Goal: Information Seeking & Learning: Learn about a topic

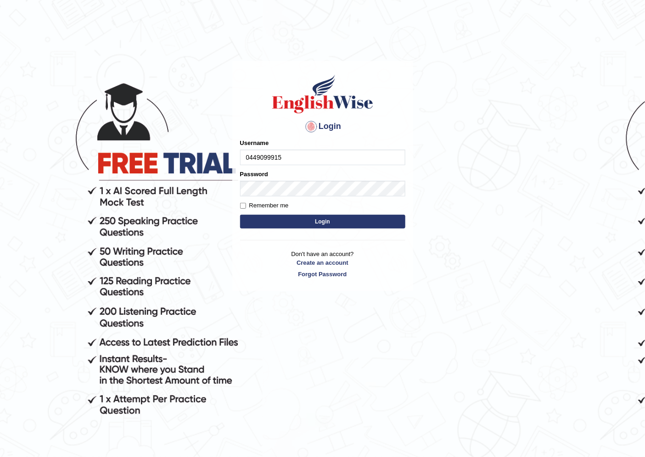
type input "0449099915"
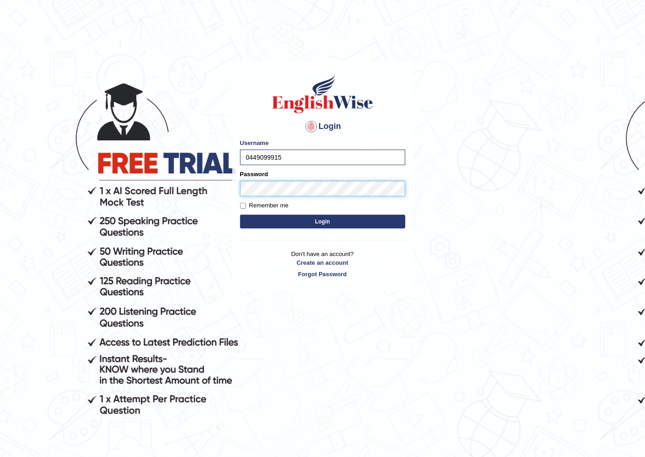
click at [240, 215] on button "Login" at bounding box center [322, 222] width 165 height 14
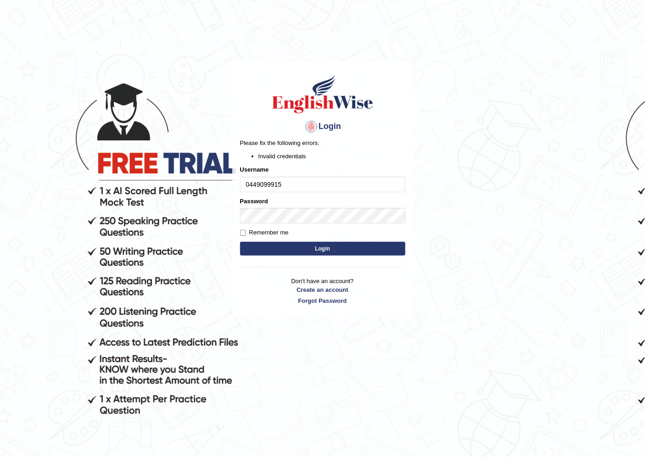
click at [313, 245] on button "Login" at bounding box center [322, 249] width 165 height 14
click at [242, 232] on input "Remember me" at bounding box center [243, 233] width 6 height 6
checkbox input "true"
click at [260, 244] on button "Login" at bounding box center [322, 249] width 165 height 14
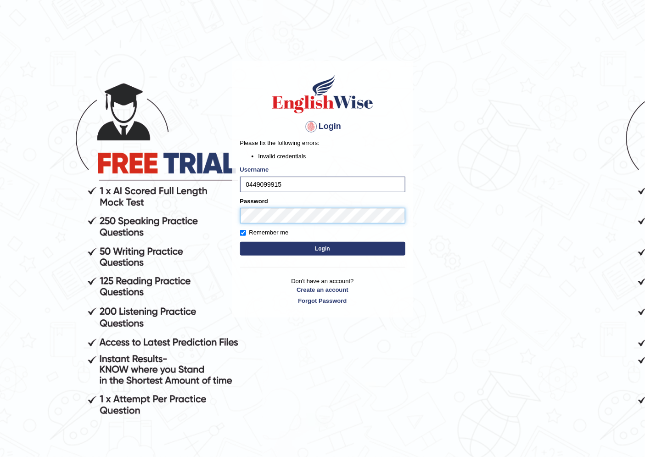
click at [240, 242] on button "Login" at bounding box center [322, 249] width 165 height 14
click at [324, 248] on button "Login" at bounding box center [322, 249] width 165 height 14
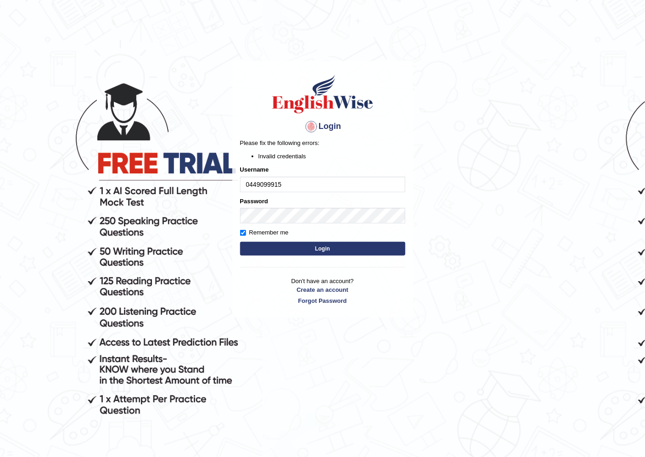
click at [324, 248] on button "Login" at bounding box center [322, 249] width 165 height 14
click at [324, 248] on div "Login Please fix the following errors: Invalid credentials Username 0449099915 …" at bounding box center [322, 189] width 181 height 257
click at [273, 181] on input "0449099915" at bounding box center [322, 185] width 165 height 16
type input "044909915"
click at [278, 250] on button "Login" at bounding box center [322, 249] width 165 height 14
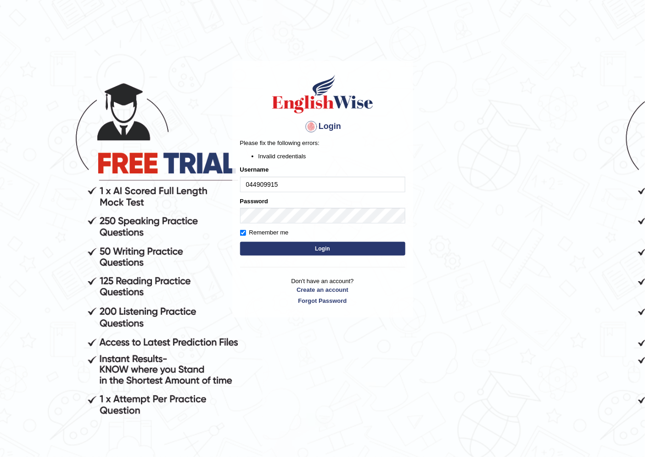
click at [278, 184] on input "044909915" at bounding box center [322, 185] width 165 height 16
type input "0449099195"
click at [240, 242] on button "Login" at bounding box center [322, 249] width 165 height 14
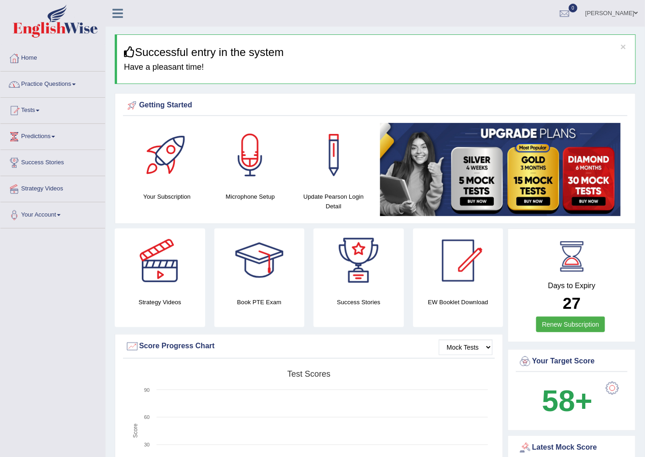
click at [40, 82] on link "Practice Questions" at bounding box center [52, 83] width 105 height 23
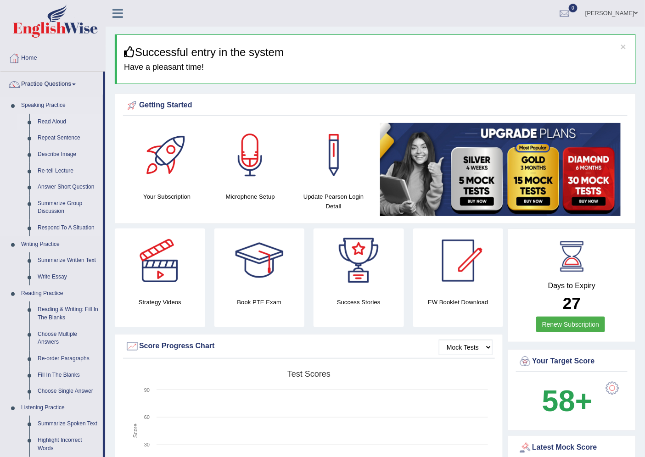
click at [48, 121] on link "Read Aloud" at bounding box center [68, 122] width 69 height 17
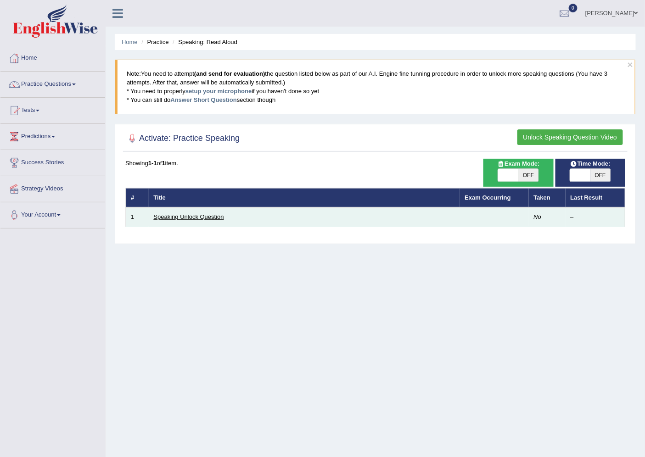
click at [190, 215] on link "Speaking Unlock Question" at bounding box center [189, 217] width 70 height 7
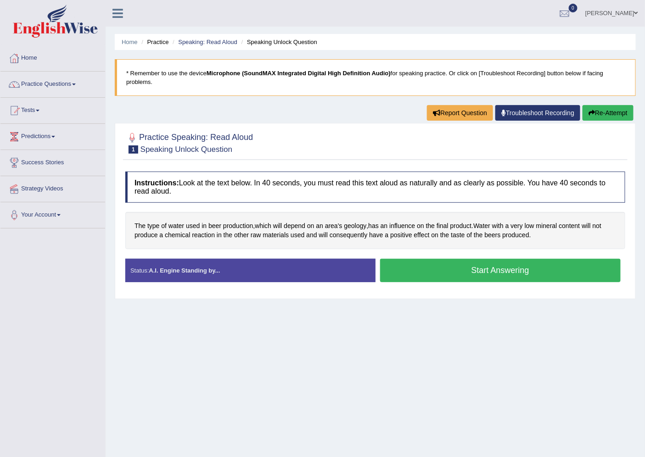
click at [394, 270] on button "Start Answering" at bounding box center [500, 270] width 241 height 23
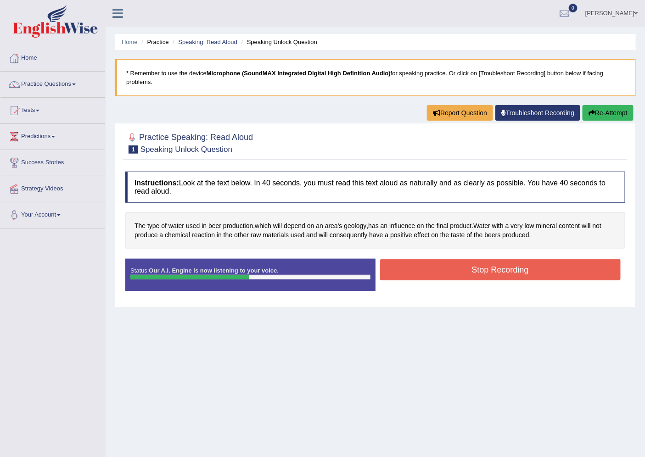
click at [394, 270] on button "Stop Recording" at bounding box center [500, 269] width 241 height 21
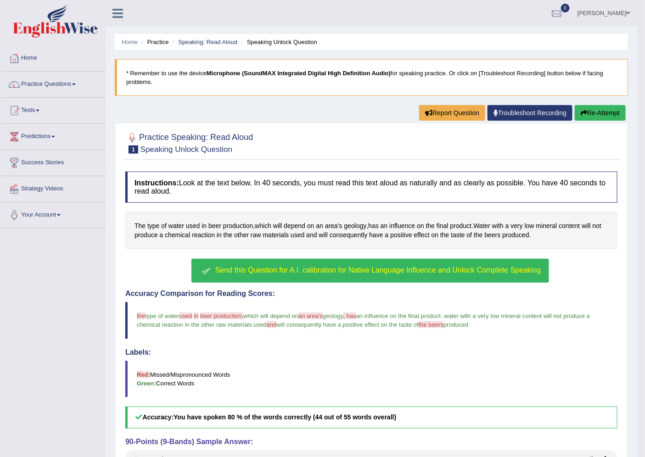
scroll to position [93, 0]
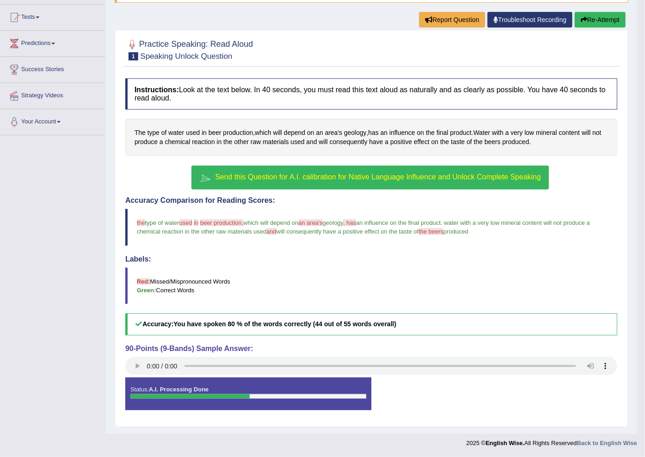
click at [590, 389] on div "Status: A.I. Processing Done Start Answering Stop Recording" at bounding box center [371, 398] width 492 height 41
click at [230, 174] on span "Send this Question for A.I. calibration for Native Language Influence and Unloc…" at bounding box center [378, 177] width 326 height 8
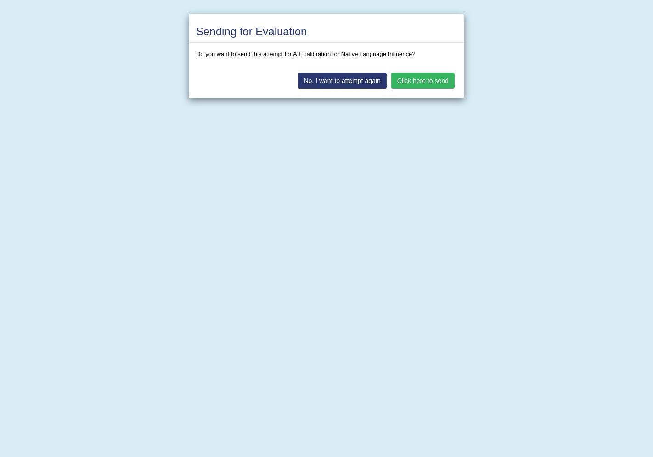
click at [367, 84] on button "No, I want to attempt again" at bounding box center [342, 81] width 89 height 16
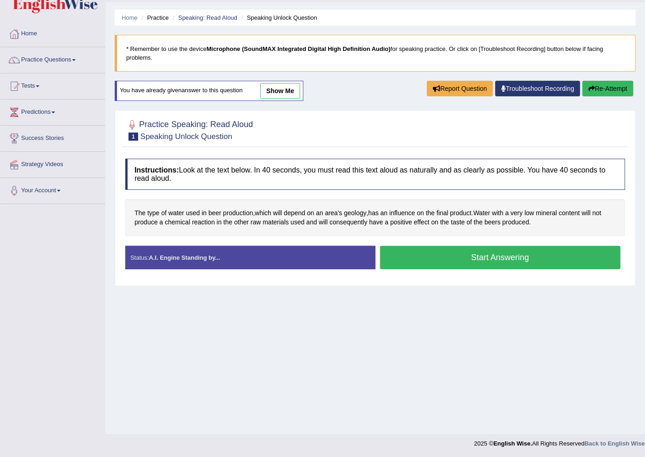
click at [398, 265] on button "Start Answering" at bounding box center [500, 257] width 241 height 23
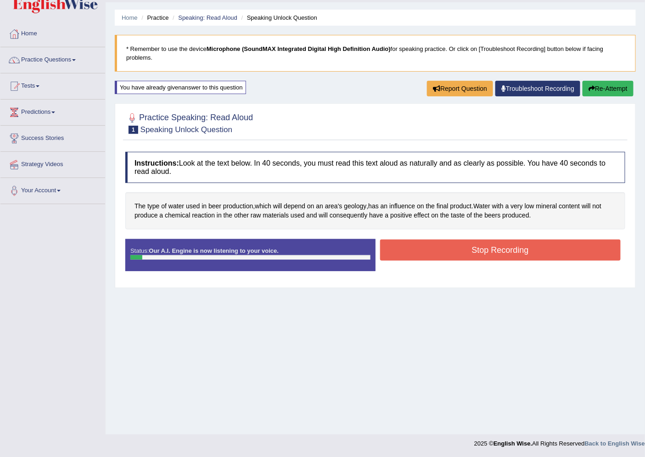
click at [410, 251] on button "Stop Recording" at bounding box center [500, 250] width 241 height 21
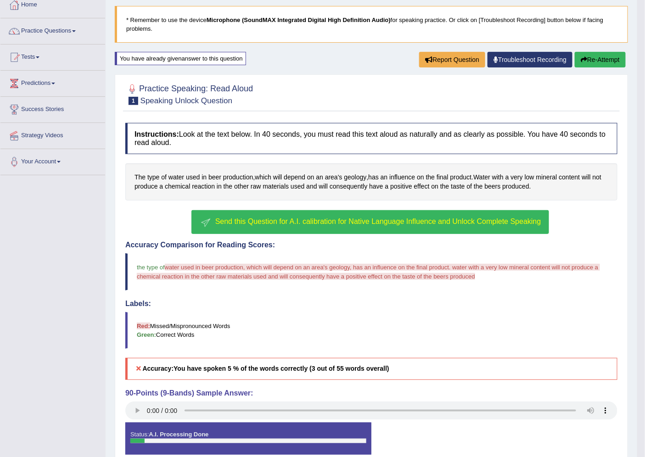
scroll to position [98, 0]
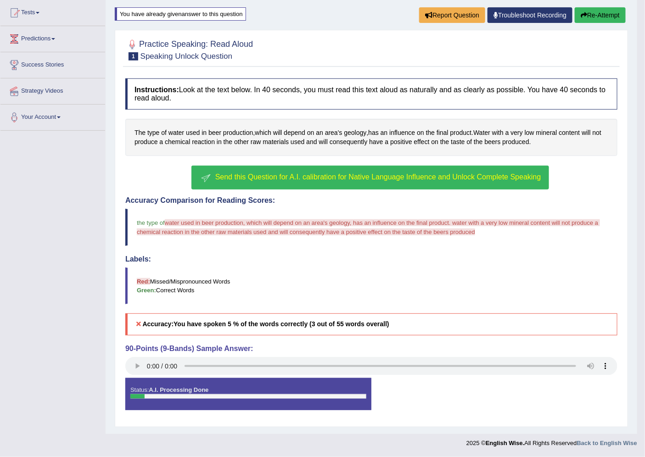
click at [605, 13] on button "Re-Attempt" at bounding box center [600, 15] width 51 height 16
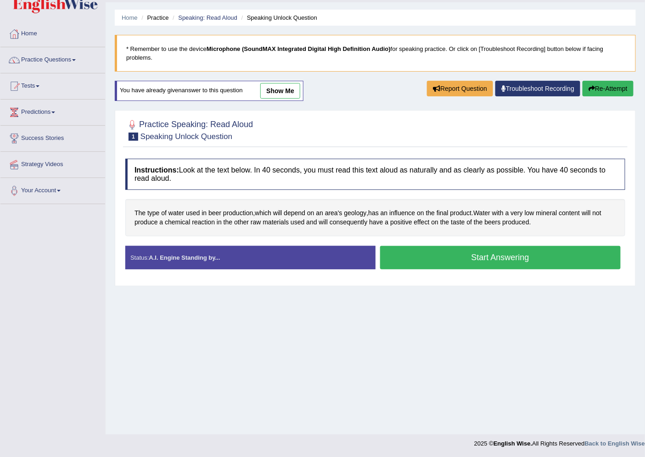
click at [450, 262] on button "Start Answering" at bounding box center [500, 257] width 241 height 23
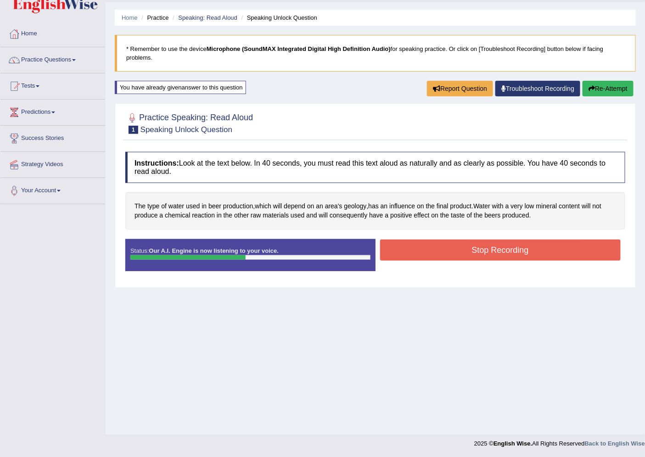
click at [499, 248] on button "Stop Recording" at bounding box center [500, 250] width 241 height 21
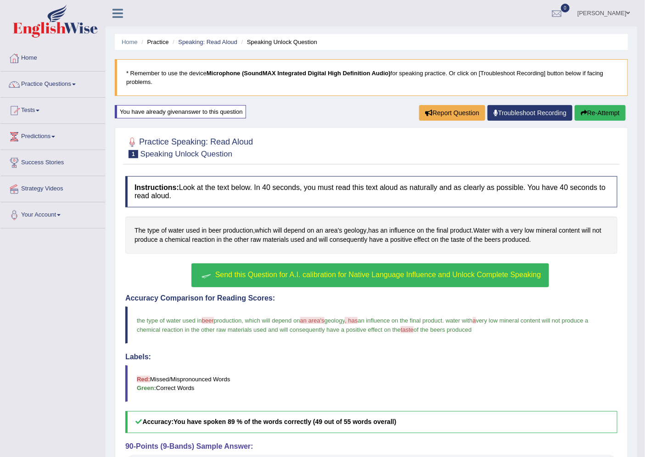
click at [45, 83] on link "Practice Questions" at bounding box center [52, 83] width 105 height 23
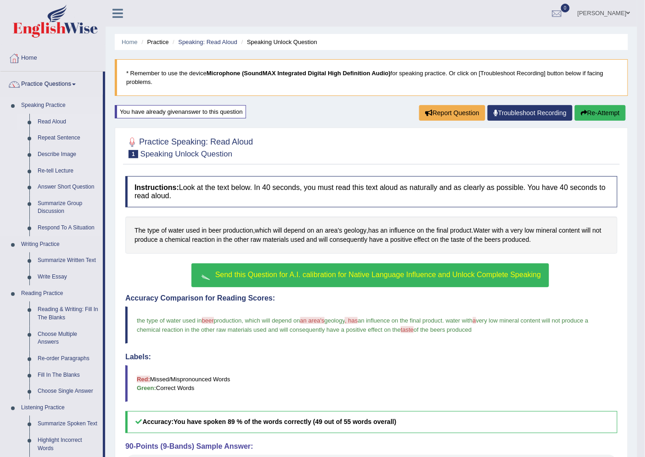
click at [61, 118] on link "Read Aloud" at bounding box center [68, 122] width 69 height 17
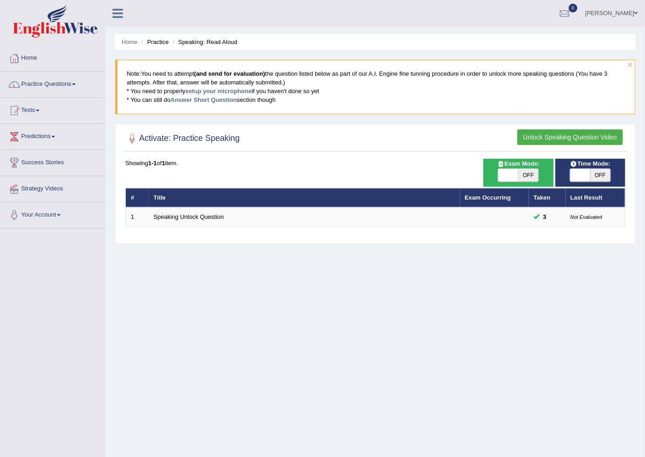
click at [560, 134] on button "Unlock Speaking Question Video" at bounding box center [570, 137] width 106 height 16
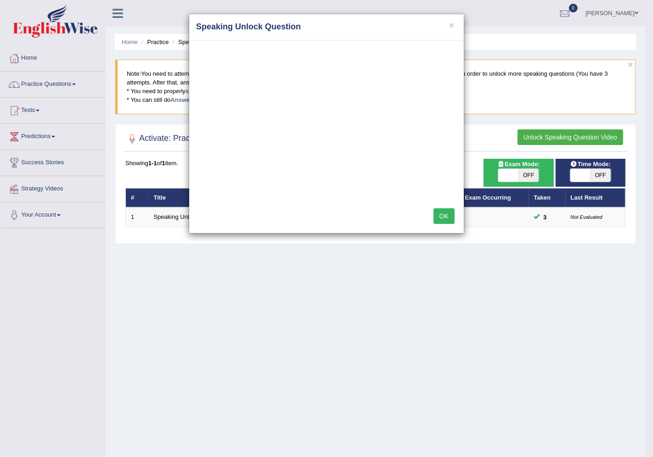
click at [438, 214] on button "OK" at bounding box center [443, 216] width 21 height 16
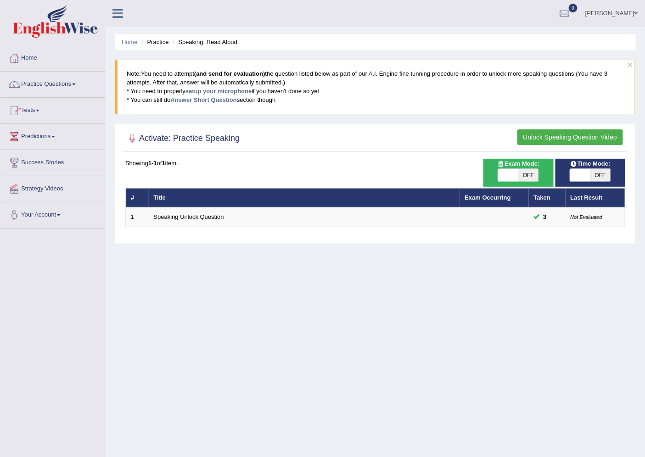
click at [71, 84] on link "Practice Questions" at bounding box center [52, 83] width 105 height 23
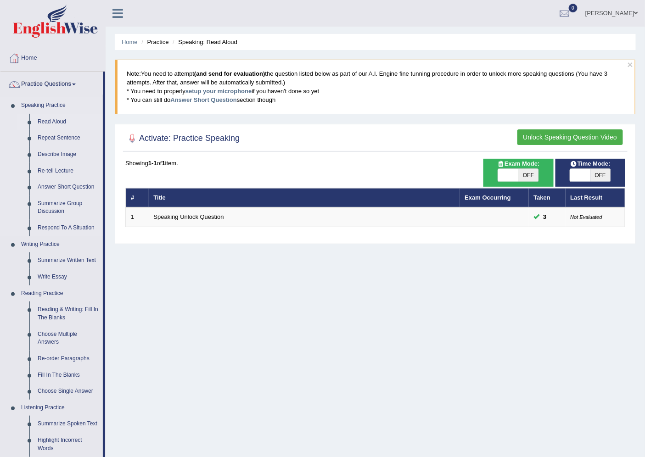
click at [51, 123] on link "Read Aloud" at bounding box center [68, 122] width 69 height 17
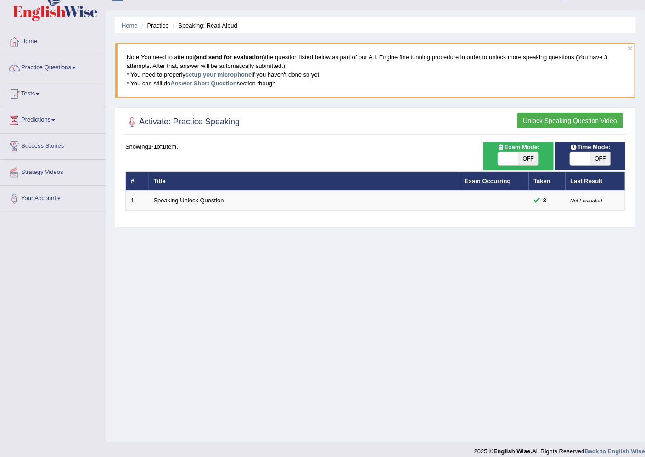
scroll to position [24, 0]
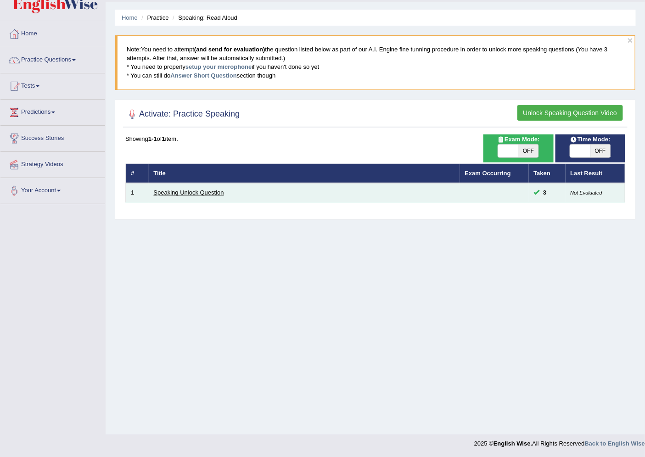
click at [208, 193] on link "Speaking Unlock Question" at bounding box center [189, 192] width 70 height 7
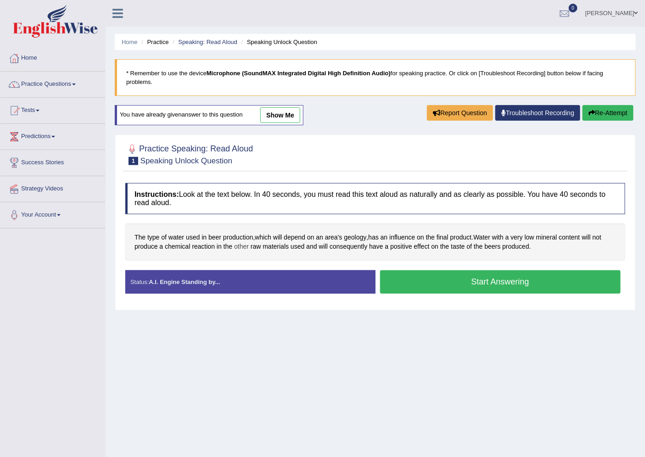
scroll to position [24, 0]
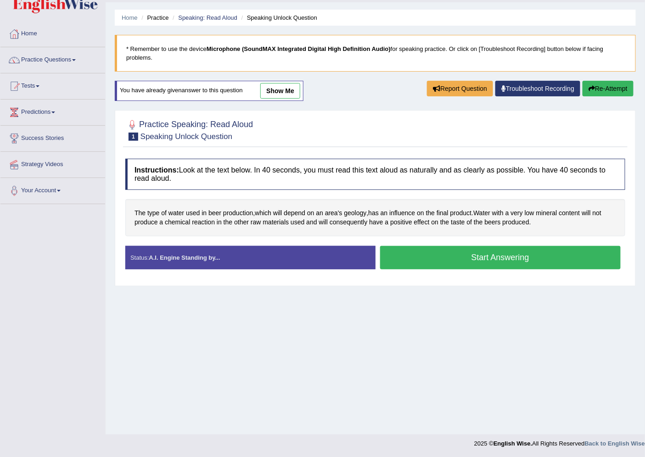
click at [410, 259] on button "Start Answering" at bounding box center [500, 257] width 241 height 23
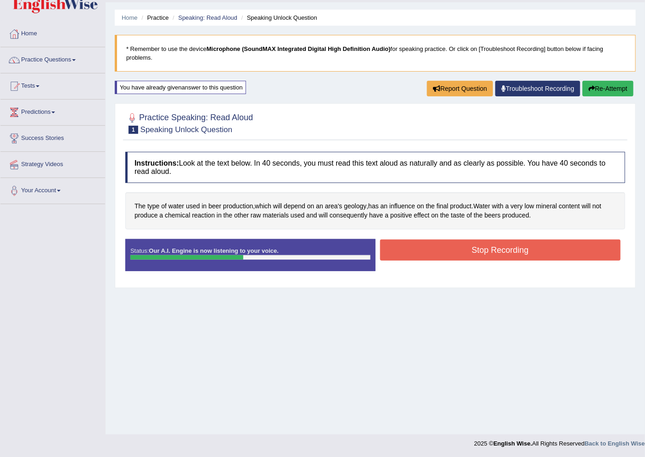
click at [403, 247] on button "Stop Recording" at bounding box center [500, 250] width 241 height 21
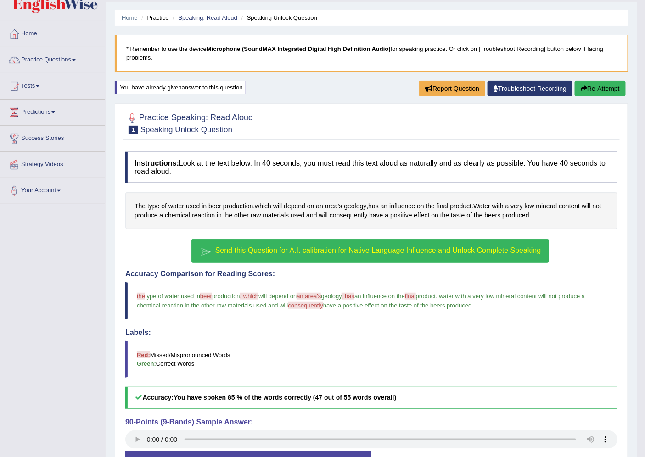
click at [355, 254] on button "Send this Question for A.I. calibration for Native Language Influence and Unloc…" at bounding box center [369, 251] width 357 height 24
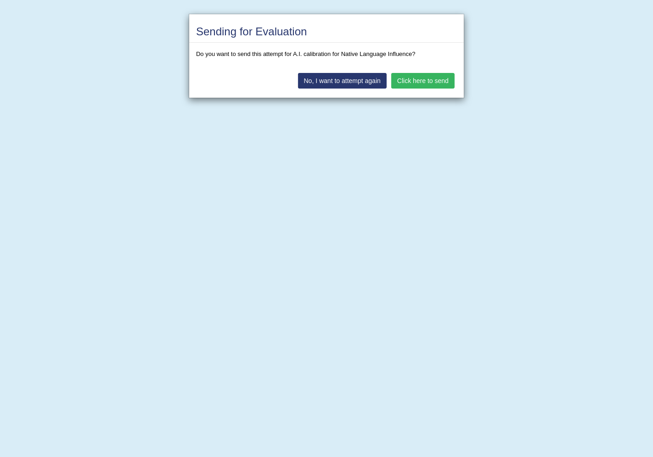
click at [402, 84] on button "Click here to send" at bounding box center [422, 81] width 63 height 16
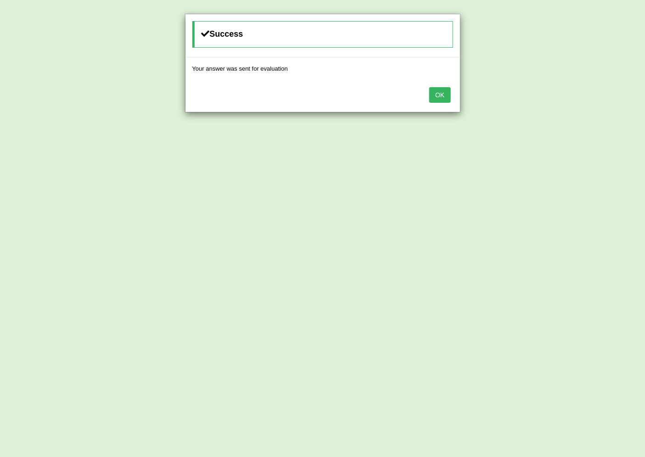
click at [442, 97] on button "OK" at bounding box center [439, 95] width 21 height 16
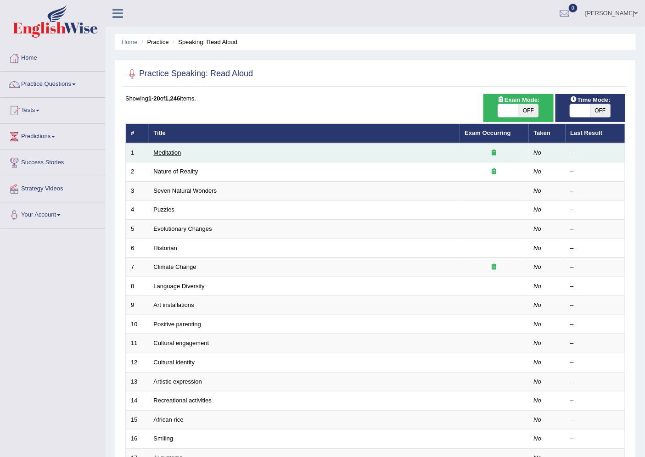
click at [169, 155] on link "Meditation" at bounding box center [168, 152] width 28 height 7
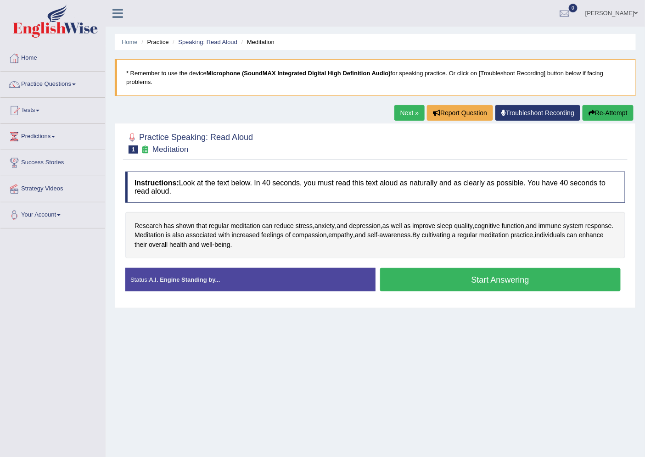
click at [432, 281] on button "Start Answering" at bounding box center [500, 279] width 241 height 23
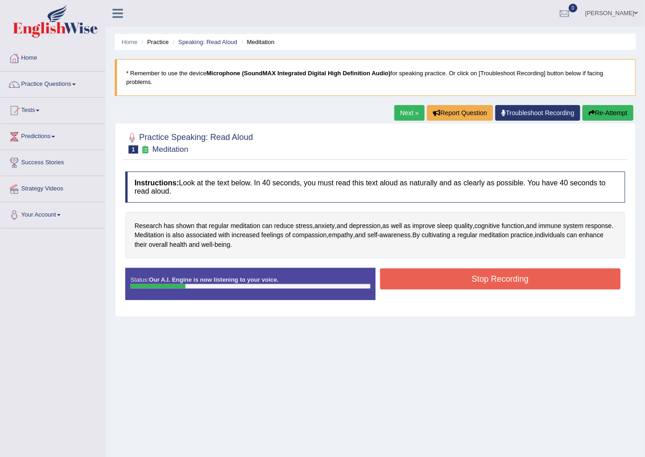
click at [432, 281] on button "Stop Recording" at bounding box center [500, 279] width 241 height 21
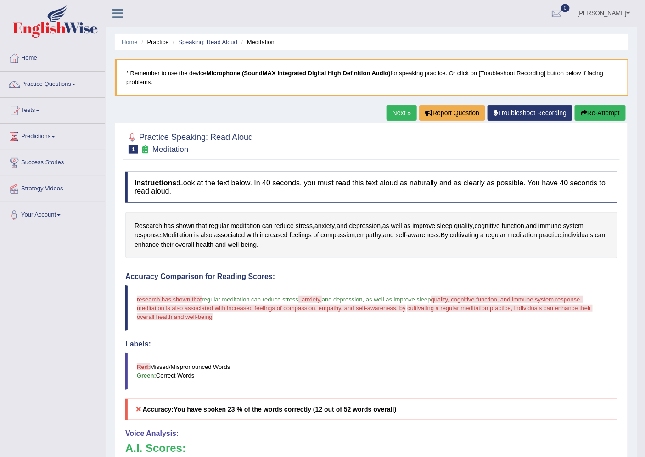
click at [581, 112] on icon "button" at bounding box center [584, 113] width 6 height 6
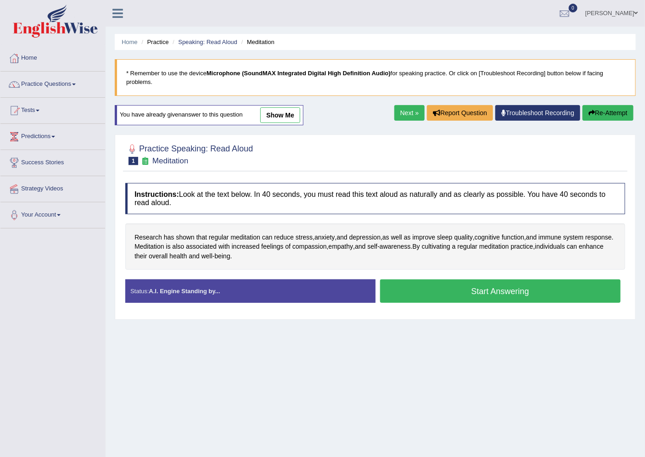
click at [467, 288] on button "Start Answering" at bounding box center [500, 291] width 241 height 23
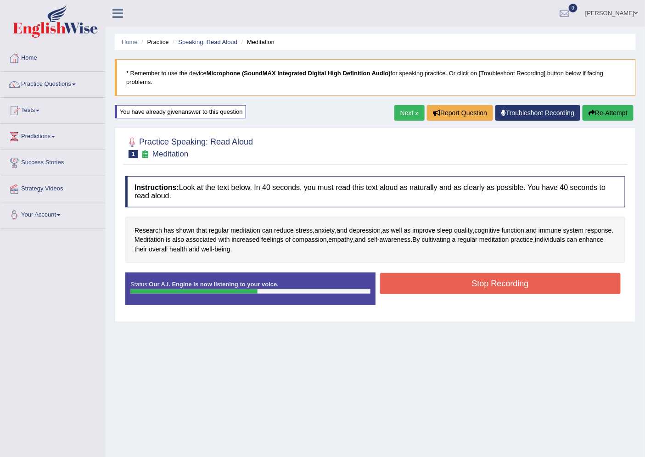
click at [467, 288] on button "Stop Recording" at bounding box center [500, 283] width 241 height 21
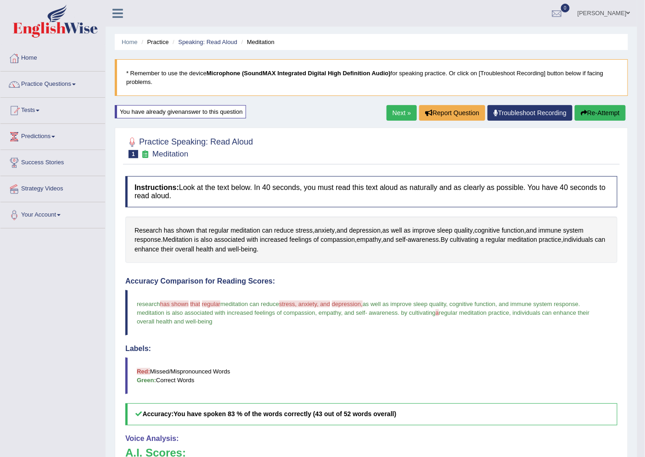
click at [392, 108] on link "Next »" at bounding box center [402, 113] width 30 height 16
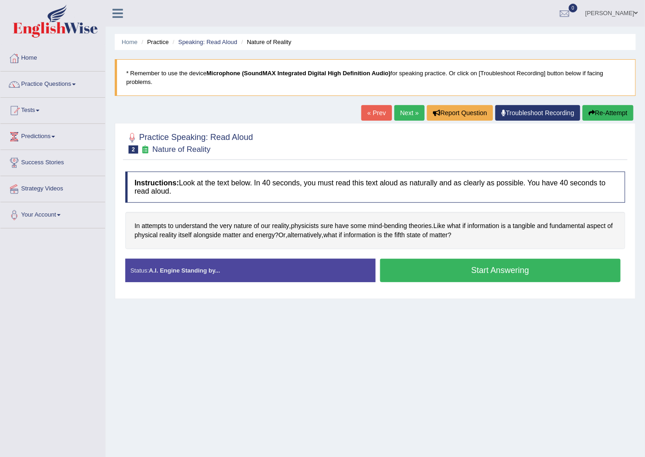
click at [427, 276] on button "Start Answering" at bounding box center [500, 270] width 241 height 23
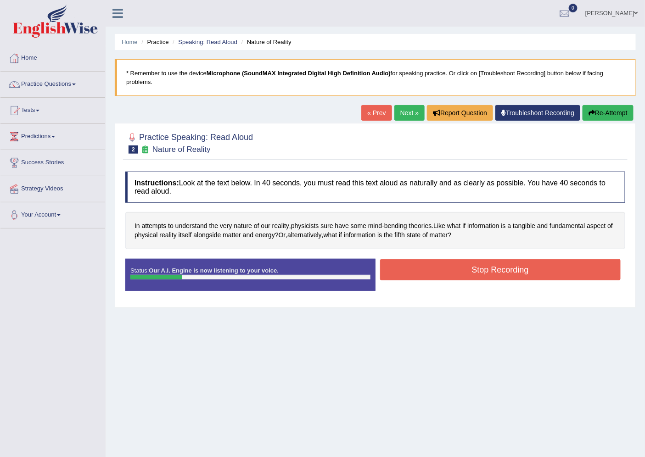
click at [462, 278] on button "Stop Recording" at bounding box center [500, 269] width 241 height 21
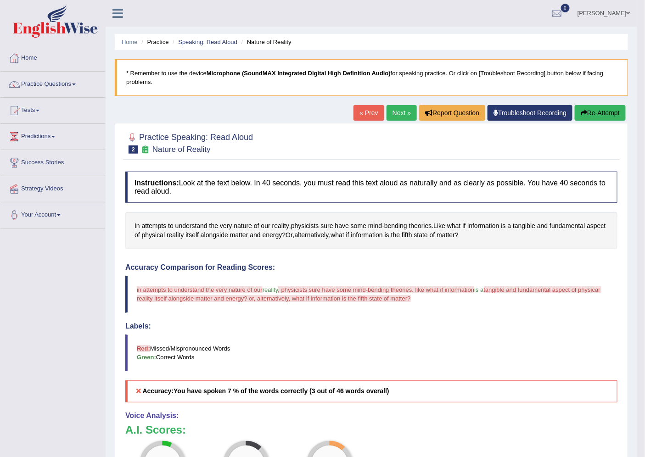
click at [582, 110] on icon "button" at bounding box center [584, 113] width 6 height 6
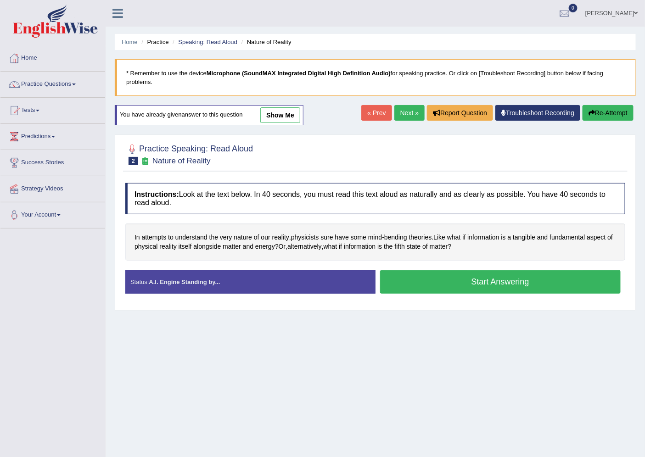
click at [413, 278] on button "Start Answering" at bounding box center [500, 281] width 241 height 23
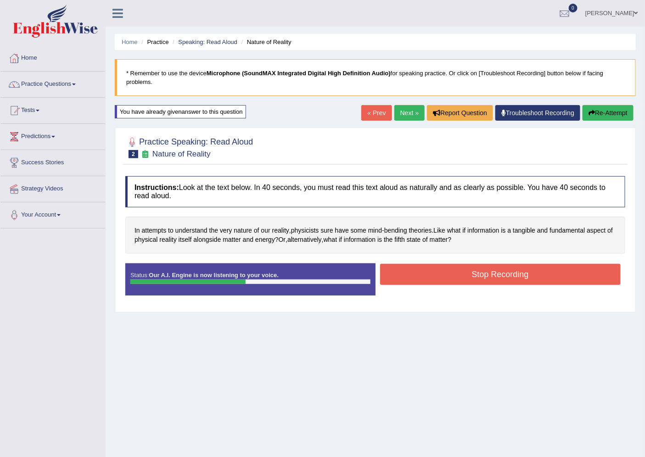
click at [413, 278] on button "Stop Recording" at bounding box center [500, 274] width 241 height 21
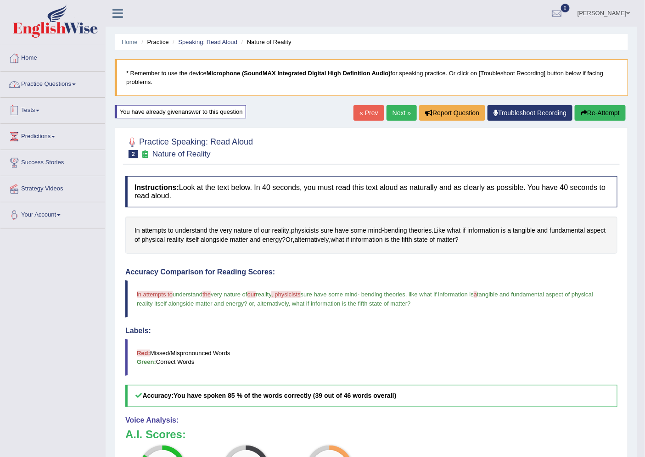
click at [63, 84] on link "Practice Questions" at bounding box center [52, 83] width 105 height 23
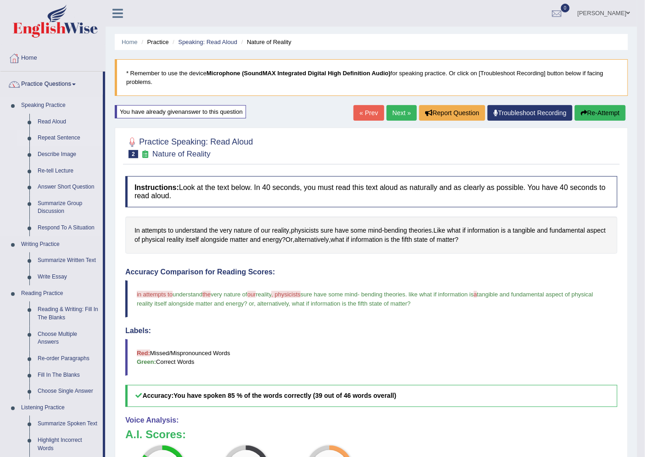
click at [50, 136] on link "Repeat Sentence" at bounding box center [68, 138] width 69 height 17
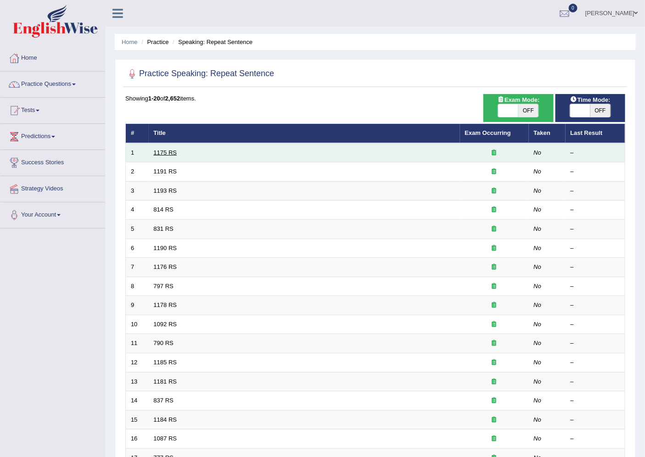
click at [170, 153] on link "1175 RS" at bounding box center [165, 152] width 23 height 7
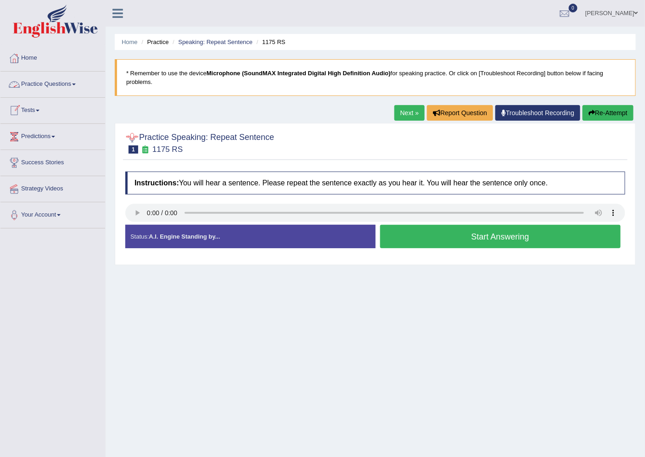
click at [396, 115] on link "Next »" at bounding box center [409, 113] width 30 height 16
click at [423, 237] on button "Start Answering" at bounding box center [500, 236] width 241 height 23
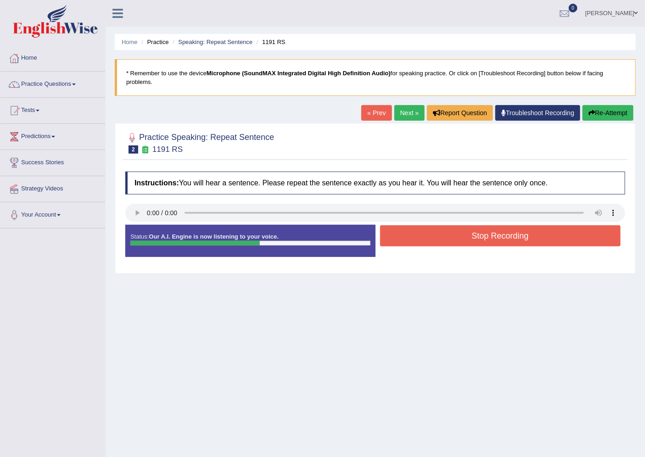
click at [423, 237] on button "Stop Recording" at bounding box center [500, 235] width 241 height 21
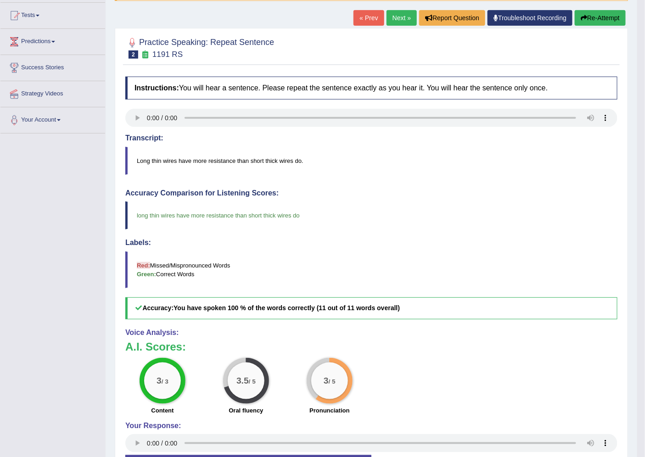
scroll to position [102, 0]
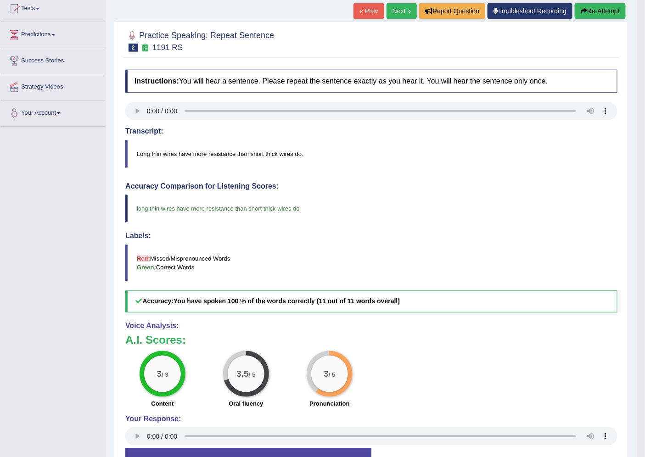
click at [394, 16] on link "Next »" at bounding box center [402, 11] width 30 height 16
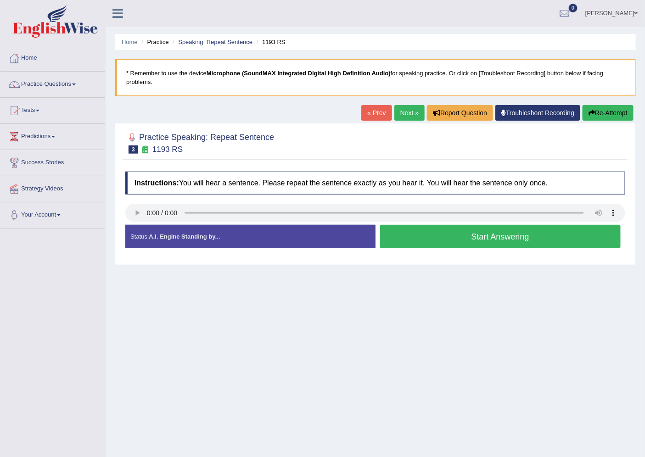
click at [438, 232] on button "Start Answering" at bounding box center [500, 236] width 241 height 23
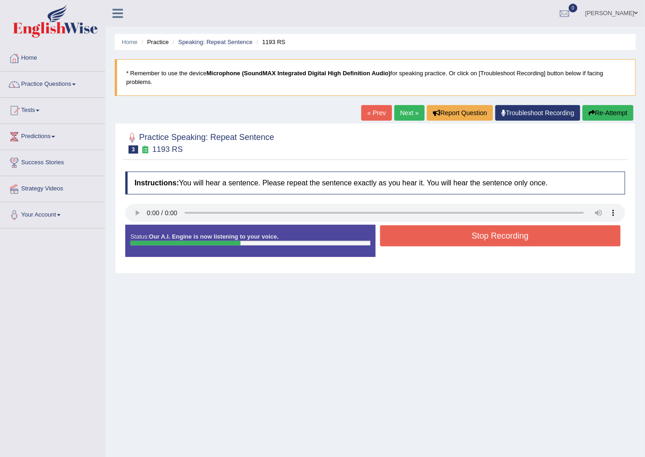
click at [434, 233] on button "Stop Recording" at bounding box center [500, 235] width 241 height 21
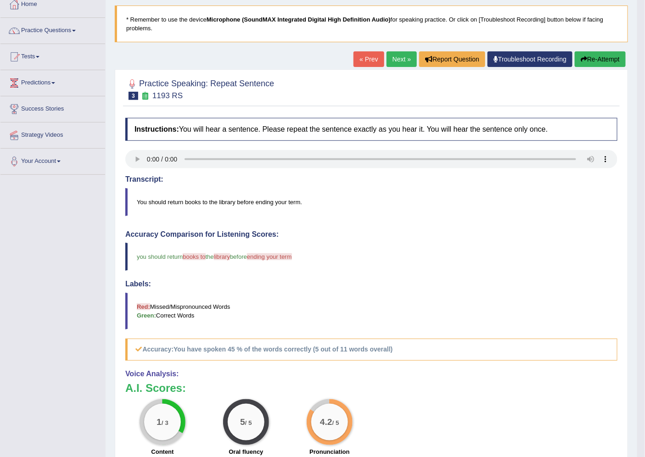
scroll to position [51, 0]
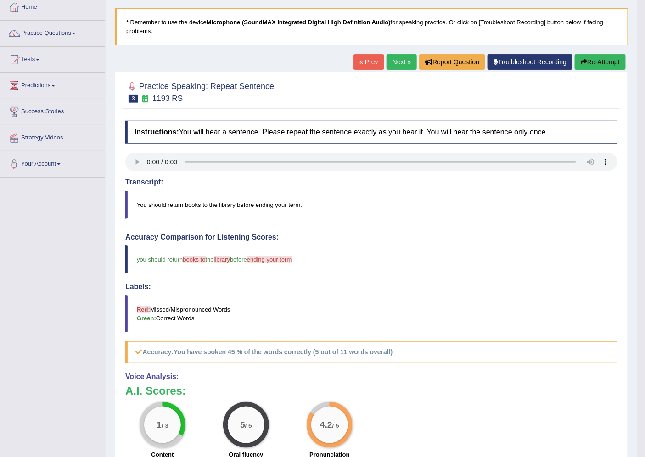
click at [593, 66] on button "Re-Attempt" at bounding box center [600, 62] width 51 height 16
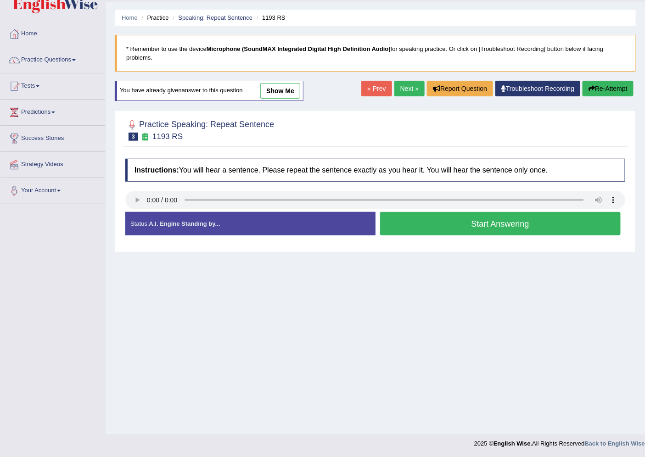
click at [418, 230] on button "Start Answering" at bounding box center [500, 223] width 241 height 23
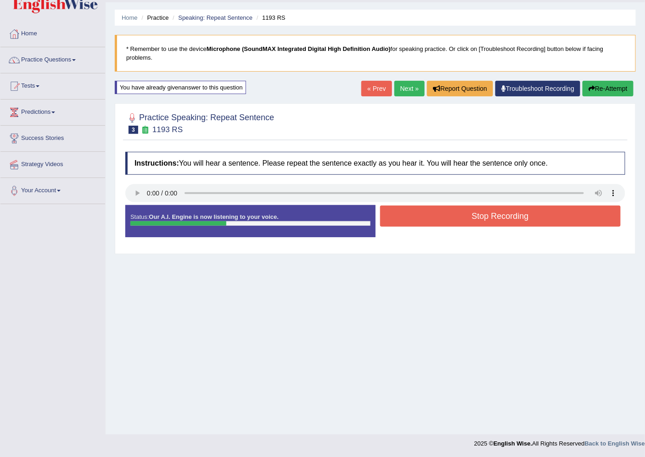
click at [419, 221] on button "Stop Recording" at bounding box center [500, 216] width 241 height 21
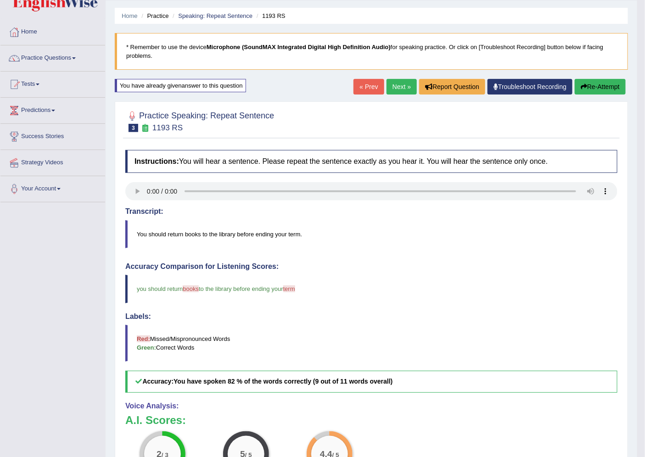
scroll to position [23, 0]
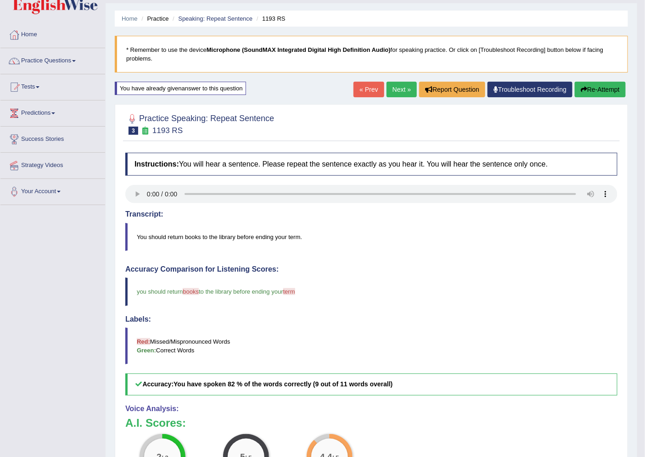
click at [401, 88] on link "Next »" at bounding box center [402, 90] width 30 height 16
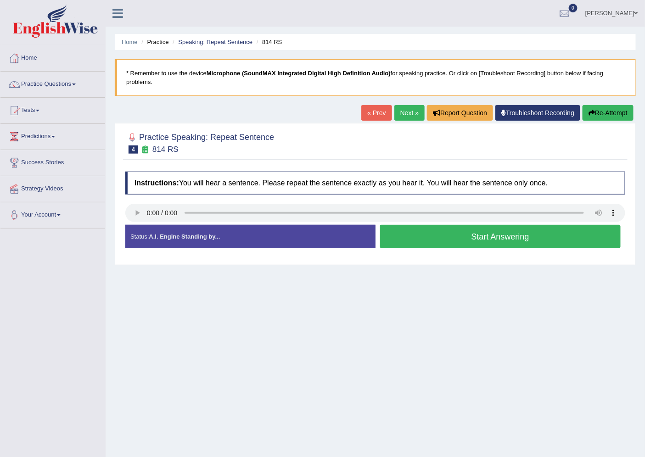
click at [433, 239] on button "Start Answering" at bounding box center [500, 236] width 241 height 23
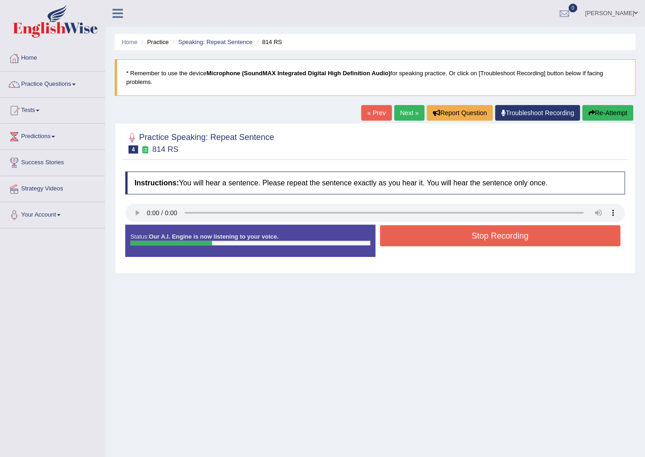
click at [442, 240] on button "Stop Recording" at bounding box center [500, 235] width 241 height 21
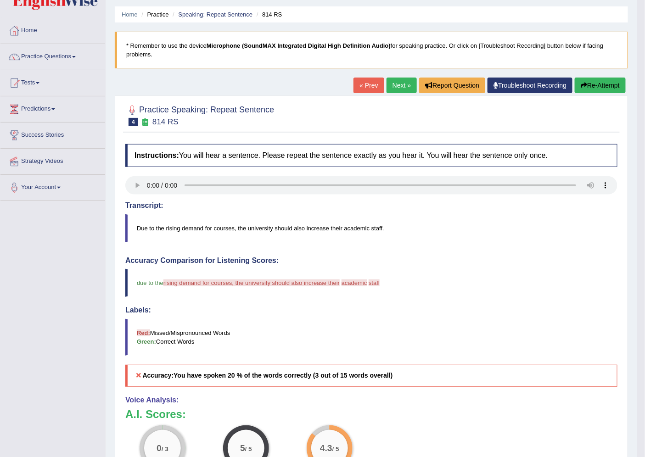
scroll to position [51, 0]
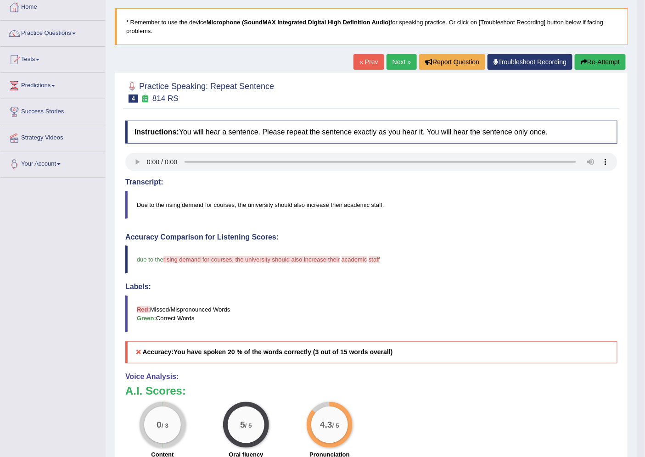
click at [400, 67] on link "Next »" at bounding box center [402, 62] width 30 height 16
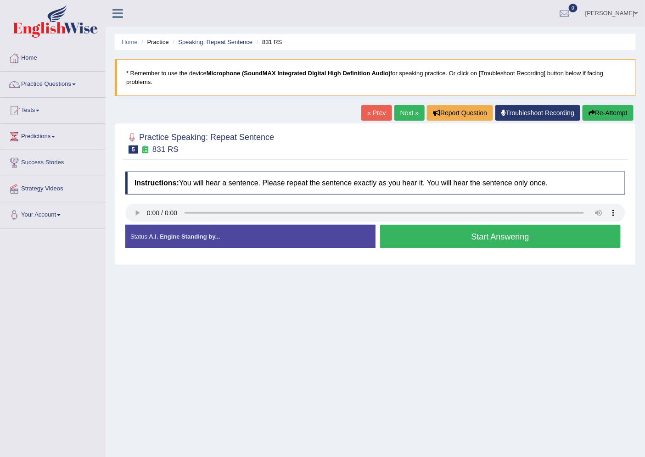
click at [508, 242] on button "Start Answering" at bounding box center [500, 236] width 241 height 23
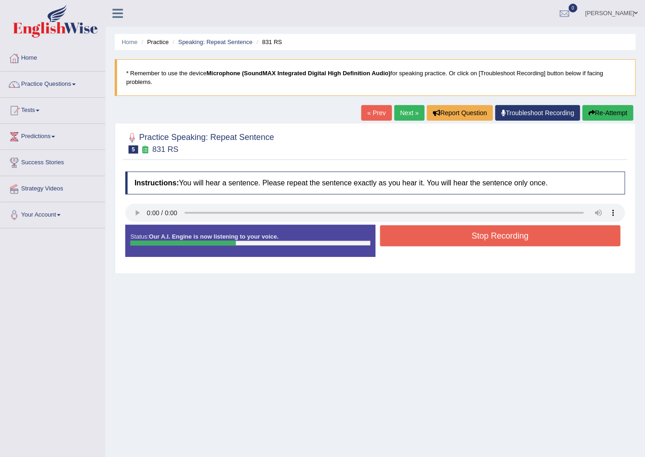
click at [508, 242] on button "Stop Recording" at bounding box center [500, 235] width 241 height 21
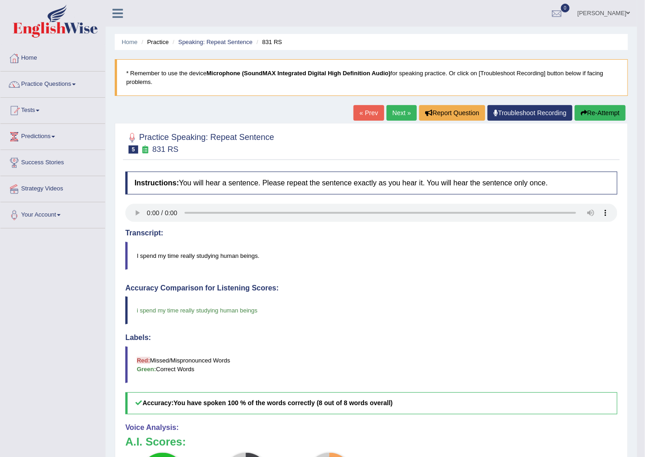
click at [392, 105] on link "Next »" at bounding box center [402, 113] width 30 height 16
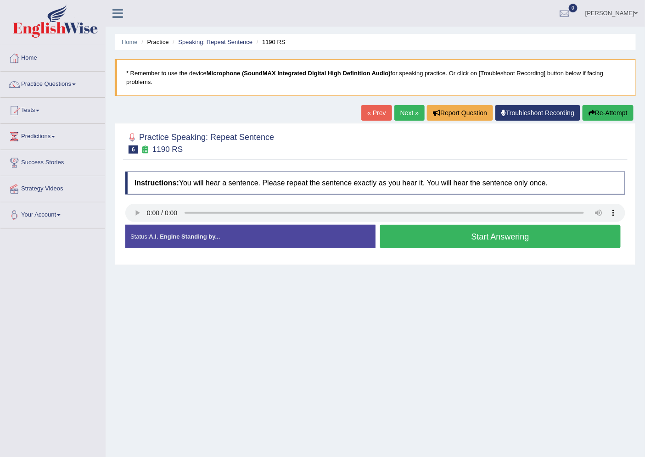
click at [399, 112] on link "Next »" at bounding box center [409, 113] width 30 height 16
click at [422, 231] on button "Start Answering" at bounding box center [500, 236] width 241 height 23
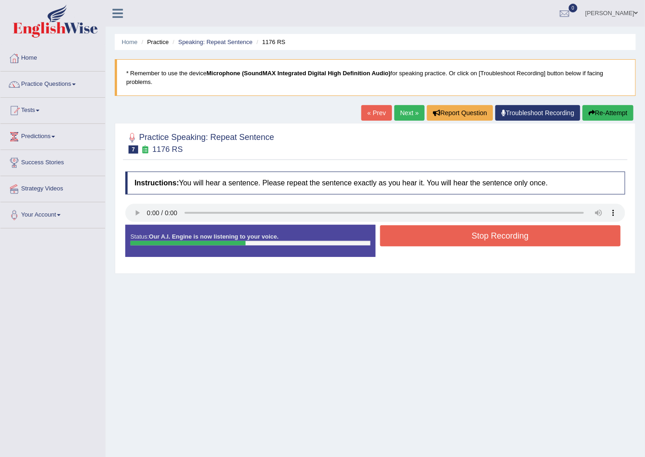
click at [422, 231] on button "Stop Recording" at bounding box center [500, 235] width 241 height 21
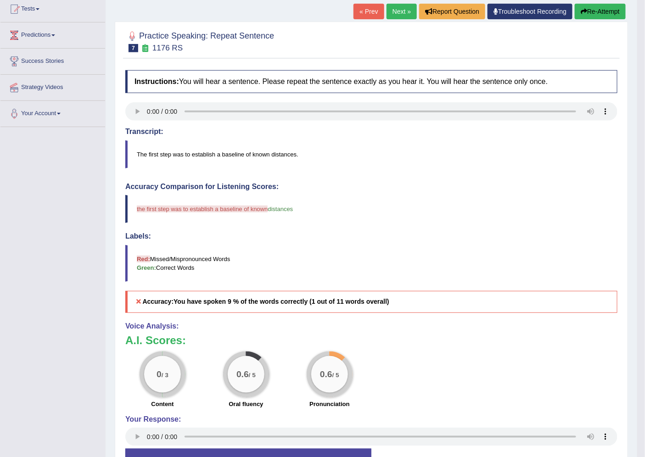
scroll to position [102, 0]
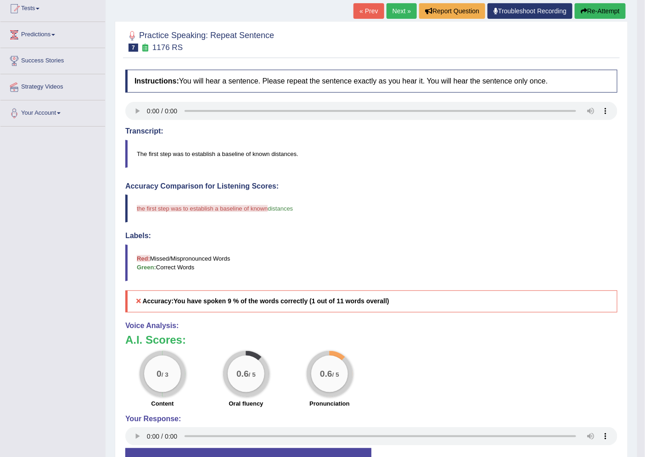
click at [387, 8] on link "Next »" at bounding box center [402, 11] width 30 height 16
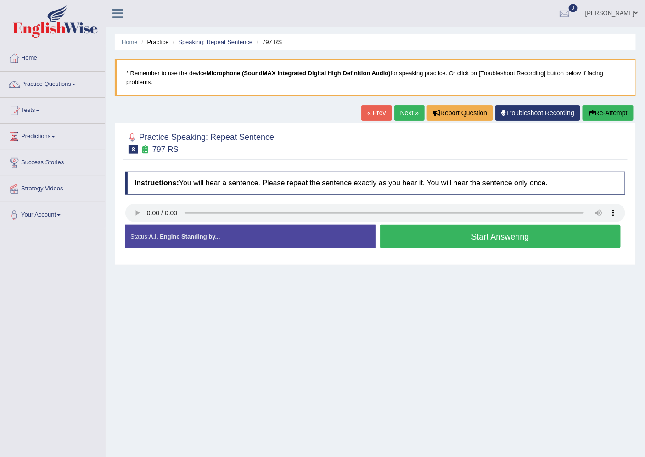
click at [423, 233] on button "Start Answering" at bounding box center [500, 236] width 241 height 23
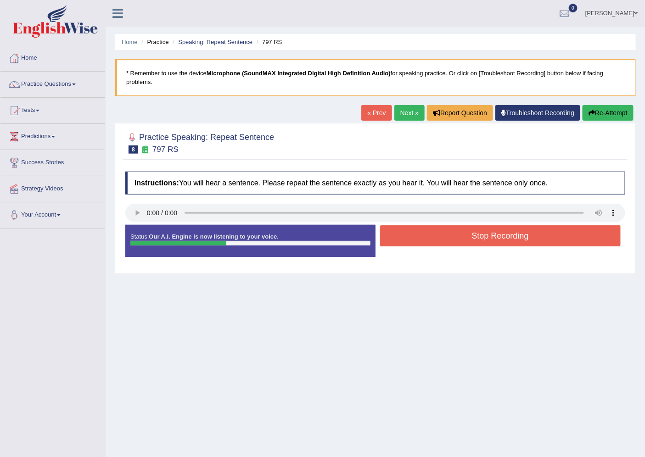
click at [423, 233] on button "Stop Recording" at bounding box center [500, 235] width 241 height 21
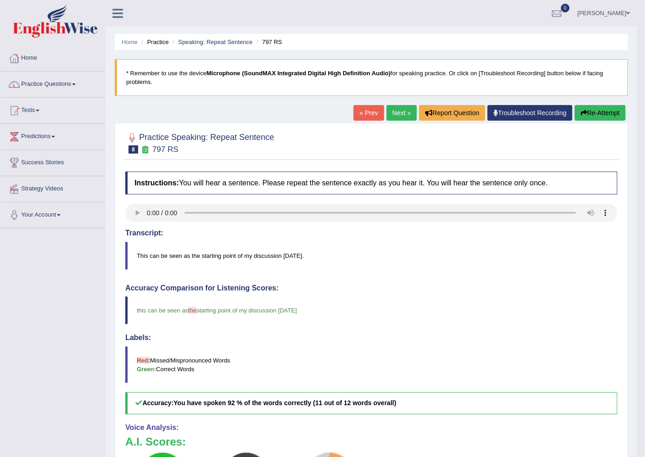
click at [393, 115] on link "Next »" at bounding box center [402, 113] width 30 height 16
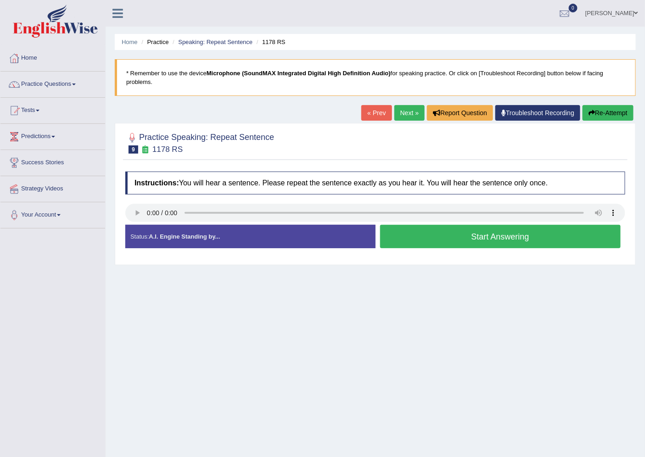
click at [415, 240] on button "Start Answering" at bounding box center [500, 236] width 241 height 23
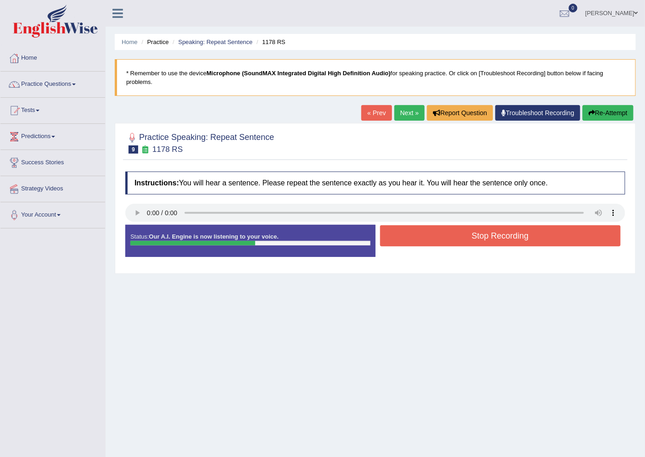
click at [415, 240] on button "Stop Recording" at bounding box center [500, 235] width 241 height 21
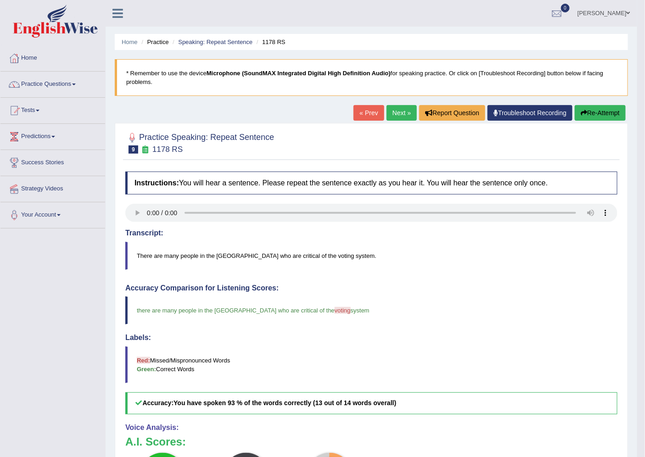
click at [74, 84] on link "Practice Questions" at bounding box center [52, 83] width 105 height 23
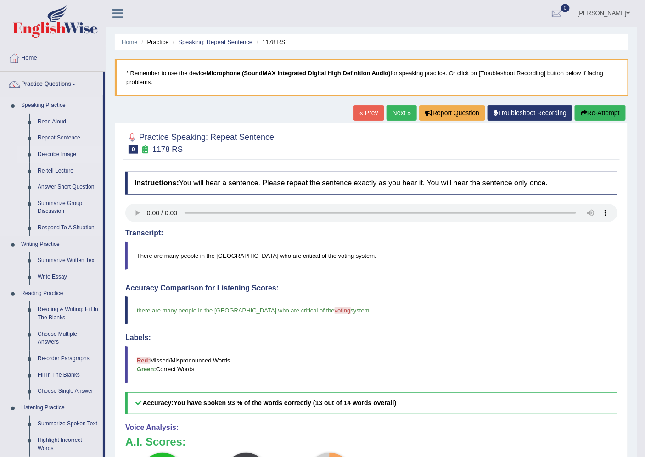
click at [51, 153] on link "Describe Image" at bounding box center [68, 154] width 69 height 17
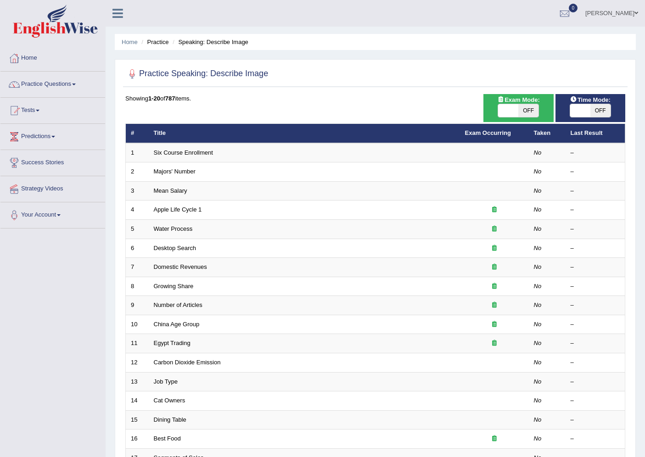
drag, startPoint x: 0, startPoint y: 0, endPoint x: 195, endPoint y: 148, distance: 244.8
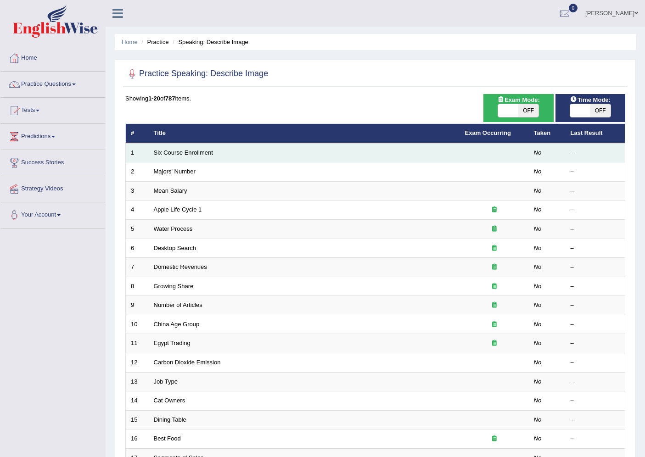
click at [195, 148] on td "Six Course Enrollment" at bounding box center [304, 152] width 311 height 19
click at [202, 149] on link "Six Course Enrollment" at bounding box center [183, 152] width 59 height 7
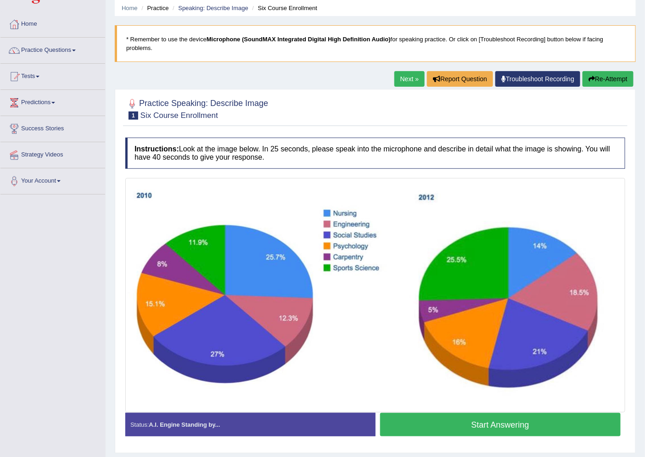
scroll to position [60, 0]
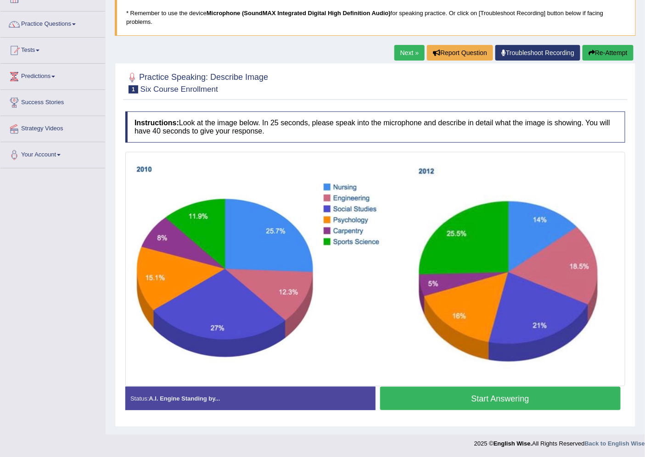
click at [416, 400] on button "Start Answering" at bounding box center [500, 398] width 241 height 23
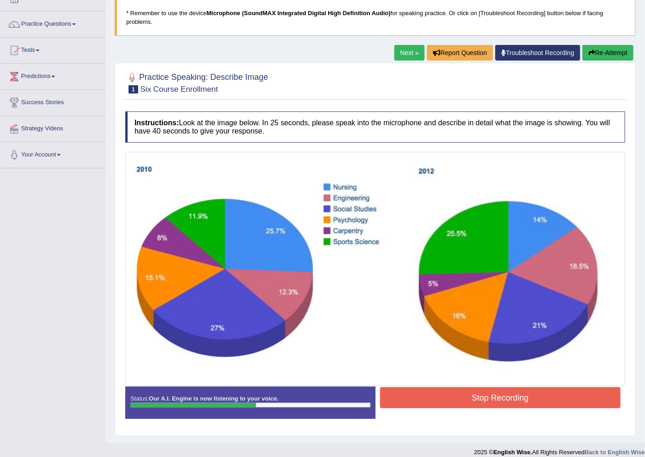
click at [440, 392] on button "Stop Recording" at bounding box center [500, 398] width 241 height 21
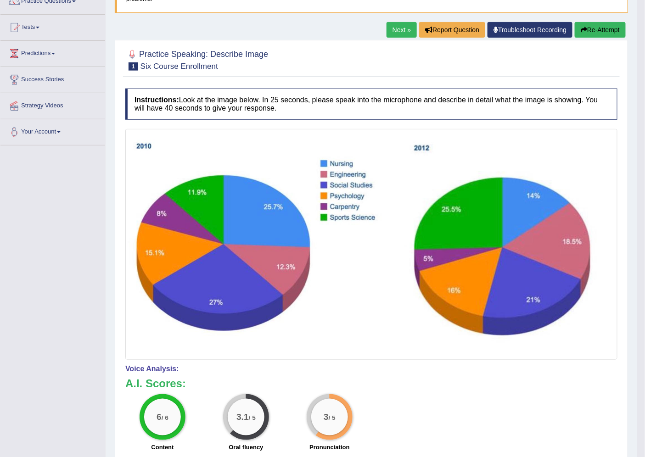
scroll to position [47, 0]
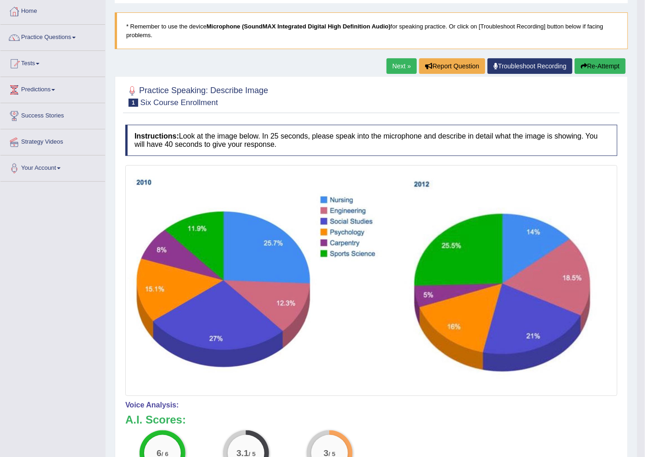
click at [399, 69] on link "Next »" at bounding box center [402, 66] width 30 height 16
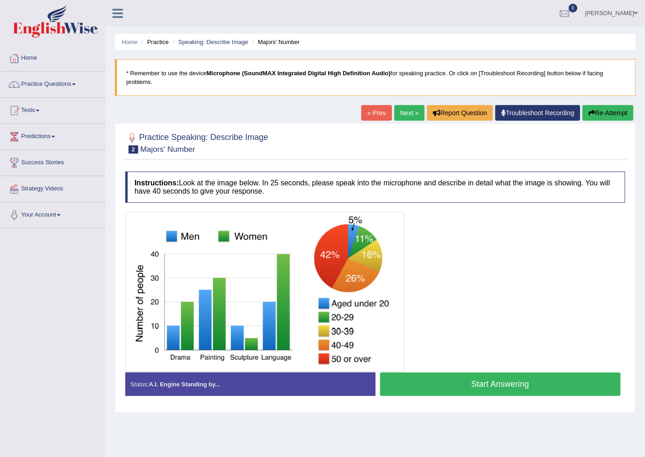
click at [407, 382] on button "Start Answering" at bounding box center [500, 384] width 241 height 23
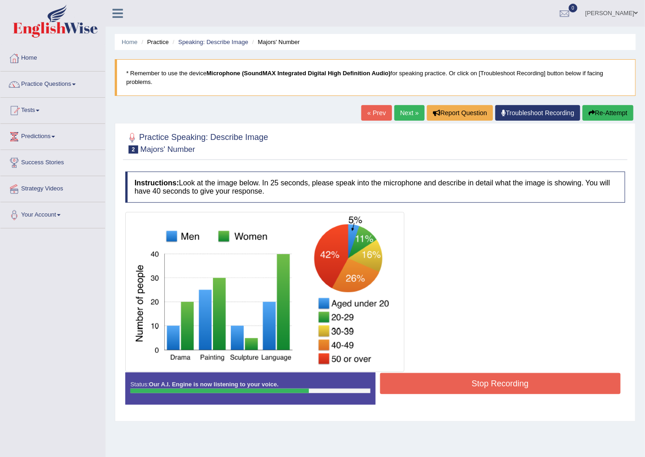
click at [410, 382] on button "Stop Recording" at bounding box center [500, 383] width 241 height 21
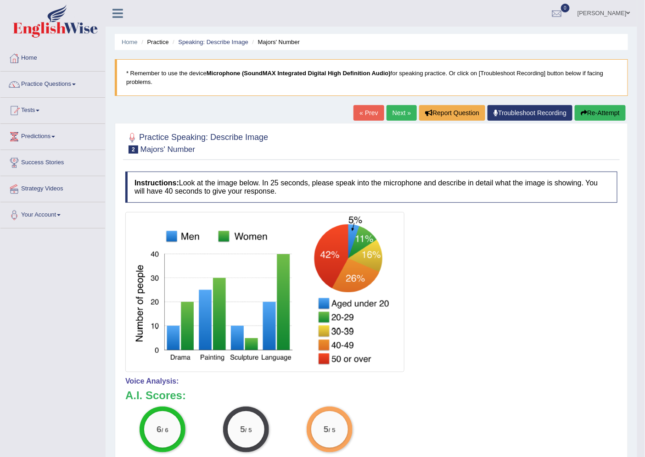
click at [393, 116] on link "Next »" at bounding box center [402, 113] width 30 height 16
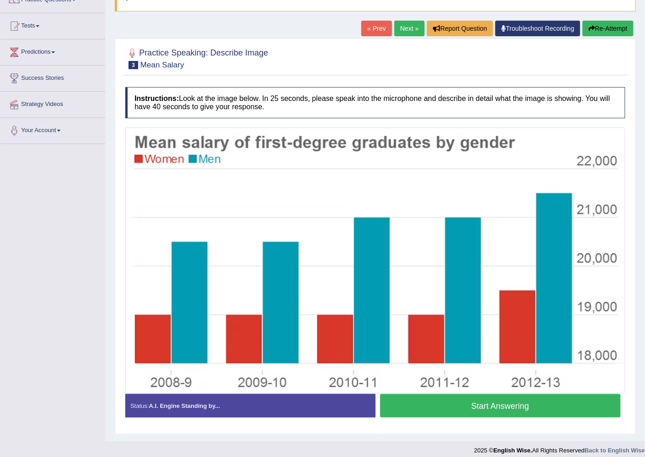
scroll to position [92, 0]
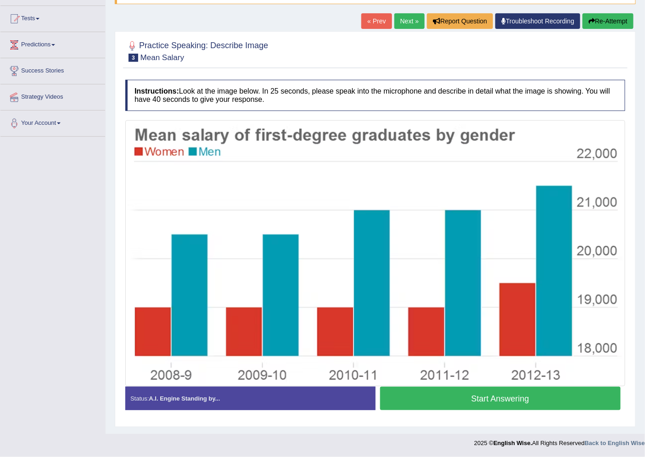
click at [428, 401] on button "Start Answering" at bounding box center [500, 398] width 241 height 23
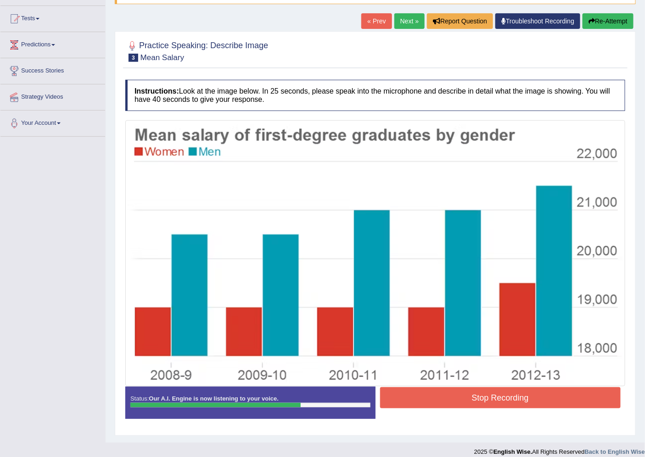
click at [414, 403] on button "Stop Recording" at bounding box center [500, 398] width 241 height 21
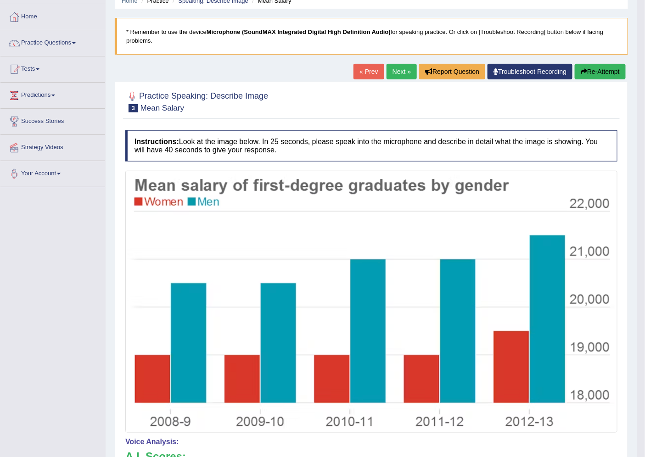
scroll to position [40, 0]
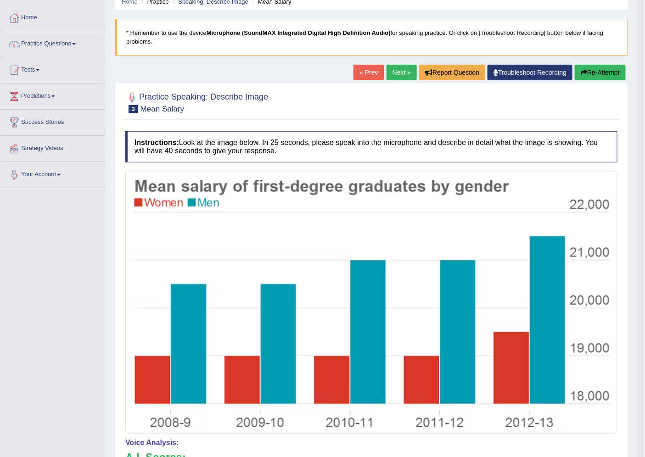
click at [390, 67] on link "Next »" at bounding box center [402, 73] width 30 height 16
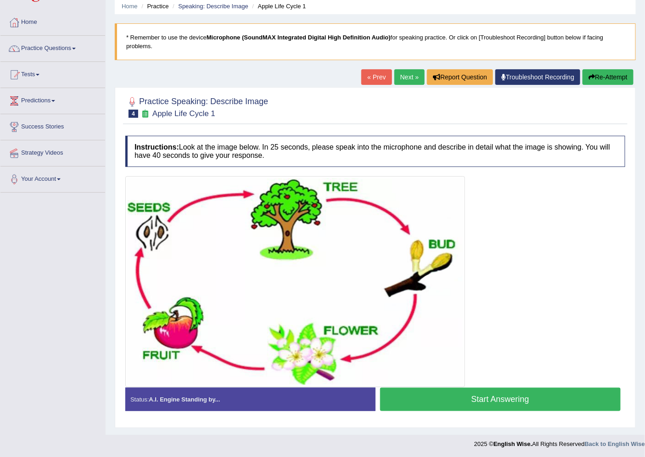
scroll to position [37, 0]
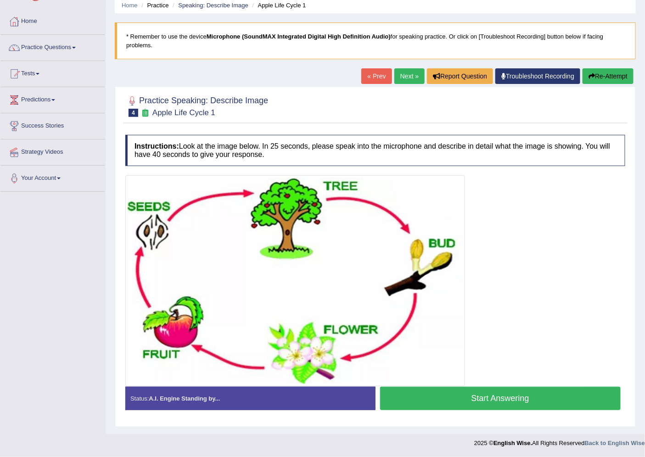
click at [446, 397] on button "Start Answering" at bounding box center [500, 398] width 241 height 23
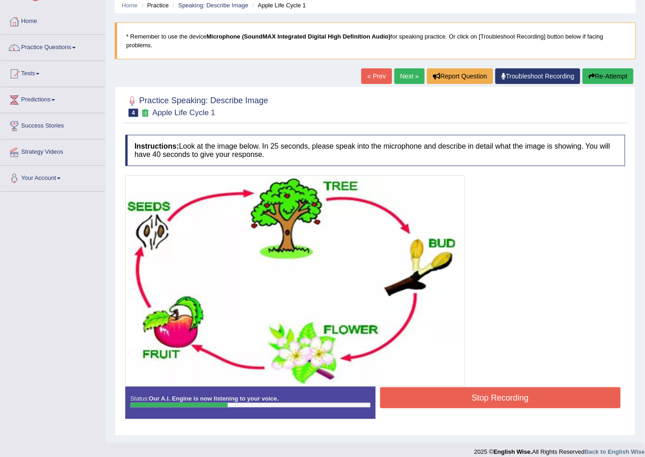
click at [426, 396] on button "Stop Recording" at bounding box center [500, 398] width 241 height 21
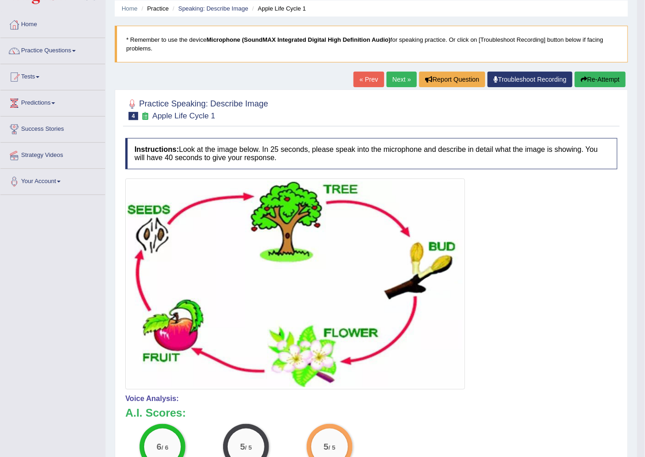
scroll to position [26, 0]
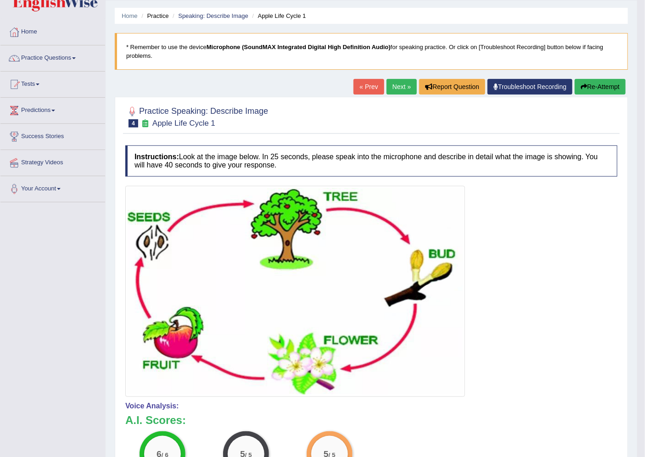
click at [399, 90] on link "Next »" at bounding box center [402, 87] width 30 height 16
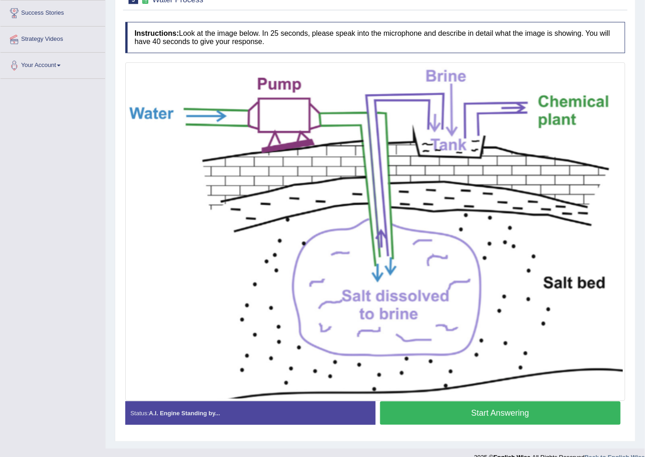
scroll to position [164, 0]
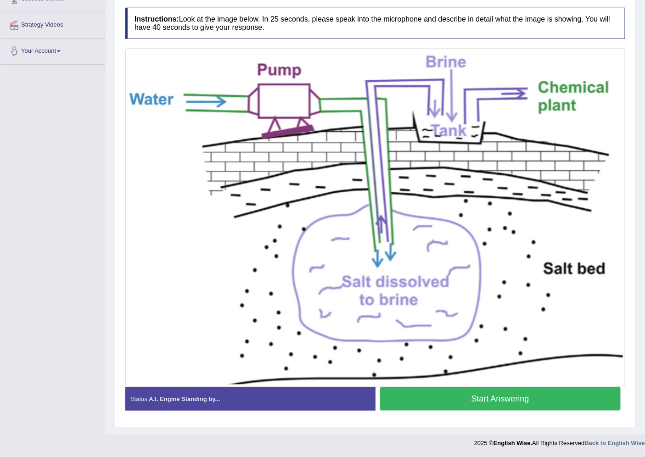
click at [418, 393] on button "Start Answering" at bounding box center [500, 399] width 241 height 23
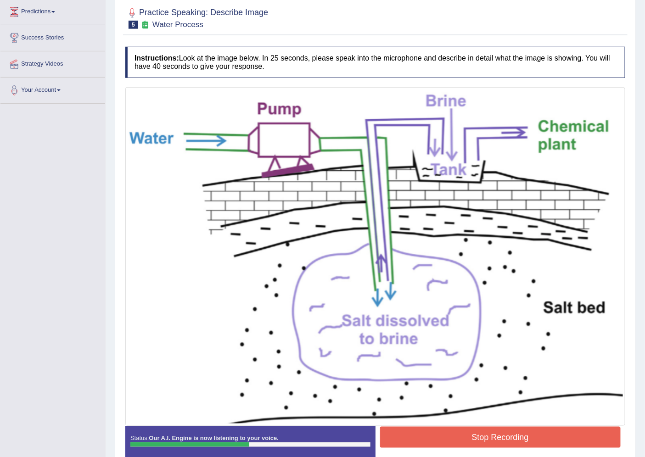
scroll to position [113, 0]
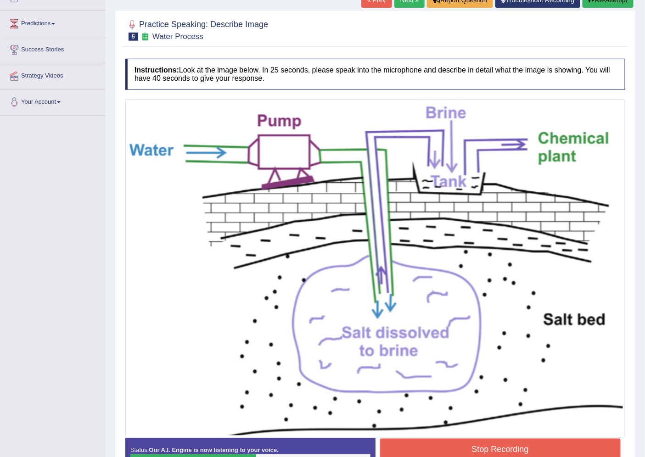
click at [396, 446] on button "Stop Recording" at bounding box center [500, 449] width 241 height 21
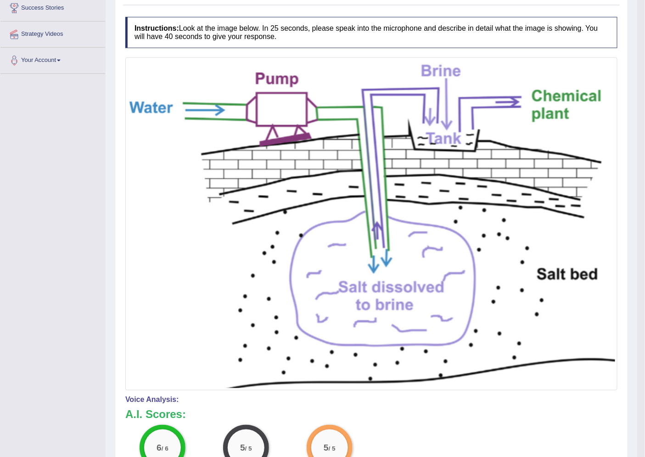
scroll to position [62, 0]
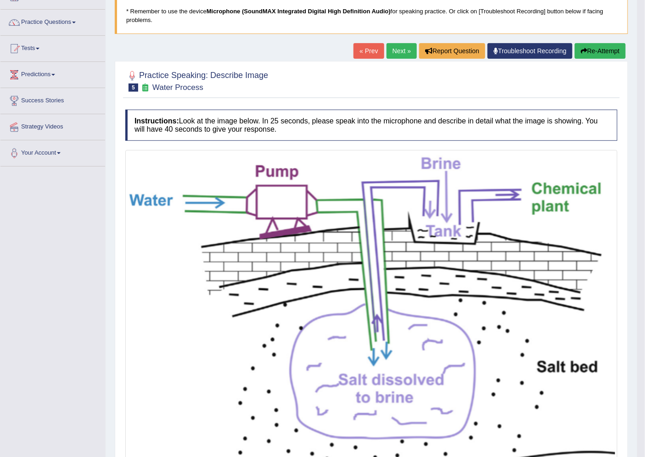
click at [401, 48] on link "Next »" at bounding box center [402, 51] width 30 height 16
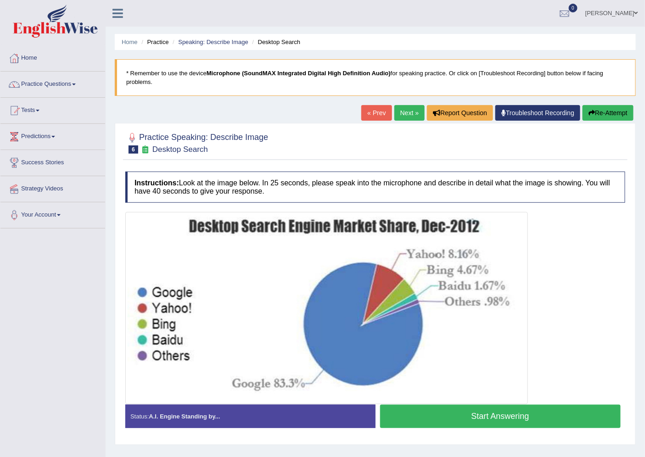
click at [427, 416] on button "Start Answering" at bounding box center [500, 416] width 241 height 23
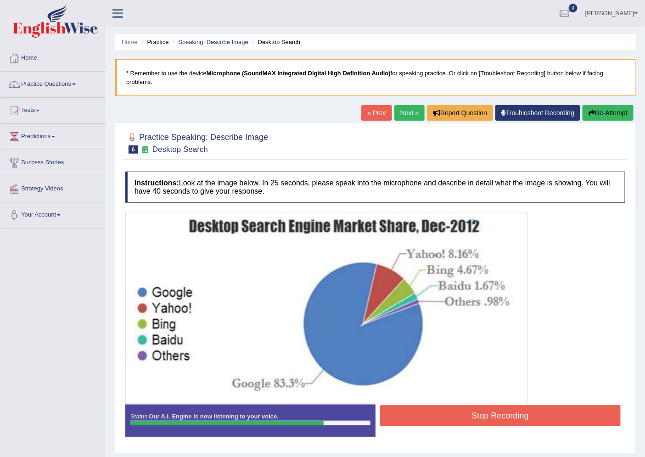
click at [402, 409] on button "Stop Recording" at bounding box center [500, 415] width 241 height 21
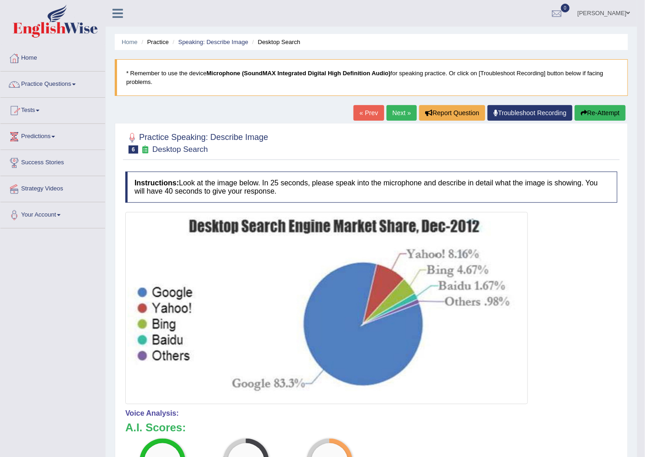
click at [73, 82] on link "Practice Questions" at bounding box center [52, 83] width 105 height 23
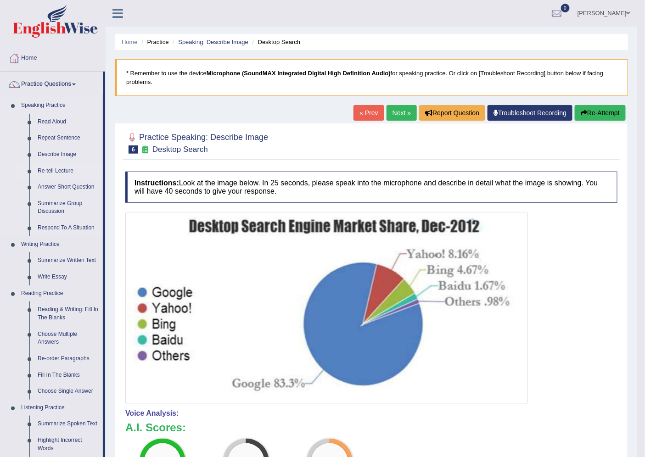
click at [63, 168] on link "Re-tell Lecture" at bounding box center [68, 171] width 69 height 17
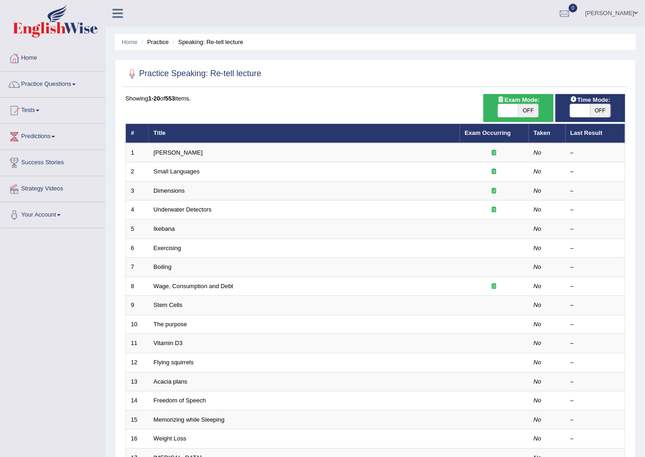
click at [174, 149] on link "[PERSON_NAME]" at bounding box center [178, 152] width 49 height 7
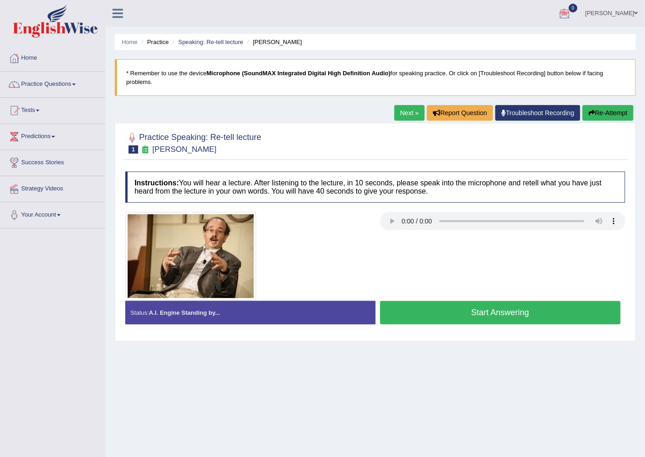
click at [400, 117] on link "Next »" at bounding box center [409, 113] width 30 height 16
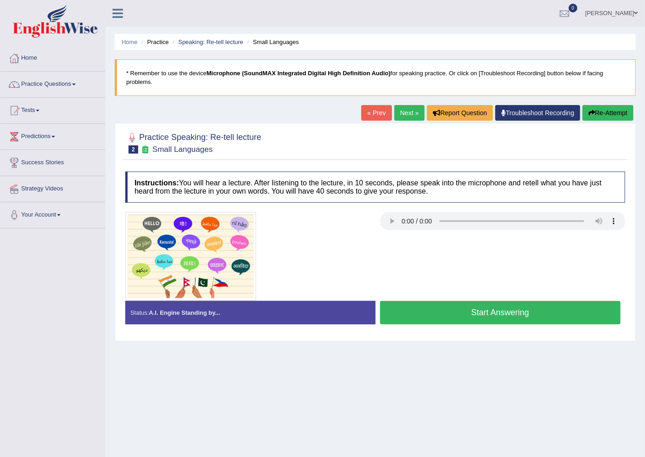
click at [595, 107] on button "Re-Attempt" at bounding box center [608, 113] width 51 height 16
click at [408, 111] on link "Next »" at bounding box center [409, 113] width 30 height 16
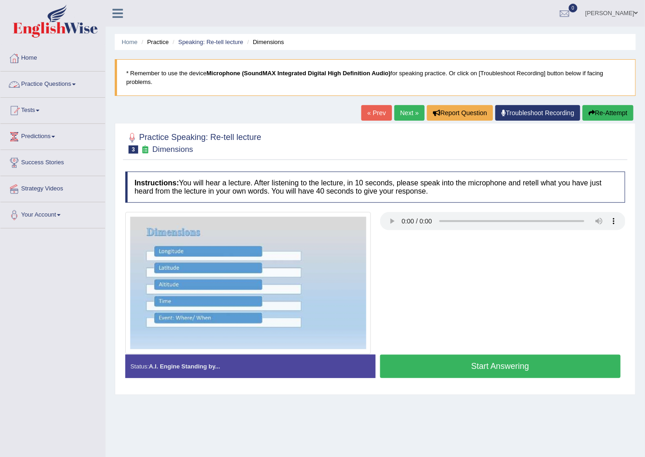
click at [44, 79] on link "Practice Questions" at bounding box center [52, 83] width 105 height 23
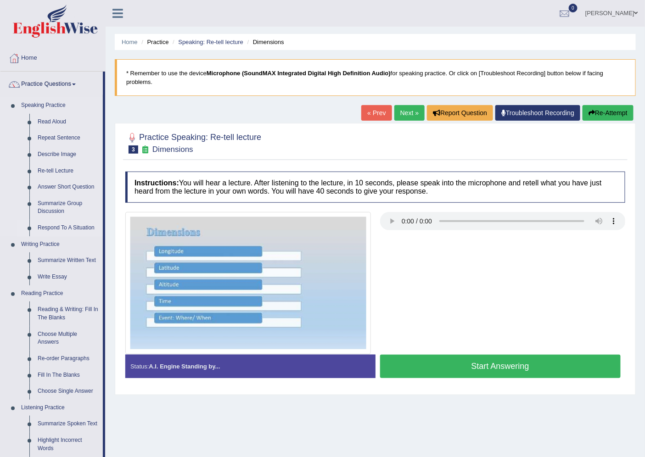
click at [72, 227] on link "Respond To A Situation" at bounding box center [68, 228] width 69 height 17
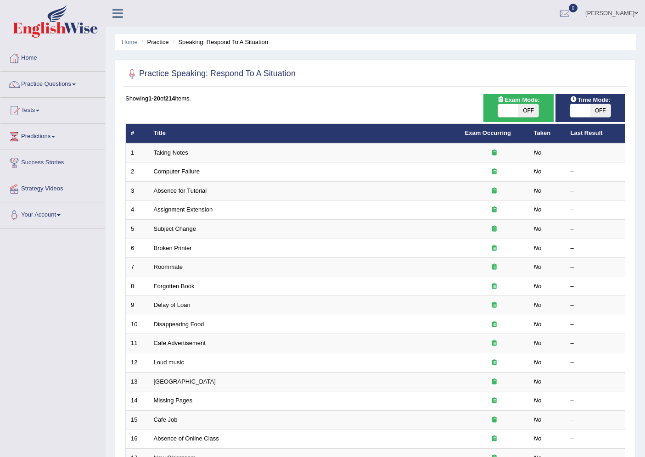
click at [167, 151] on link "Taking Notes" at bounding box center [171, 152] width 34 height 7
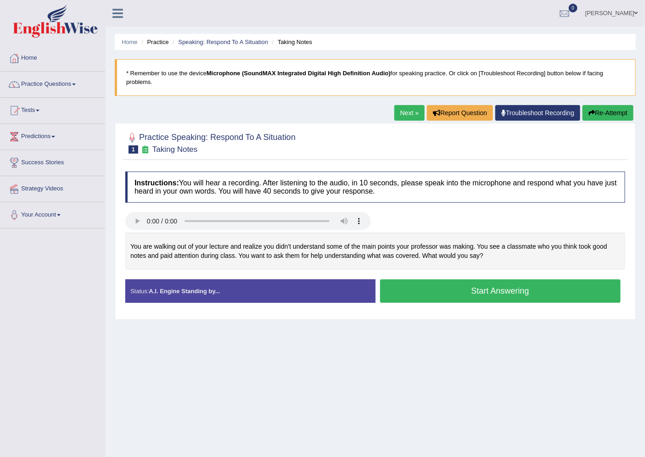
click at [401, 118] on link "Next »" at bounding box center [409, 113] width 30 height 16
click at [385, 292] on button "Start Answering" at bounding box center [500, 291] width 241 height 23
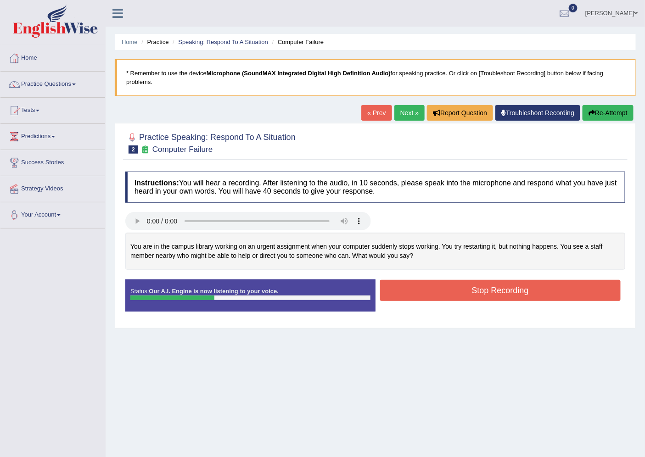
click at [385, 287] on button "Stop Recording" at bounding box center [500, 290] width 241 height 21
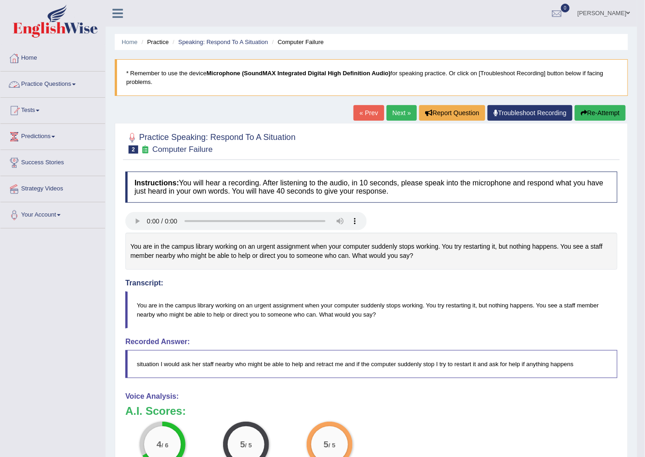
click at [43, 83] on link "Practice Questions" at bounding box center [52, 83] width 105 height 23
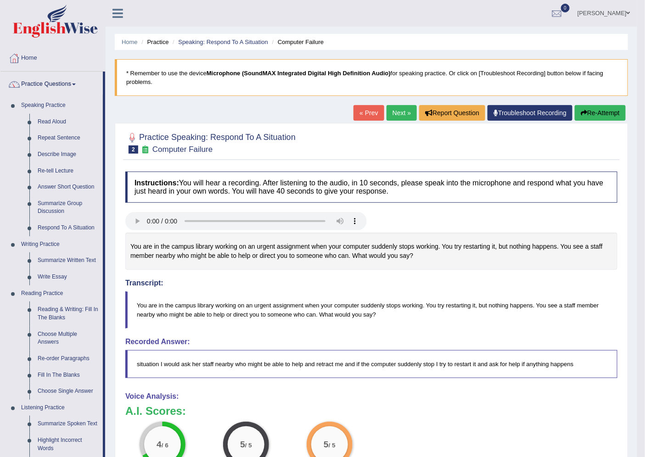
click at [407, 118] on link "Next »" at bounding box center [402, 113] width 30 height 16
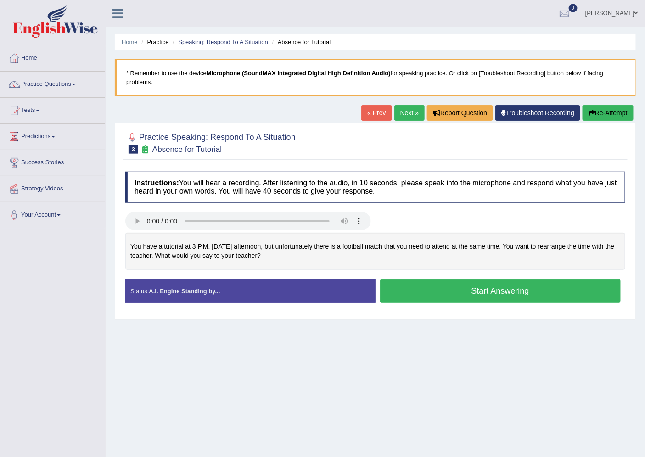
click at [397, 295] on button "Start Answering" at bounding box center [500, 291] width 241 height 23
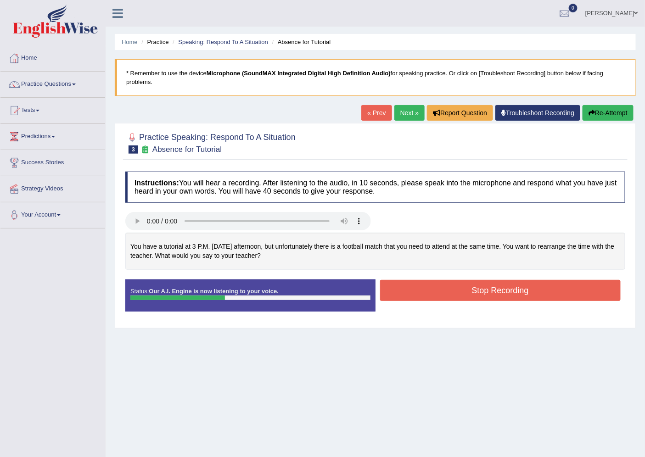
click at [397, 295] on button "Stop Recording" at bounding box center [500, 290] width 241 height 21
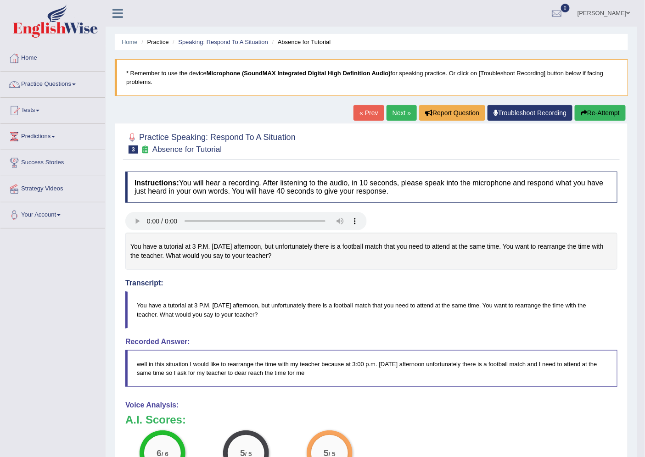
click at [394, 112] on link "Next »" at bounding box center [402, 113] width 30 height 16
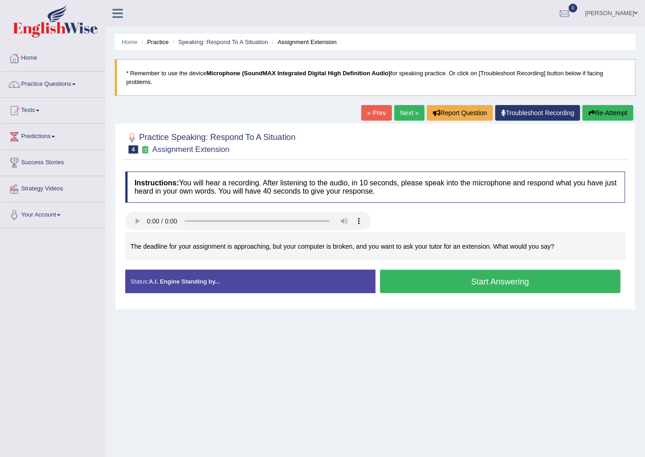
click at [405, 287] on button "Start Answering" at bounding box center [500, 281] width 241 height 23
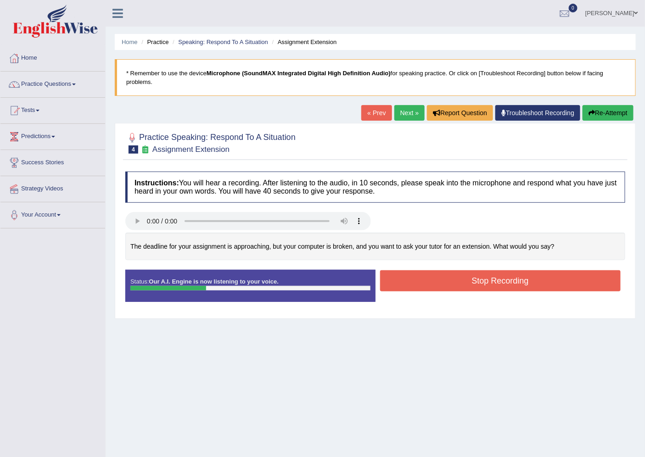
click at [405, 287] on button "Stop Recording" at bounding box center [500, 280] width 241 height 21
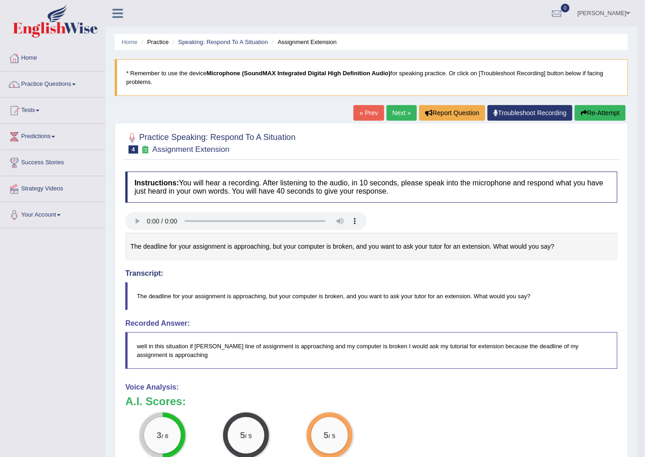
click at [388, 116] on link "Next »" at bounding box center [402, 113] width 30 height 16
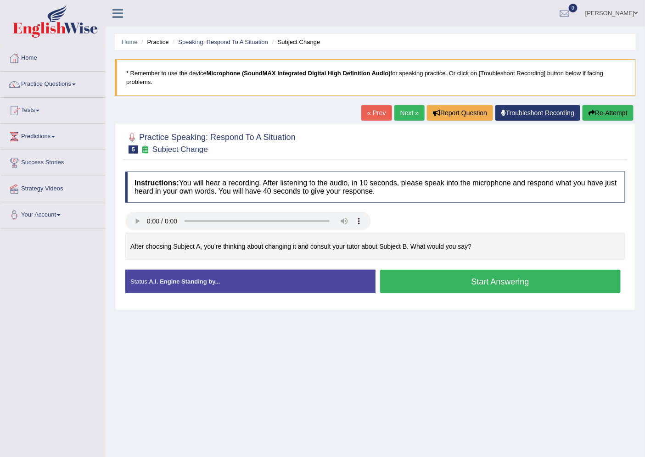
click at [438, 282] on button "Start Answering" at bounding box center [500, 281] width 241 height 23
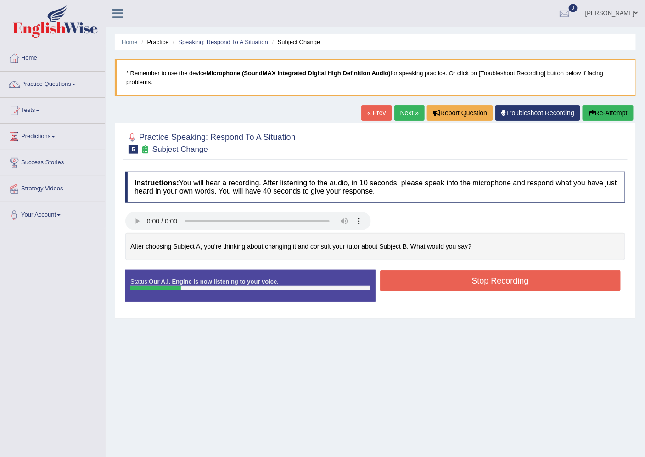
click at [382, 281] on button "Stop Recording" at bounding box center [500, 280] width 241 height 21
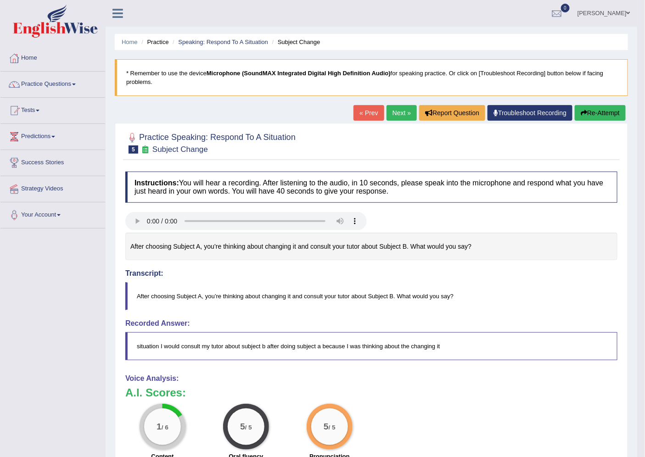
click at [590, 113] on button "Re-Attempt" at bounding box center [600, 113] width 51 height 16
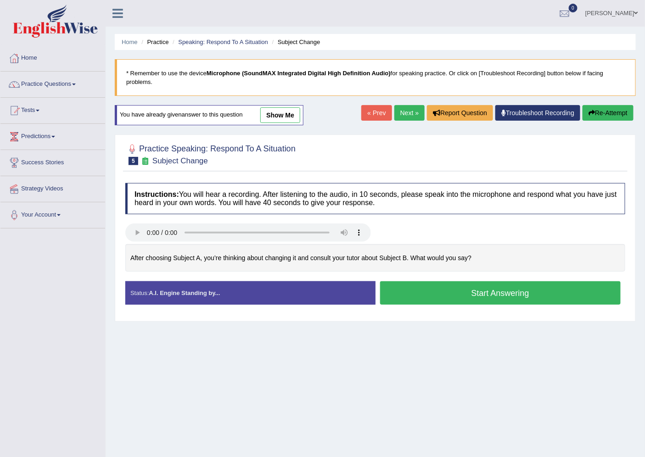
click at [411, 292] on button "Start Answering" at bounding box center [500, 292] width 241 height 23
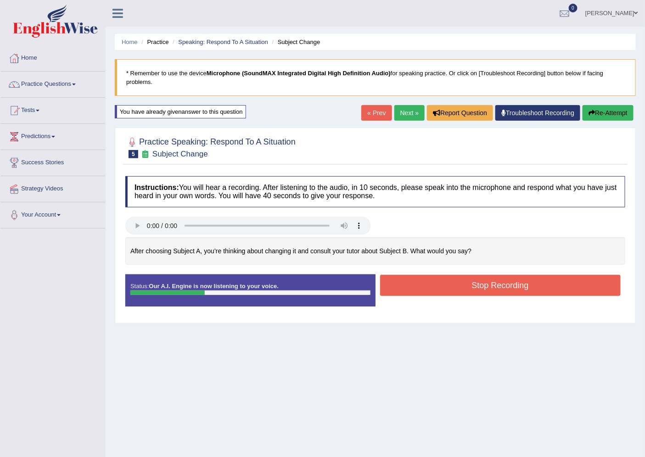
click at [396, 281] on button "Stop Recording" at bounding box center [500, 285] width 241 height 21
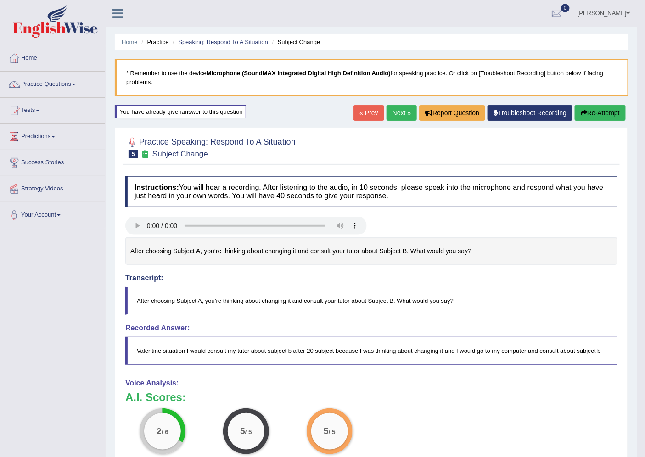
click at [581, 117] on button "Re-Attempt" at bounding box center [600, 113] width 51 height 16
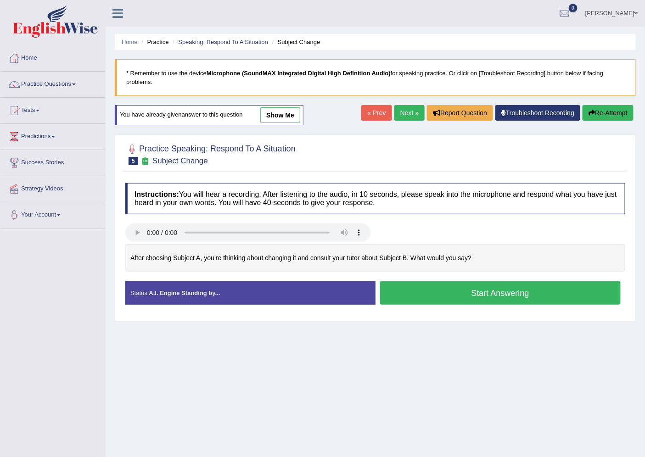
click at [444, 293] on button "Start Answering" at bounding box center [500, 292] width 241 height 23
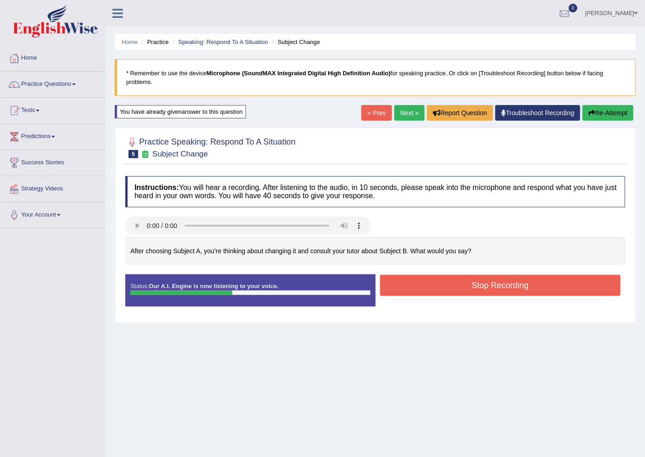
click at [416, 285] on button "Stop Recording" at bounding box center [500, 285] width 241 height 21
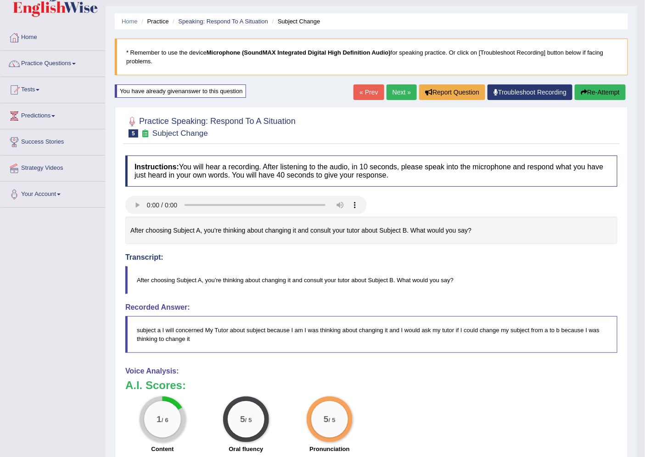
scroll to position [8, 0]
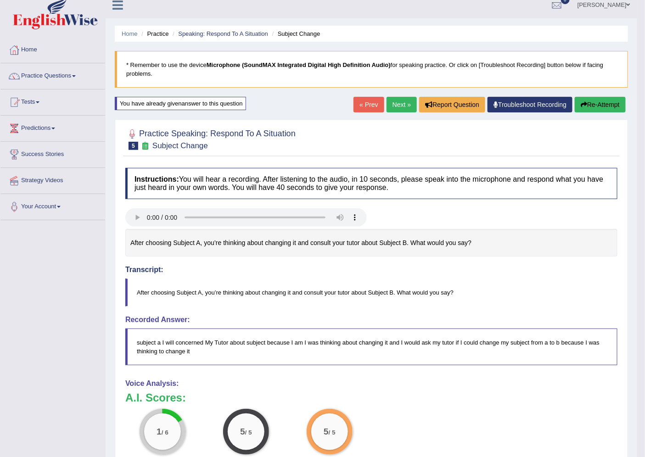
click at [393, 108] on link "Next »" at bounding box center [402, 105] width 30 height 16
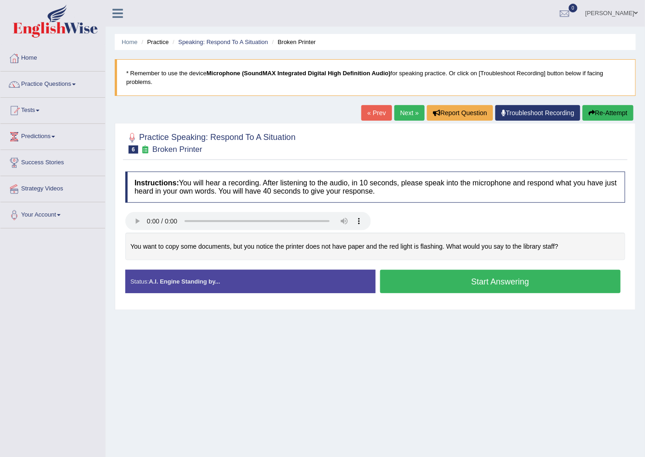
click at [440, 279] on button "Start Answering" at bounding box center [500, 281] width 241 height 23
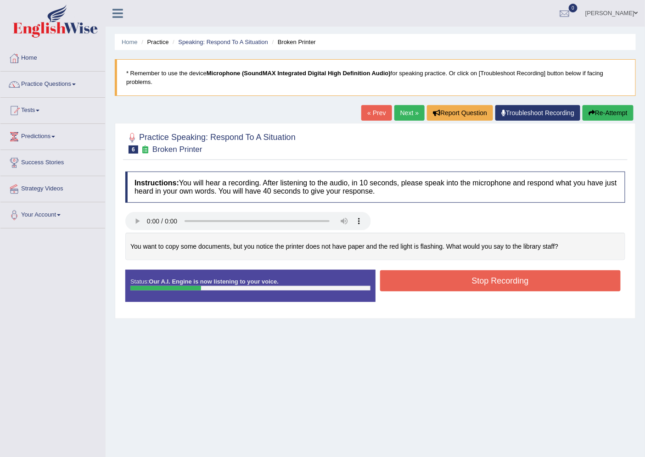
click at [396, 284] on button "Stop Recording" at bounding box center [500, 280] width 241 height 21
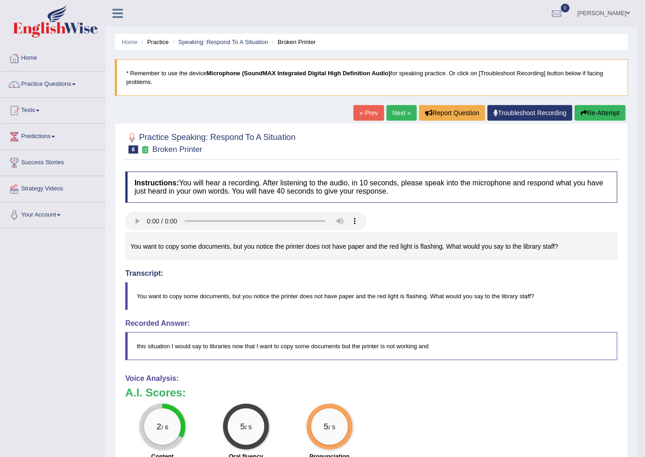
click at [605, 113] on button "Re-Attempt" at bounding box center [600, 113] width 51 height 16
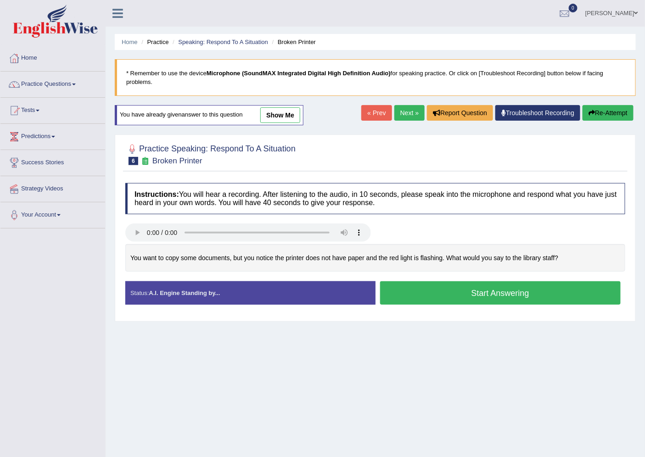
click at [393, 287] on button "Start Answering" at bounding box center [500, 292] width 241 height 23
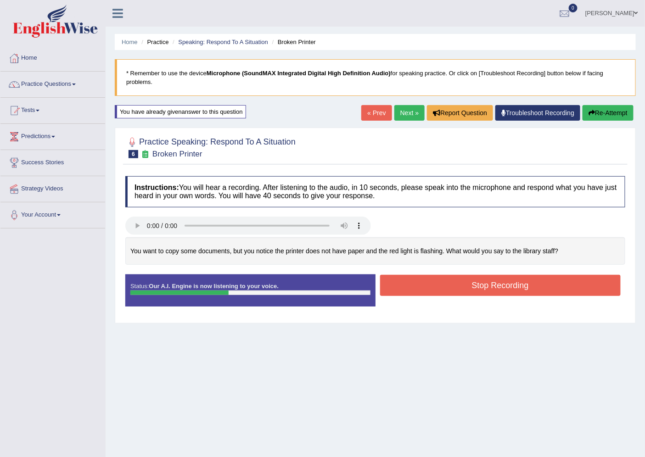
click at [440, 285] on button "Stop Recording" at bounding box center [500, 285] width 241 height 21
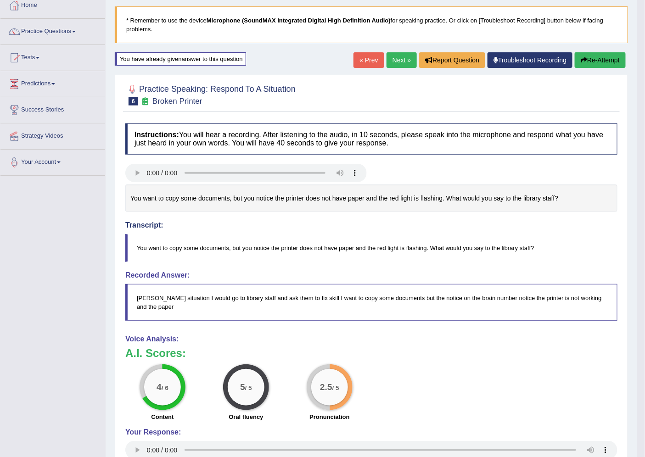
scroll to position [51, 0]
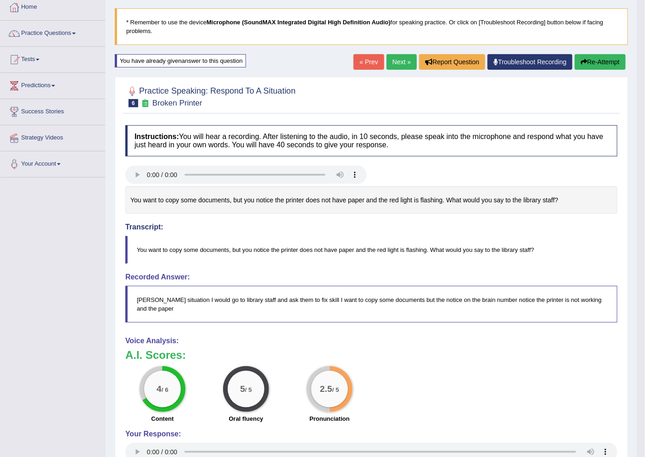
click at [398, 56] on link "Next »" at bounding box center [402, 62] width 30 height 16
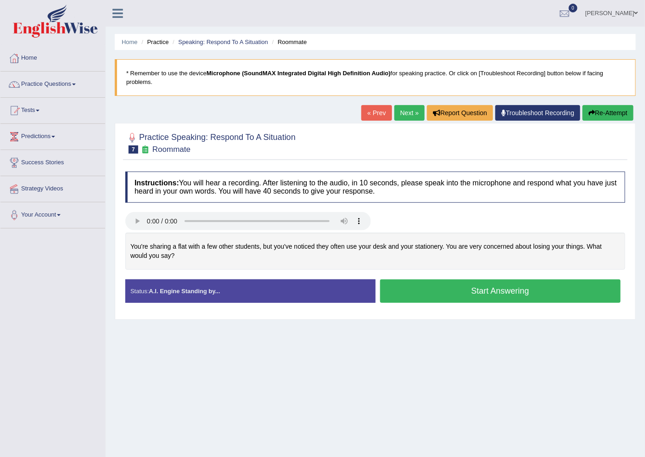
click at [418, 292] on button "Start Answering" at bounding box center [500, 291] width 241 height 23
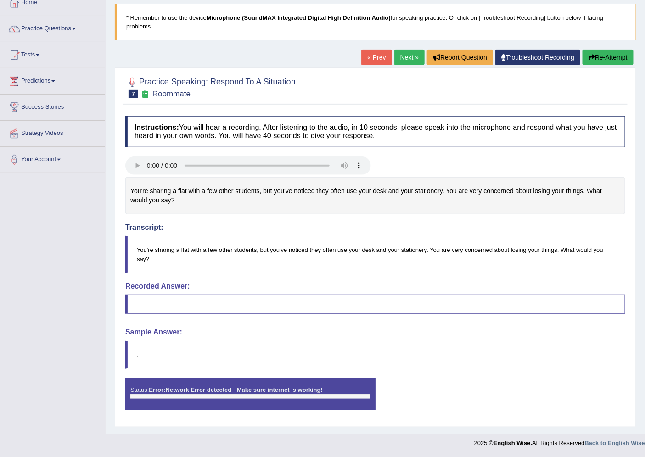
scroll to position [5, 0]
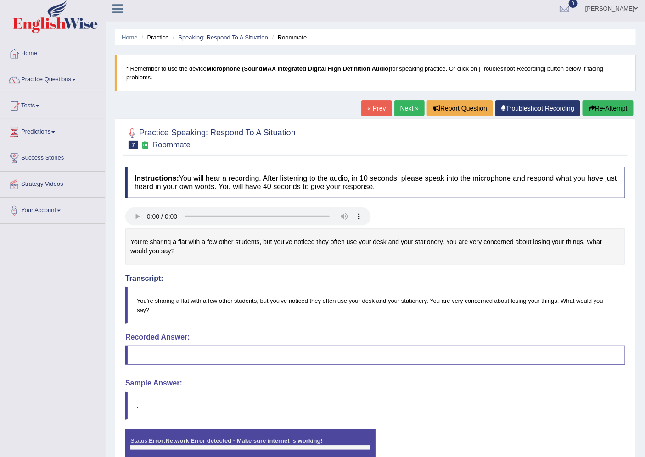
click at [602, 112] on button "Re-Attempt" at bounding box center [608, 109] width 51 height 16
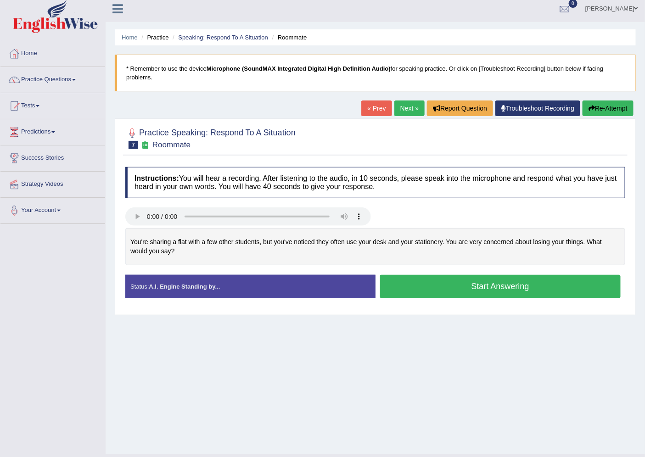
scroll to position [5, 0]
click at [441, 288] on button "Start Answering" at bounding box center [500, 286] width 241 height 23
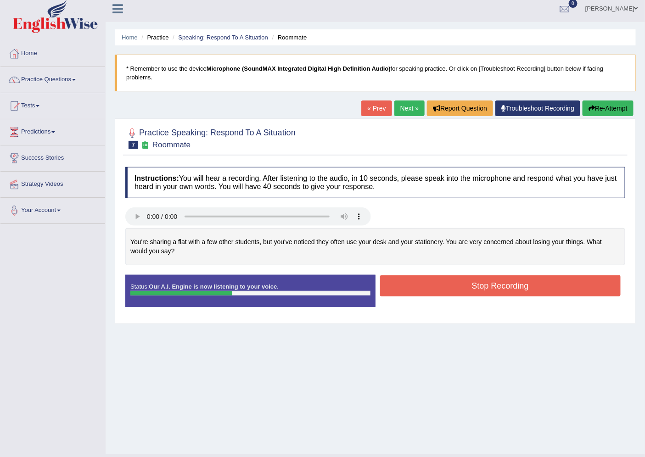
click at [441, 288] on button "Stop Recording" at bounding box center [500, 285] width 241 height 21
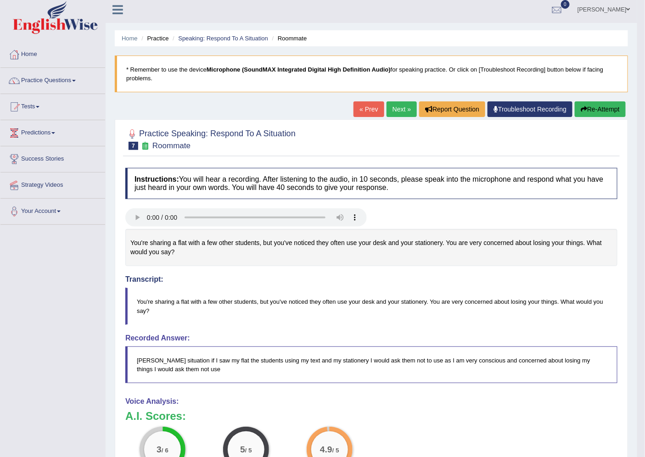
scroll to position [0, 0]
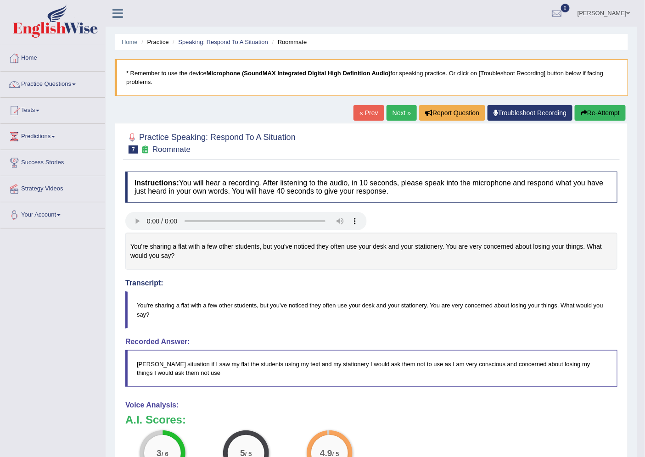
click at [393, 116] on link "Next »" at bounding box center [402, 113] width 30 height 16
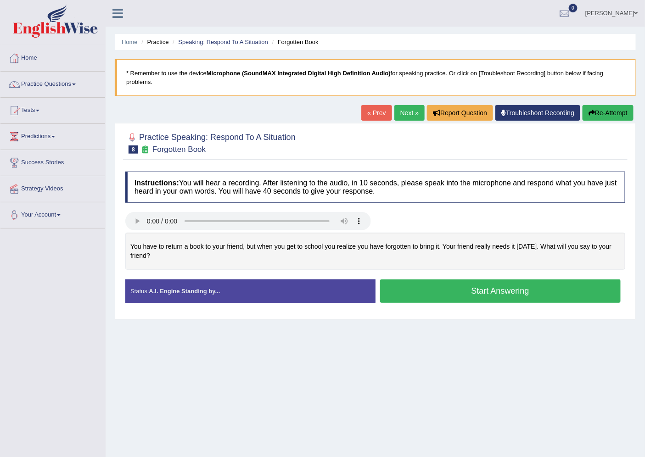
click at [462, 288] on button "Start Answering" at bounding box center [500, 291] width 241 height 23
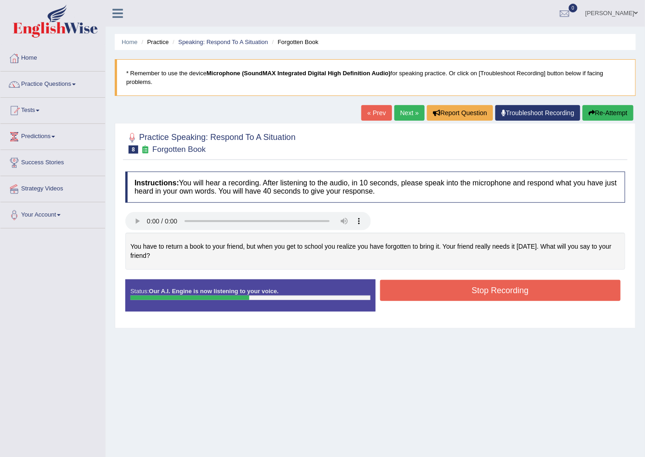
click at [462, 288] on button "Stop Recording" at bounding box center [500, 290] width 241 height 21
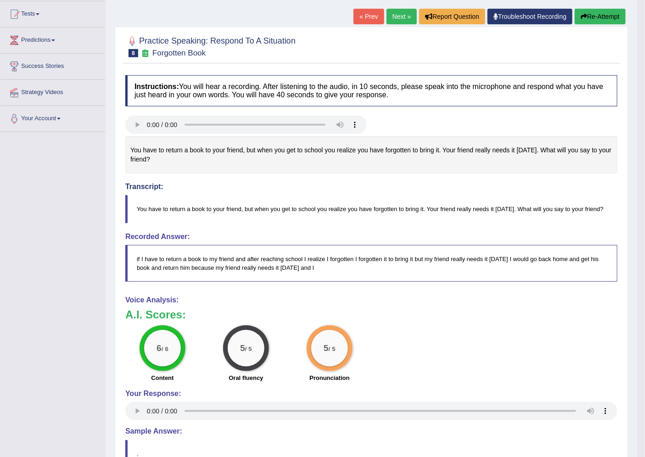
scroll to position [102, 0]
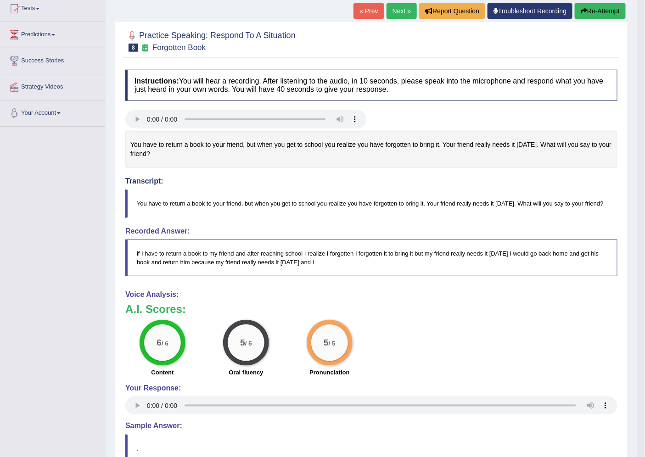
click at [396, 14] on link "Next »" at bounding box center [402, 11] width 30 height 16
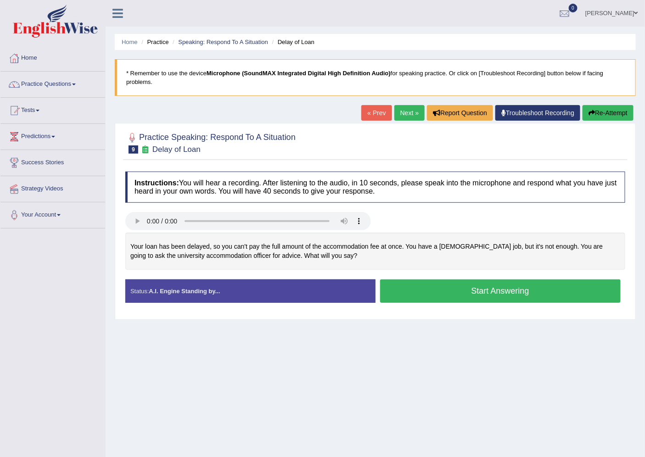
click at [476, 287] on button "Start Answering" at bounding box center [500, 291] width 241 height 23
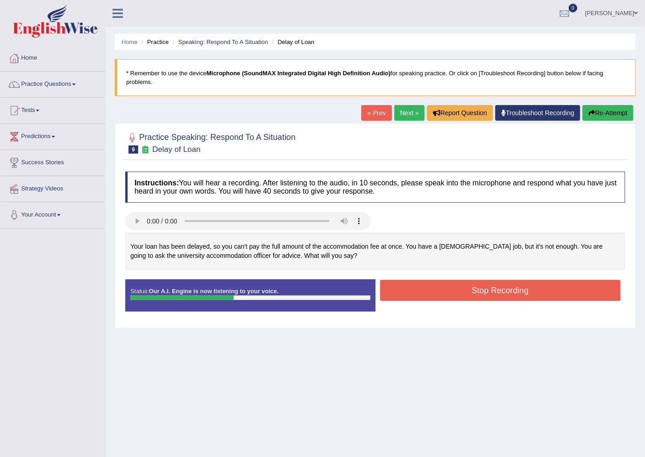
click at [476, 287] on button "Stop Recording" at bounding box center [500, 290] width 241 height 21
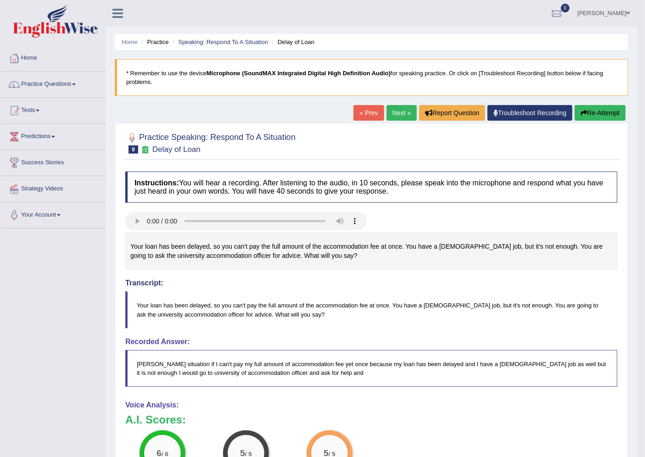
click at [403, 112] on link "Next »" at bounding box center [402, 113] width 30 height 16
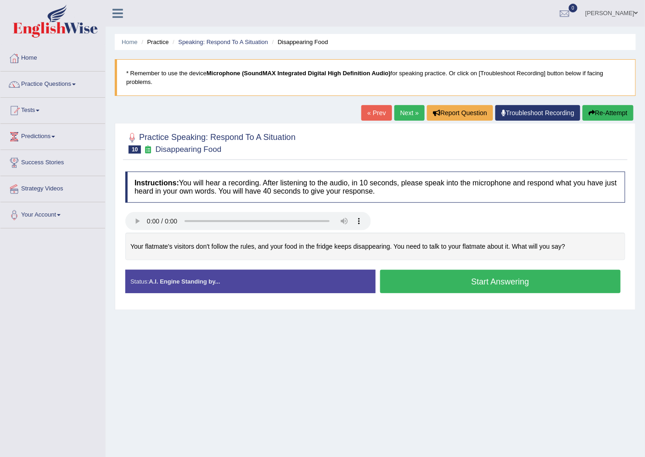
click at [408, 276] on button "Start Answering" at bounding box center [500, 281] width 241 height 23
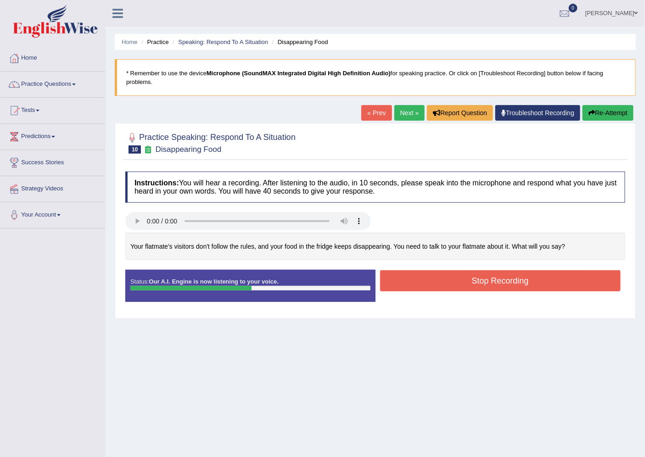
click at [409, 277] on button "Stop Recording" at bounding box center [500, 280] width 241 height 21
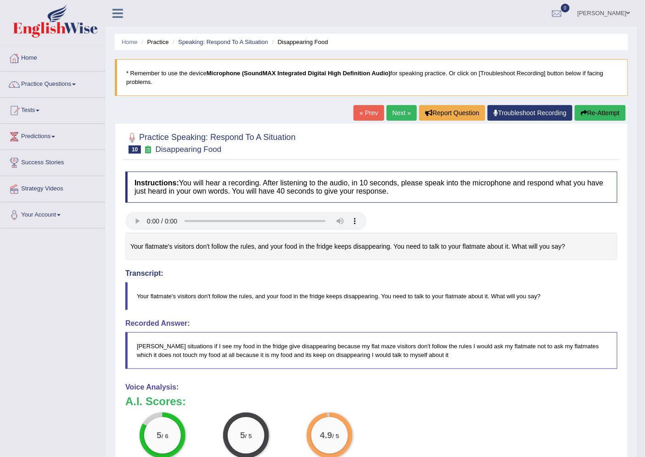
click at [388, 105] on link "Next »" at bounding box center [402, 113] width 30 height 16
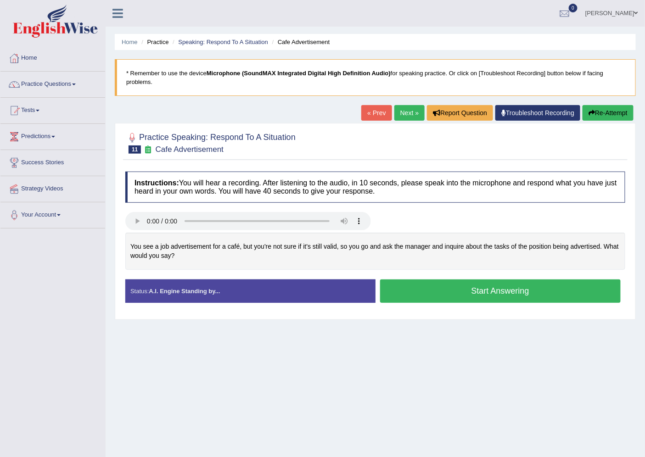
click at [438, 296] on button "Start Answering" at bounding box center [500, 291] width 241 height 23
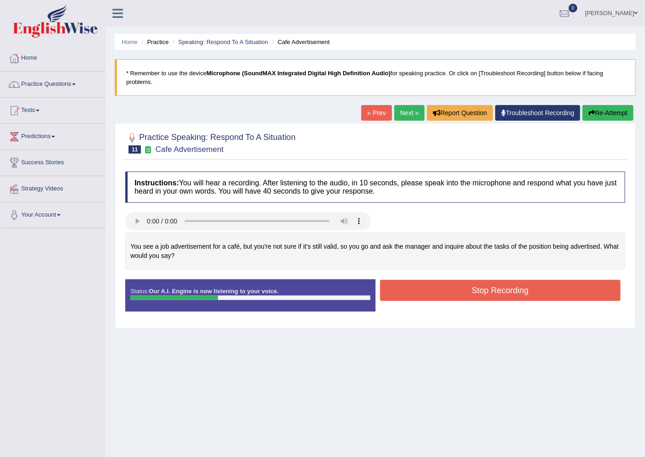
click at [438, 296] on button "Stop Recording" at bounding box center [500, 290] width 241 height 21
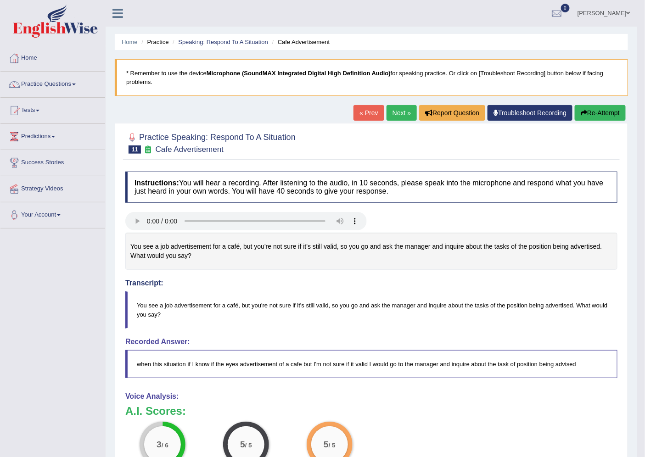
click at [398, 110] on link "Next »" at bounding box center [402, 113] width 30 height 16
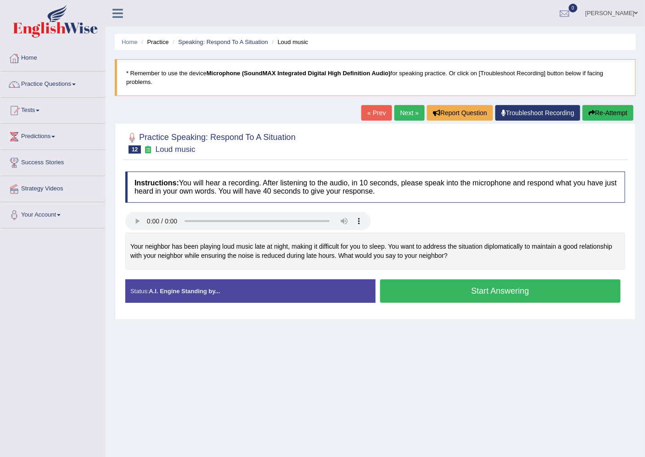
click at [429, 287] on button "Start Answering" at bounding box center [500, 291] width 241 height 23
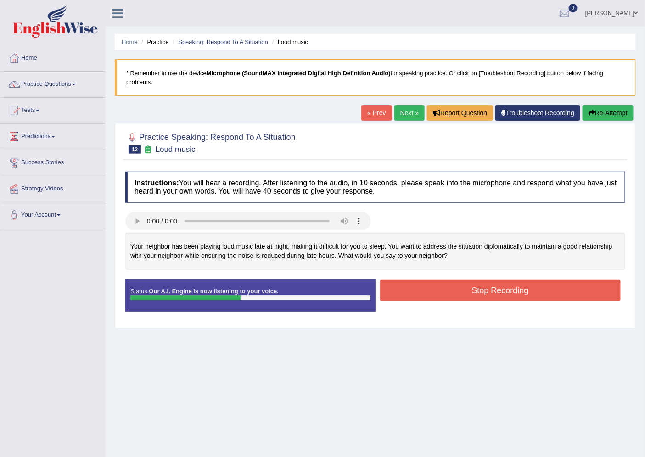
click at [429, 287] on button "Stop Recording" at bounding box center [500, 290] width 241 height 21
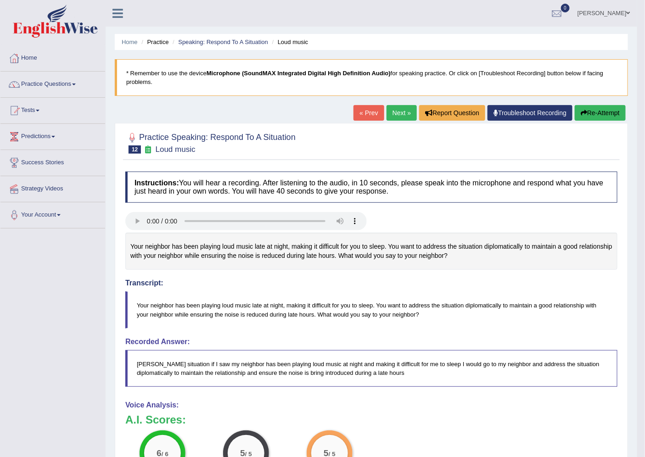
click at [400, 118] on link "Next »" at bounding box center [402, 113] width 30 height 16
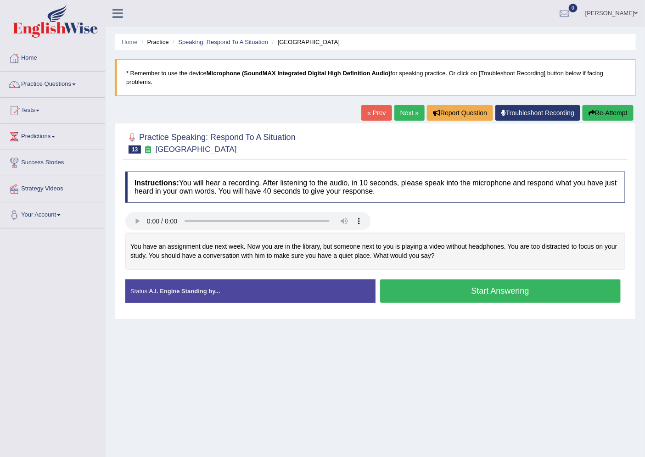
click at [402, 287] on button "Start Answering" at bounding box center [500, 291] width 241 height 23
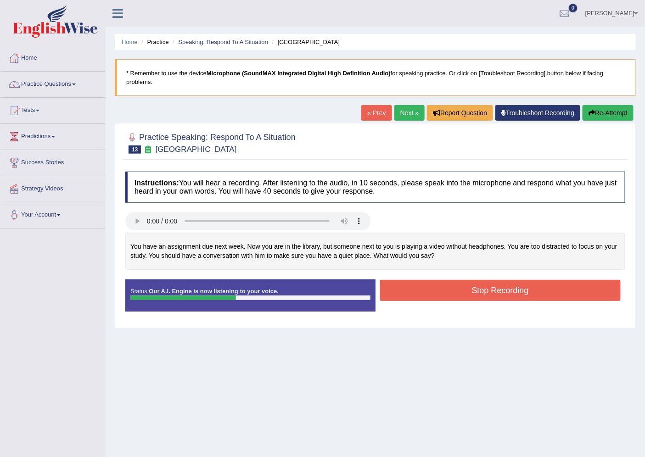
click at [402, 287] on button "Stop Recording" at bounding box center [500, 290] width 241 height 21
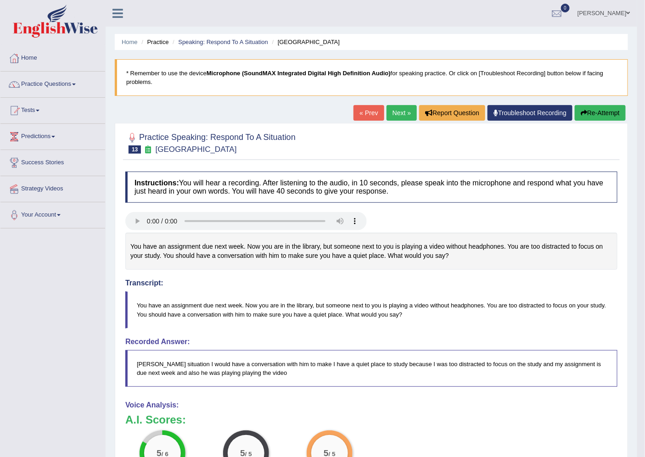
click at [393, 112] on link "Next »" at bounding box center [402, 113] width 30 height 16
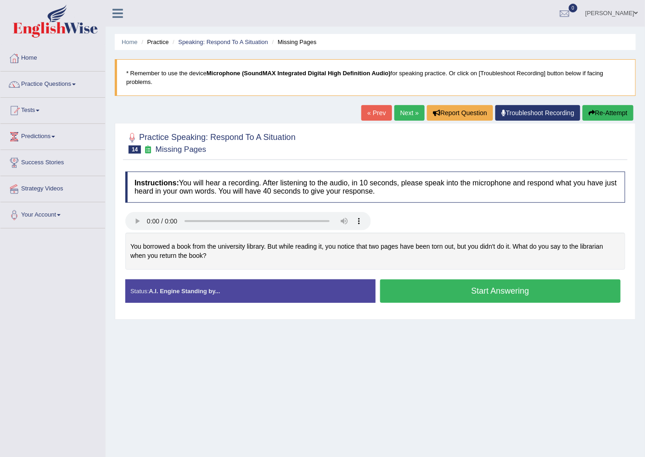
click at [388, 286] on button "Start Answering" at bounding box center [500, 291] width 241 height 23
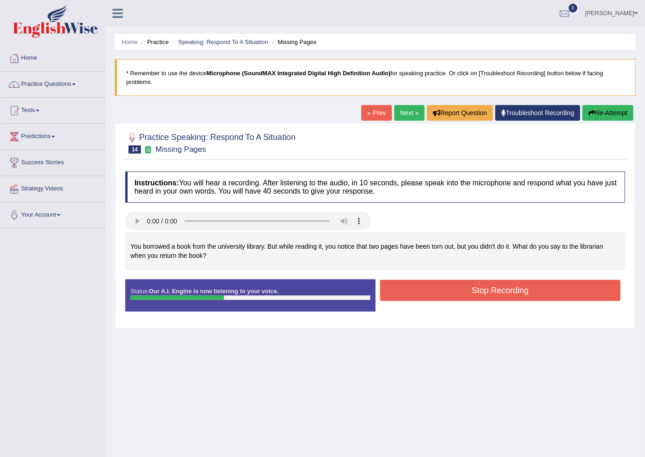
click at [388, 286] on button "Stop Recording" at bounding box center [500, 290] width 241 height 21
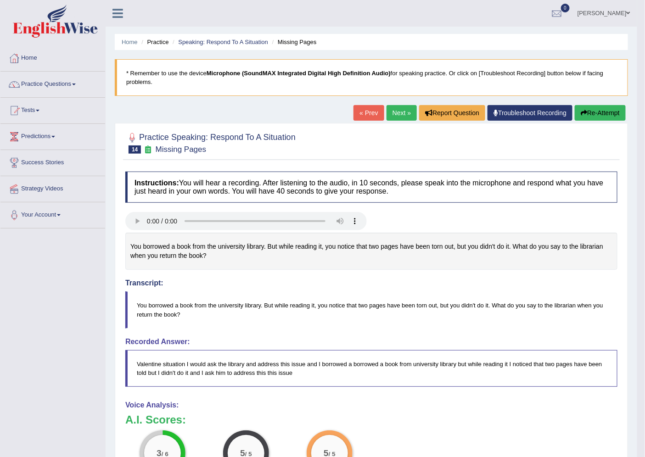
click at [398, 107] on link "Next »" at bounding box center [402, 113] width 30 height 16
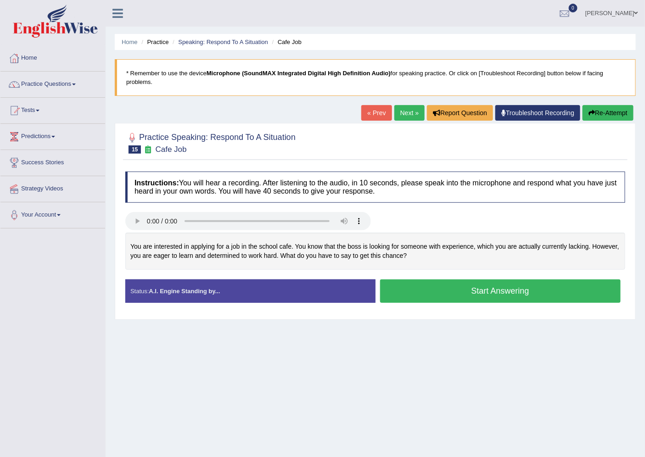
click at [388, 287] on button "Start Answering" at bounding box center [500, 291] width 241 height 23
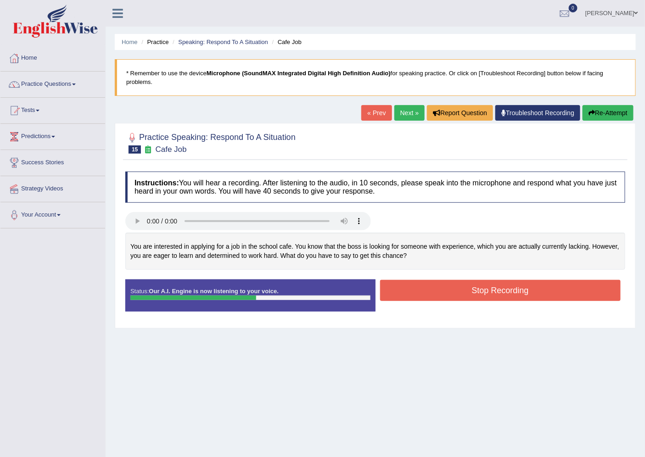
click at [388, 287] on button "Stop Recording" at bounding box center [500, 290] width 241 height 21
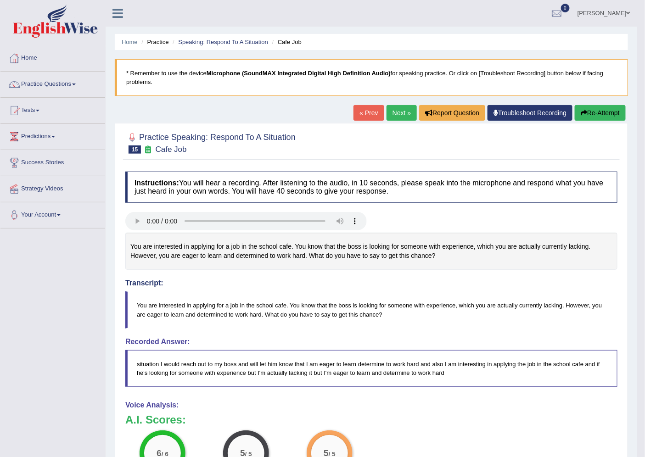
click at [387, 110] on link "Next »" at bounding box center [402, 113] width 30 height 16
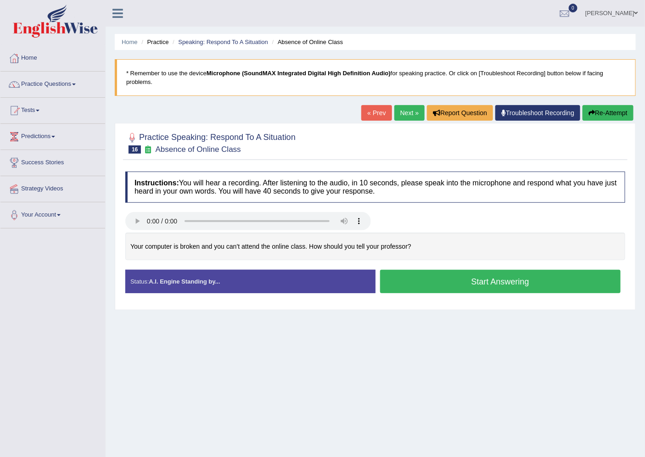
click at [420, 280] on button "Start Answering" at bounding box center [500, 281] width 241 height 23
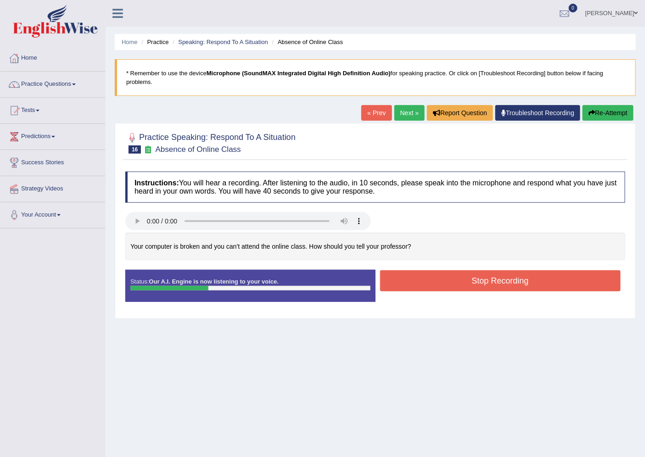
click at [420, 280] on button "Stop Recording" at bounding box center [500, 280] width 241 height 21
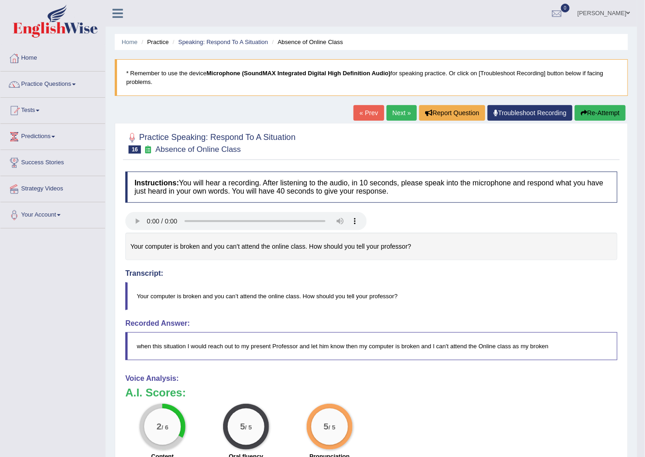
click at [592, 117] on button "Re-Attempt" at bounding box center [600, 113] width 51 height 16
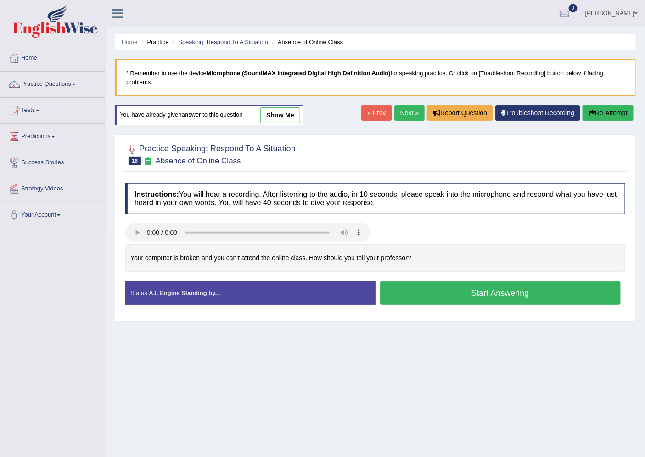
click at [474, 292] on button "Start Answering" at bounding box center [500, 292] width 241 height 23
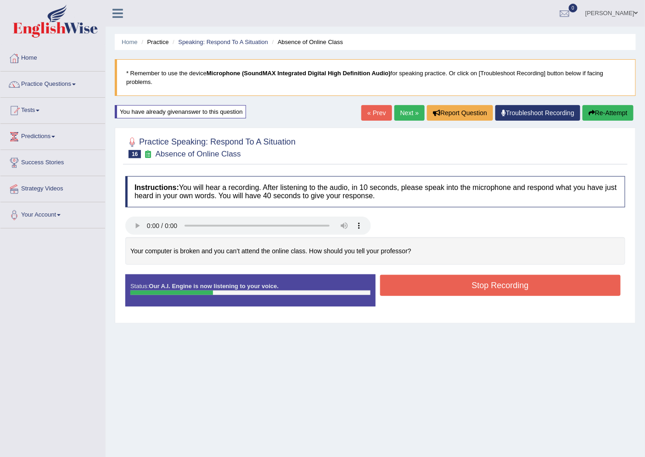
click at [474, 292] on button "Stop Recording" at bounding box center [500, 285] width 241 height 21
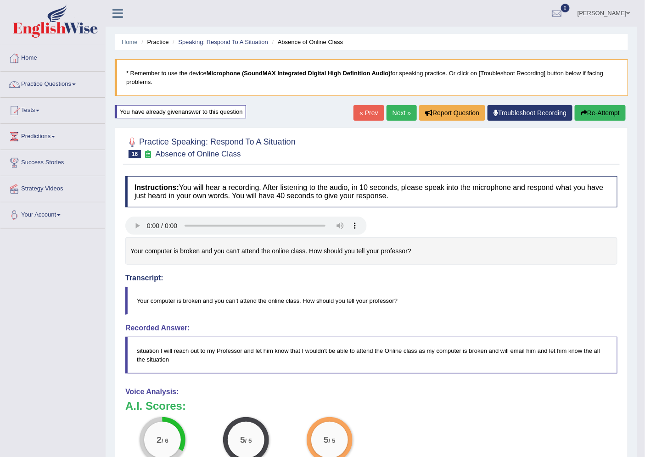
click at [401, 113] on link "Next »" at bounding box center [402, 113] width 30 height 16
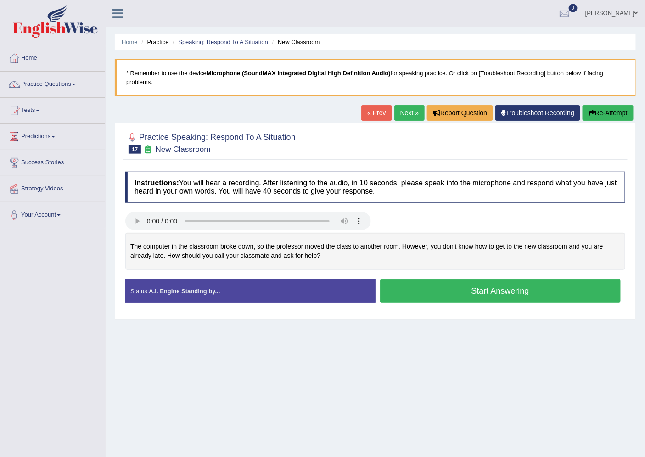
click at [432, 299] on button "Start Answering" at bounding box center [500, 291] width 241 height 23
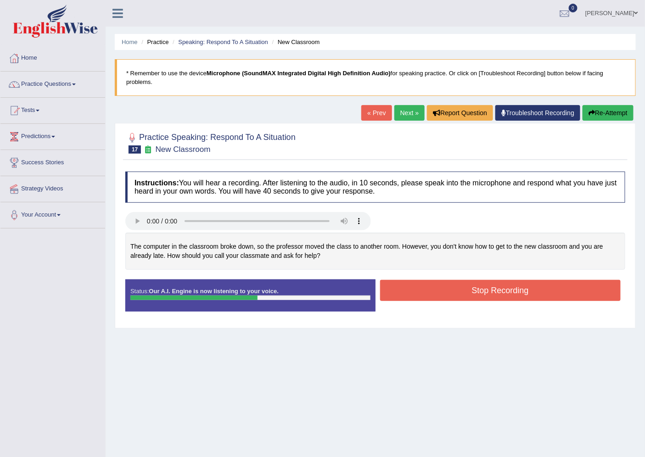
click at [432, 299] on button "Stop Recording" at bounding box center [500, 290] width 241 height 21
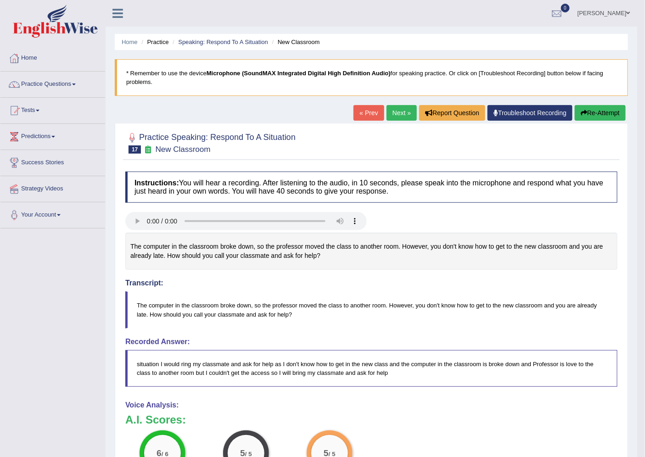
click at [394, 111] on link "Next »" at bounding box center [402, 113] width 30 height 16
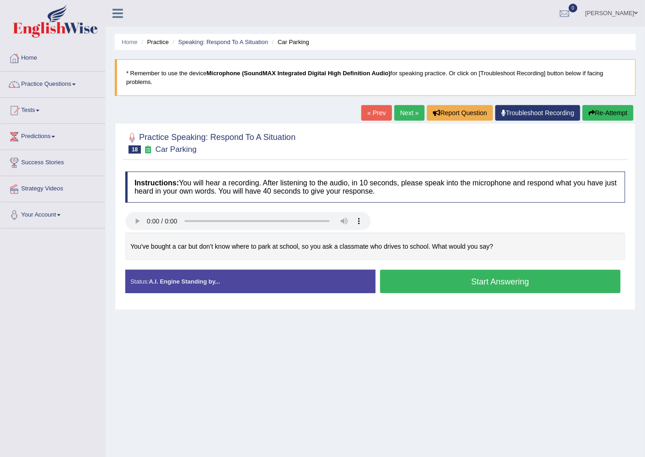
click at [441, 282] on button "Start Answering" at bounding box center [500, 281] width 241 height 23
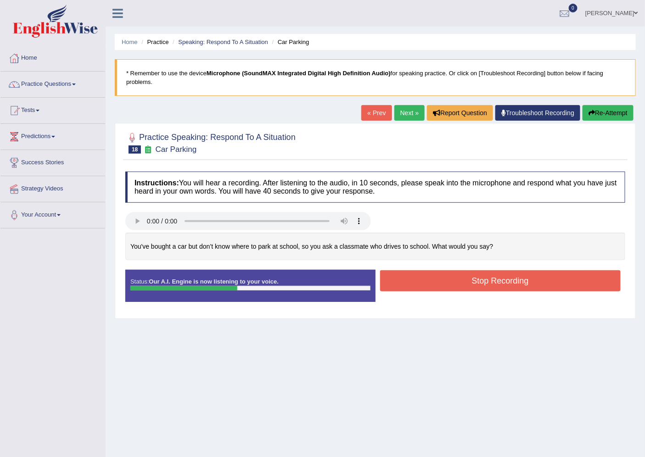
click at [441, 282] on button "Stop Recording" at bounding box center [500, 280] width 241 height 21
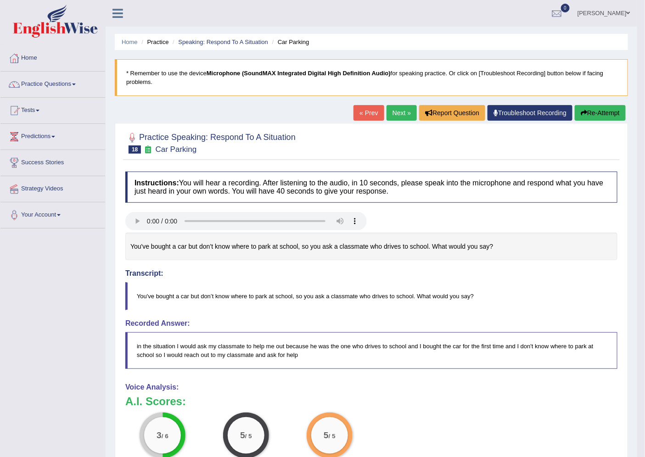
click at [389, 116] on link "Next »" at bounding box center [402, 113] width 30 height 16
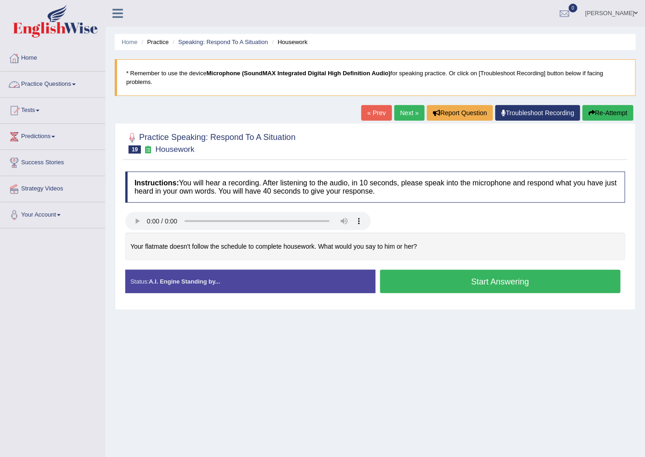
click at [57, 83] on link "Practice Questions" at bounding box center [52, 83] width 105 height 23
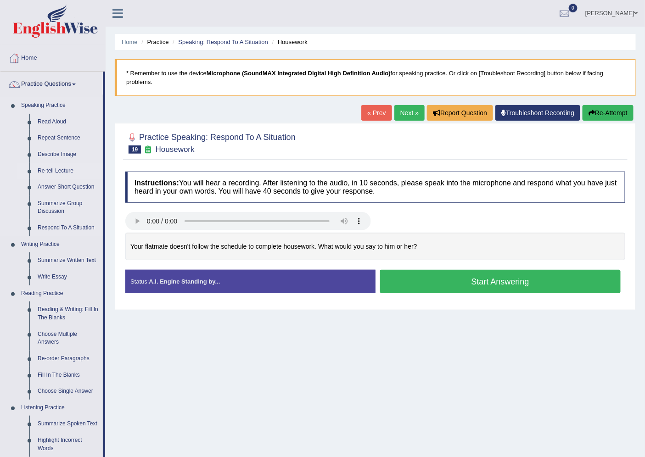
click at [65, 170] on link "Re-tell Lecture" at bounding box center [68, 171] width 69 height 17
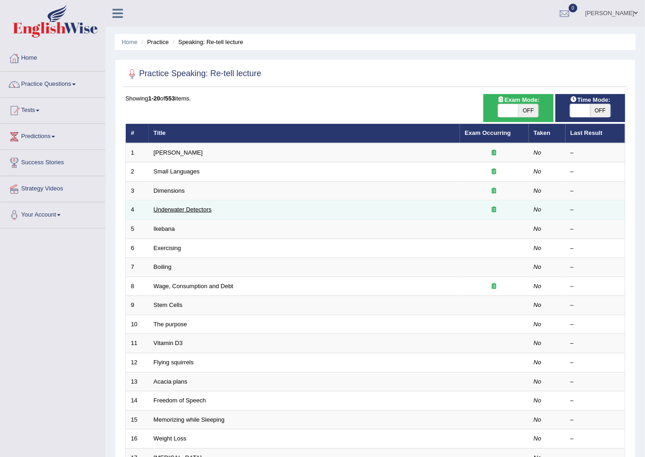
click at [180, 211] on link "Underwater Detectors" at bounding box center [183, 209] width 58 height 7
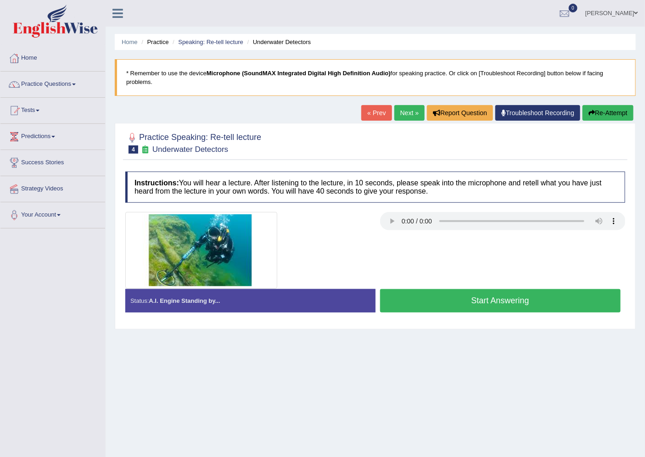
click at [425, 295] on button "Start Answering" at bounding box center [500, 300] width 241 height 23
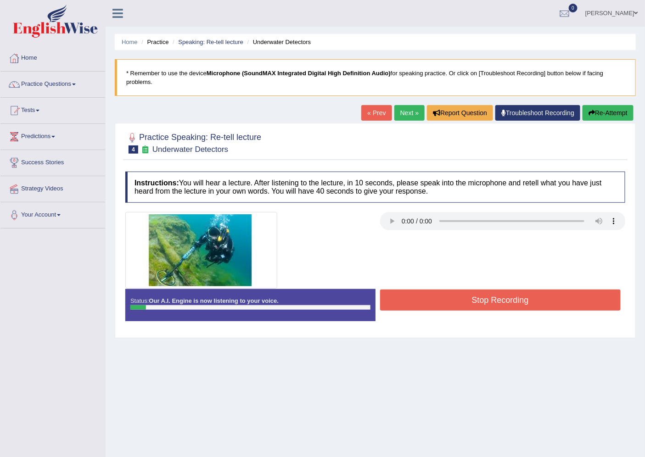
click at [425, 295] on button "Stop Recording" at bounding box center [500, 300] width 241 height 21
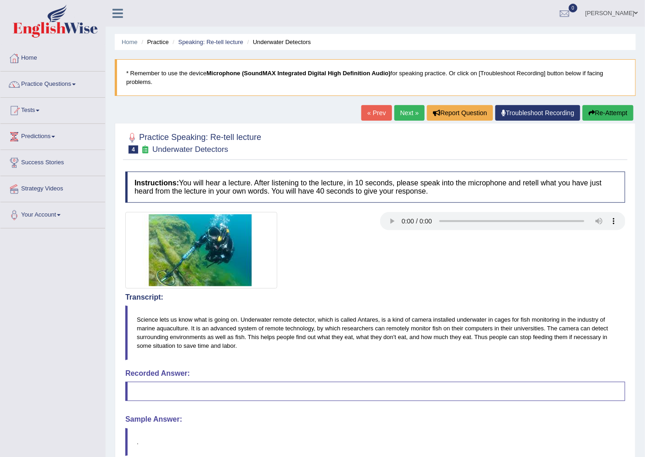
click at [597, 106] on button "Re-Attempt" at bounding box center [608, 113] width 51 height 16
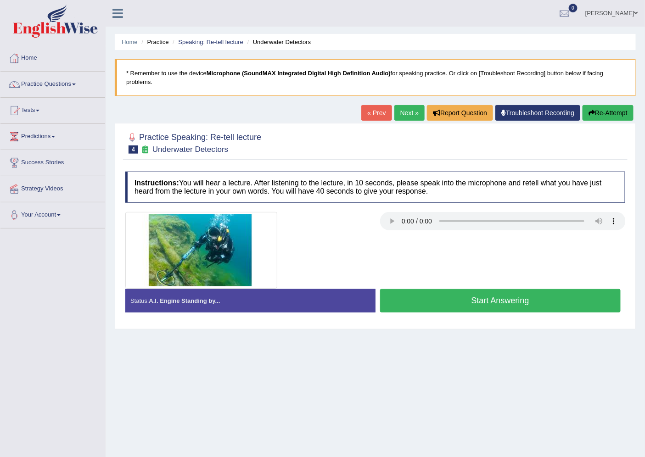
click at [464, 303] on button "Start Answering" at bounding box center [500, 300] width 241 height 23
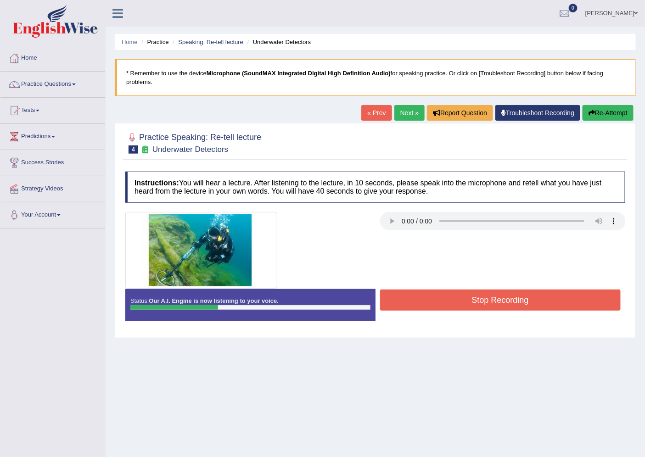
click at [464, 303] on button "Stop Recording" at bounding box center [500, 300] width 241 height 21
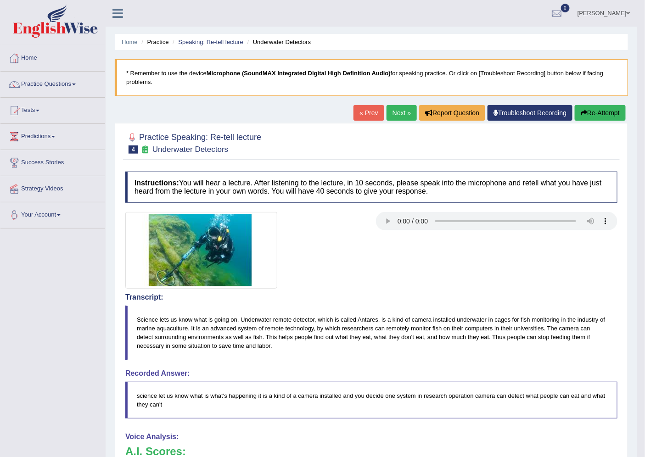
click at [388, 120] on link "Next »" at bounding box center [402, 113] width 30 height 16
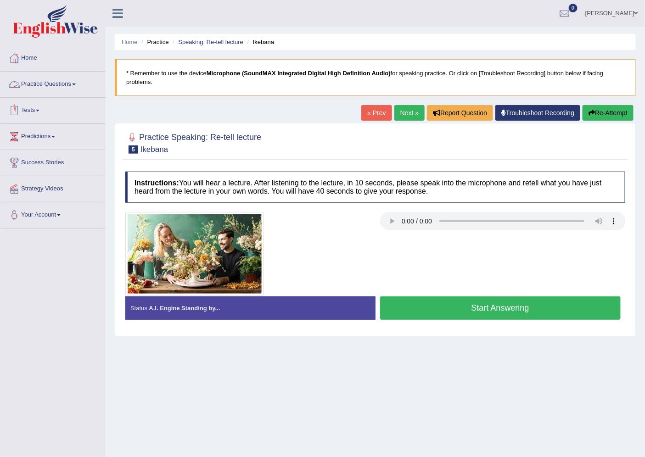
click at [65, 86] on link "Practice Questions" at bounding box center [52, 83] width 105 height 23
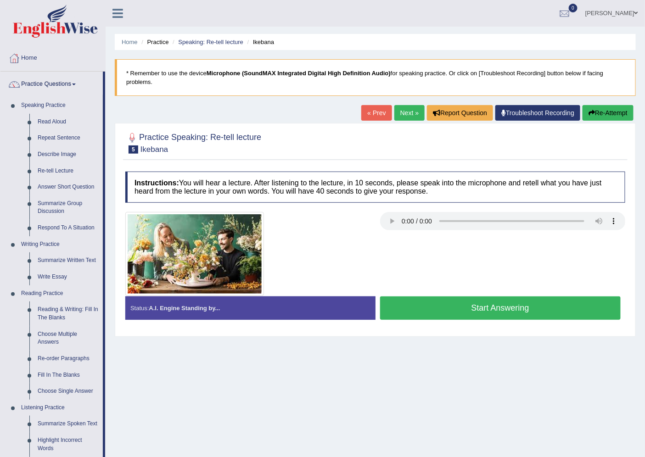
click at [413, 305] on button "Start Answering" at bounding box center [500, 308] width 241 height 23
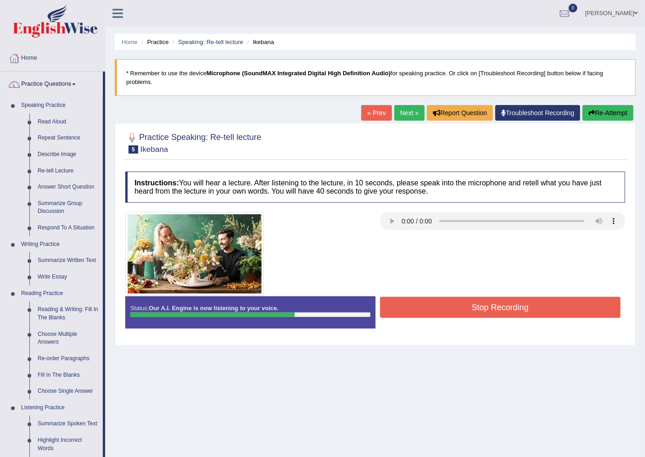
click at [414, 306] on button "Stop Recording" at bounding box center [500, 307] width 241 height 21
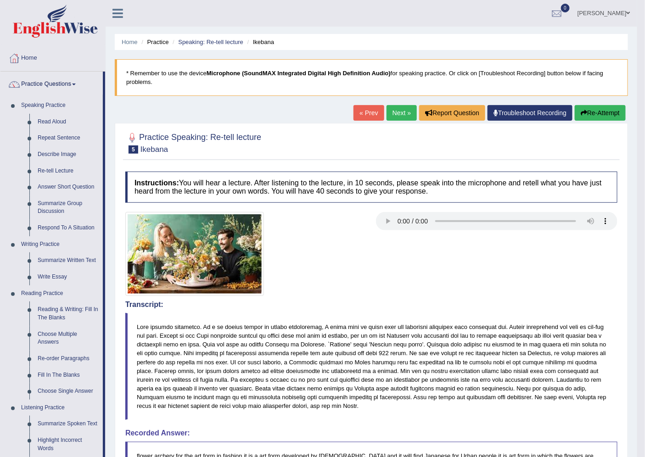
click at [392, 117] on link "Next »" at bounding box center [402, 113] width 30 height 16
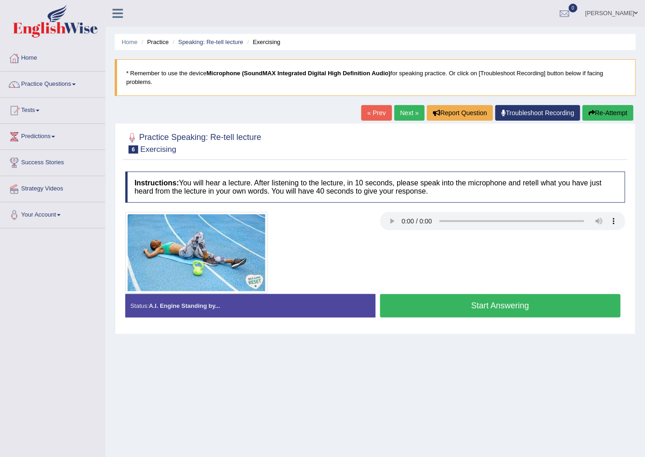
click at [398, 303] on button "Start Answering" at bounding box center [500, 305] width 241 height 23
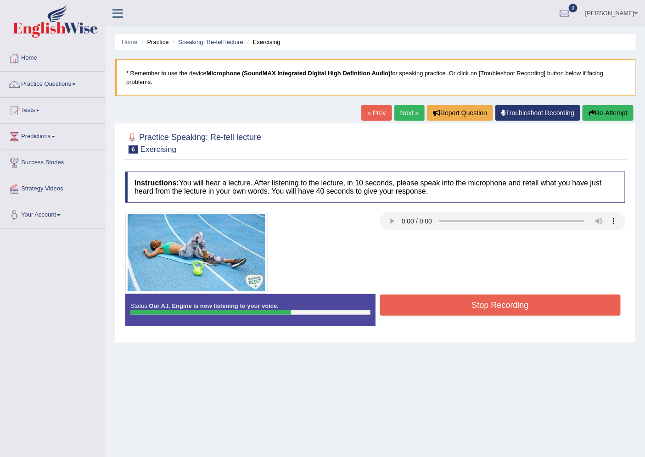
click at [398, 303] on button "Stop Recording" at bounding box center [500, 305] width 241 height 21
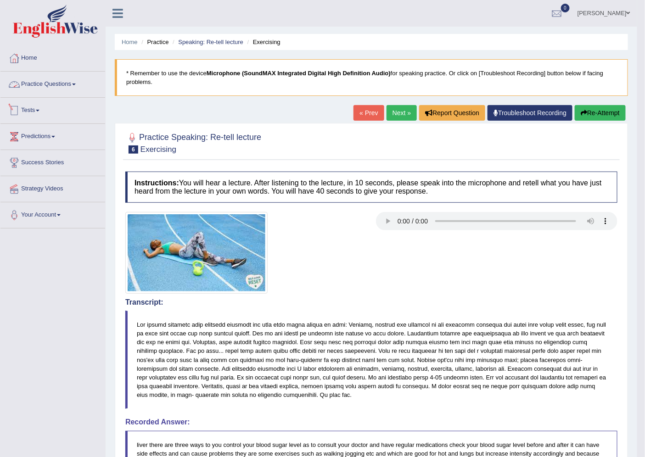
click at [65, 81] on link "Practice Questions" at bounding box center [52, 83] width 105 height 23
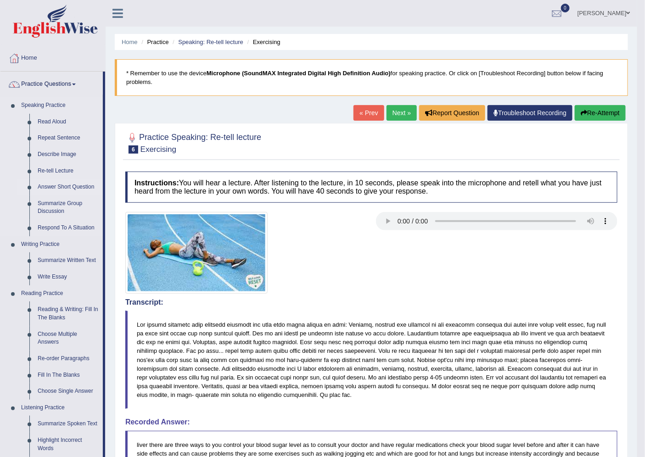
click at [81, 181] on link "Answer Short Question" at bounding box center [68, 187] width 69 height 17
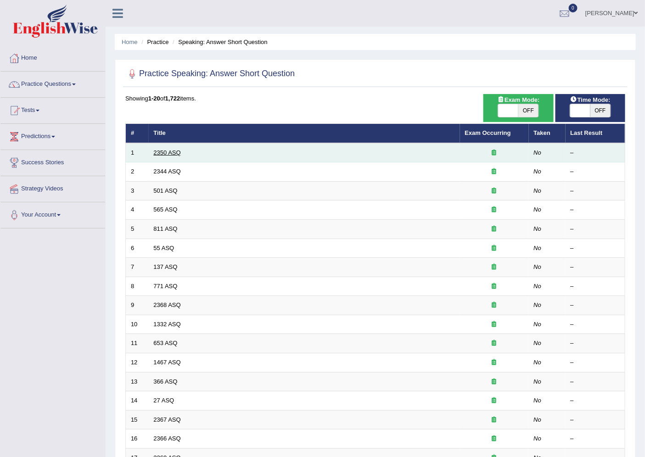
click at [166, 155] on link "2350 ASQ" at bounding box center [167, 152] width 27 height 7
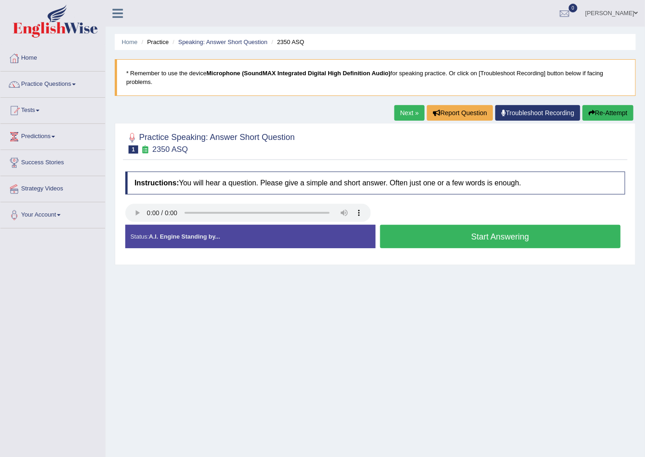
click at [409, 116] on link "Next »" at bounding box center [409, 113] width 30 height 16
click at [530, 230] on button "Start Answering" at bounding box center [500, 236] width 241 height 23
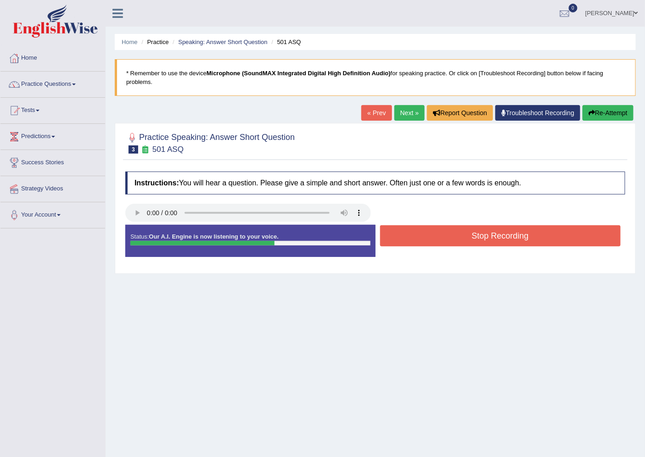
click at [530, 230] on button "Stop Recording" at bounding box center [500, 235] width 241 height 21
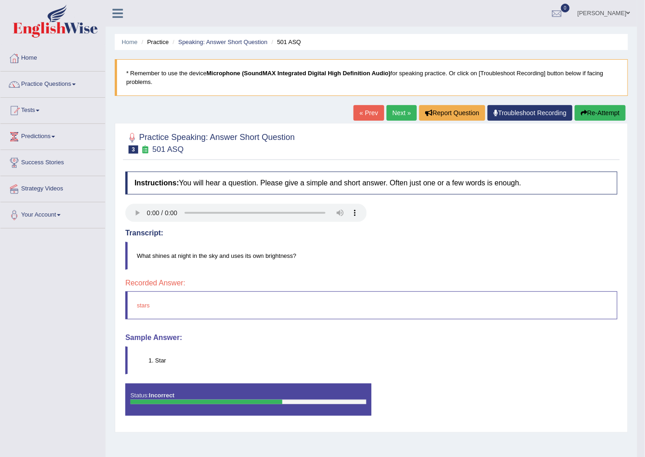
scroll to position [24, 0]
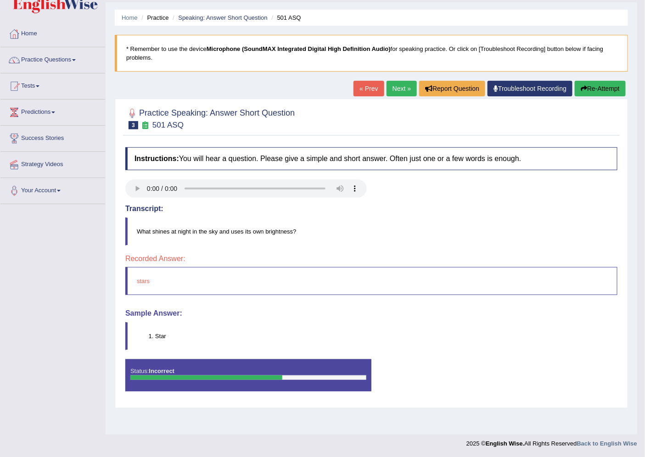
click at [392, 85] on link "Next »" at bounding box center [402, 89] width 30 height 16
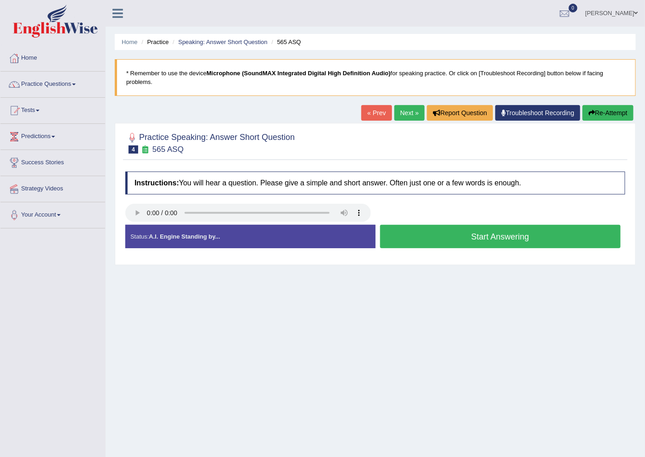
click at [399, 234] on button "Start Answering" at bounding box center [500, 236] width 241 height 23
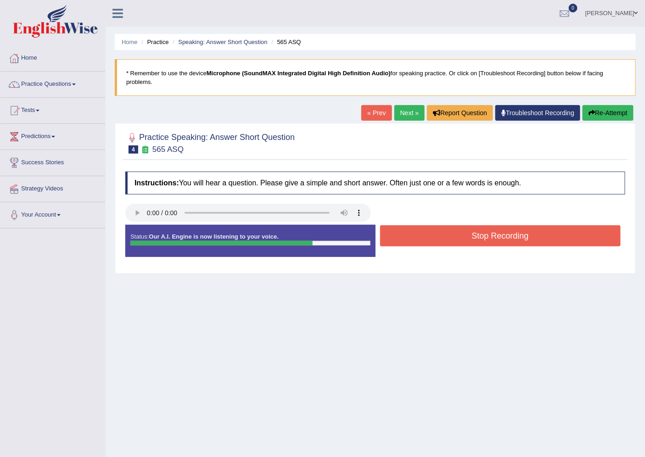
click at [405, 236] on button "Stop Recording" at bounding box center [500, 235] width 241 height 21
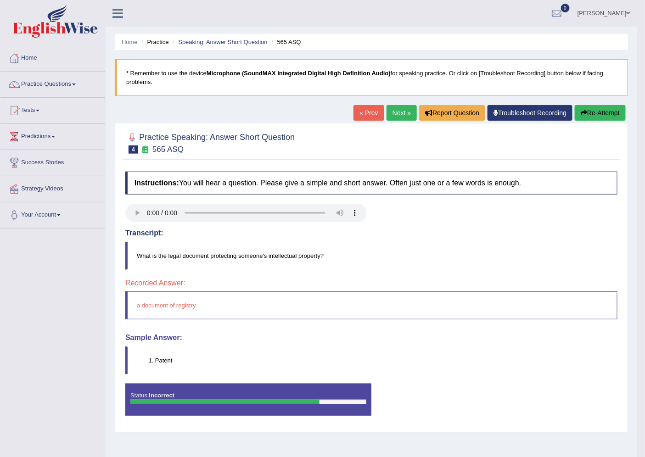
click at [407, 107] on link "Next »" at bounding box center [402, 113] width 30 height 16
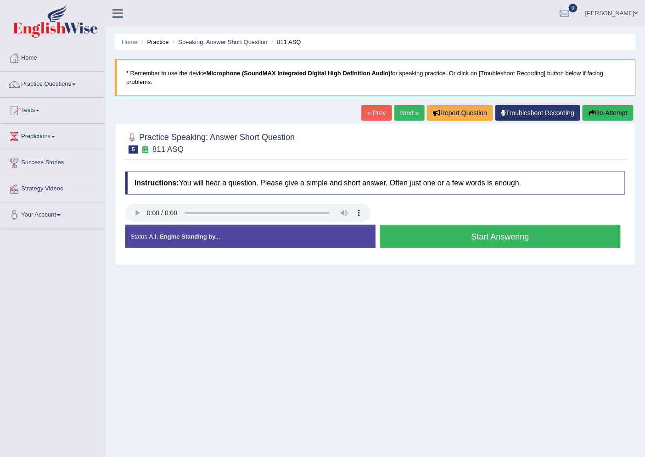
click at [401, 236] on button "Start Answering" at bounding box center [500, 236] width 241 height 23
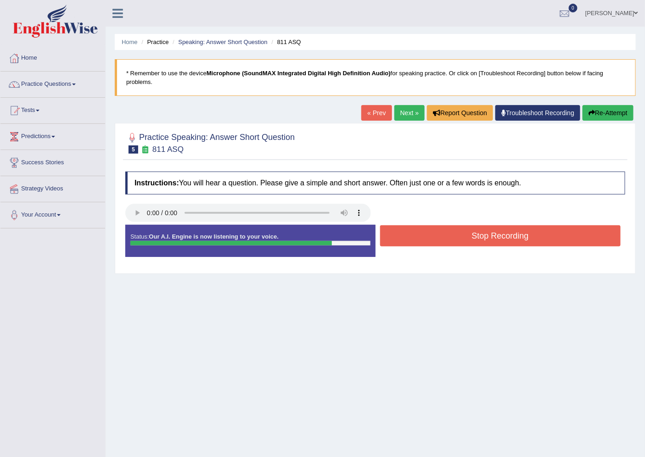
click at [401, 236] on button "Stop Recording" at bounding box center [500, 235] width 241 height 21
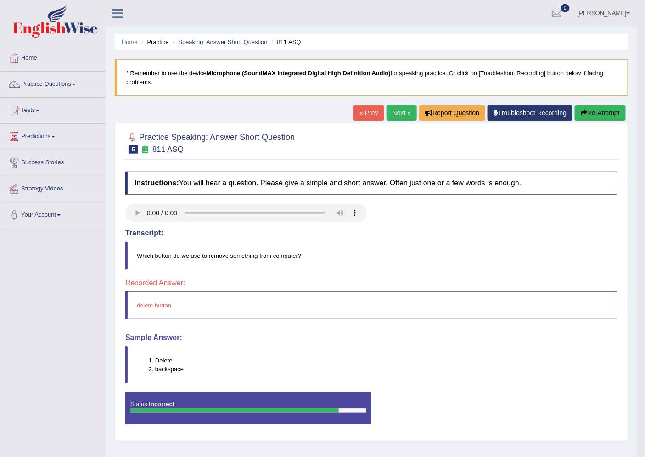
click at [388, 113] on link "Next »" at bounding box center [402, 113] width 30 height 16
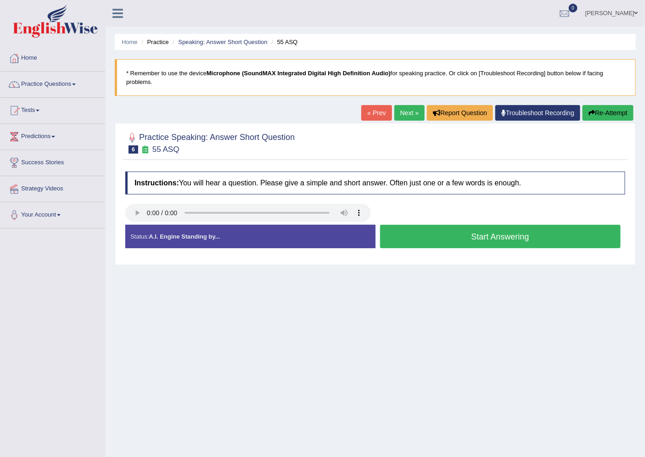
click at [394, 230] on button "Start Answering" at bounding box center [500, 236] width 241 height 23
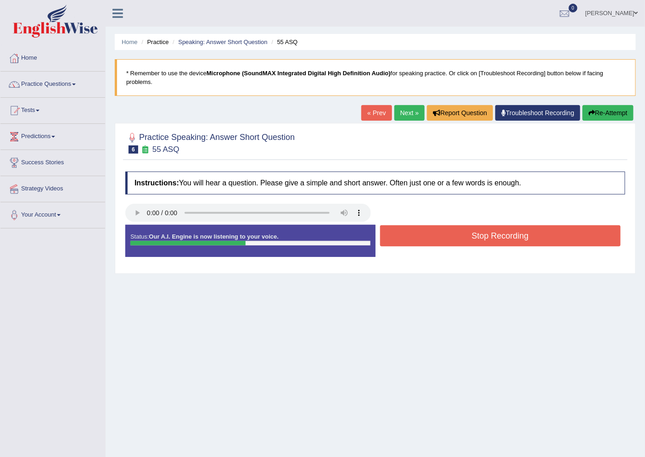
click at [394, 230] on button "Stop Recording" at bounding box center [500, 235] width 241 height 21
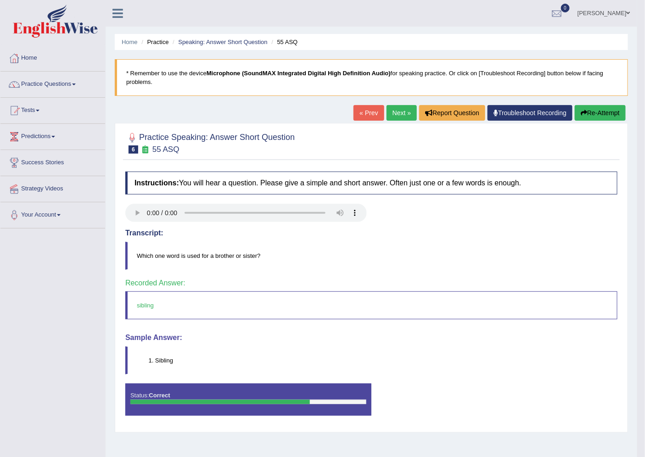
click at [389, 112] on link "Next »" at bounding box center [402, 113] width 30 height 16
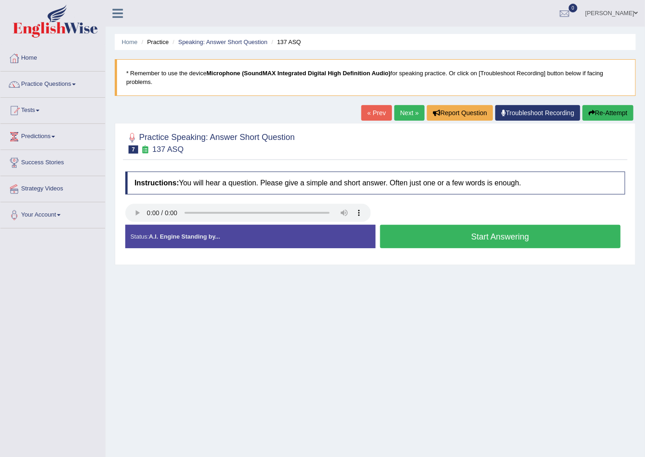
click at [434, 237] on button "Start Answering" at bounding box center [500, 236] width 241 height 23
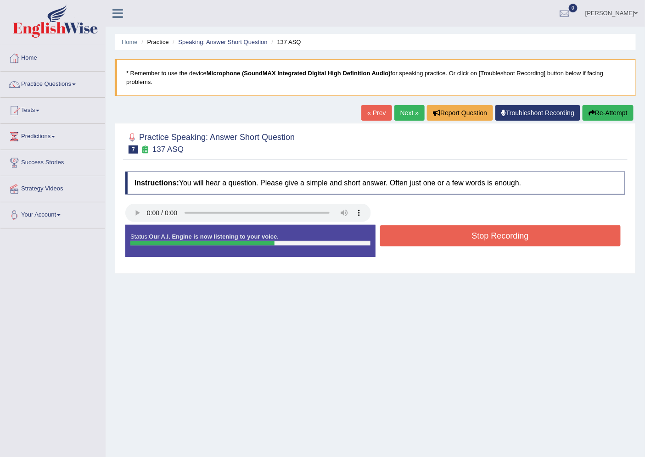
click at [434, 237] on button "Stop Recording" at bounding box center [500, 235] width 241 height 21
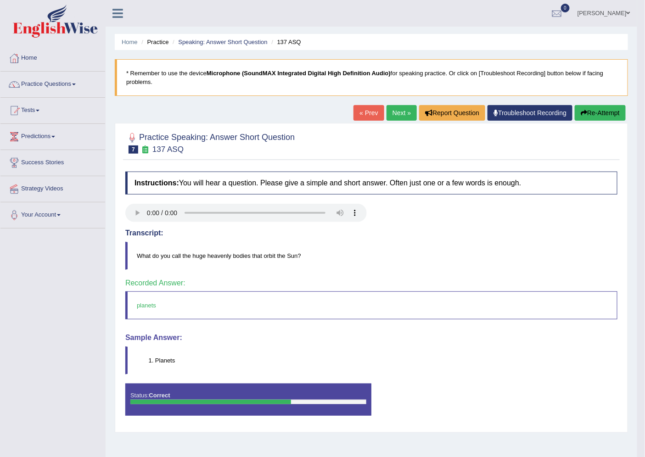
click at [403, 118] on link "Next »" at bounding box center [402, 113] width 30 height 16
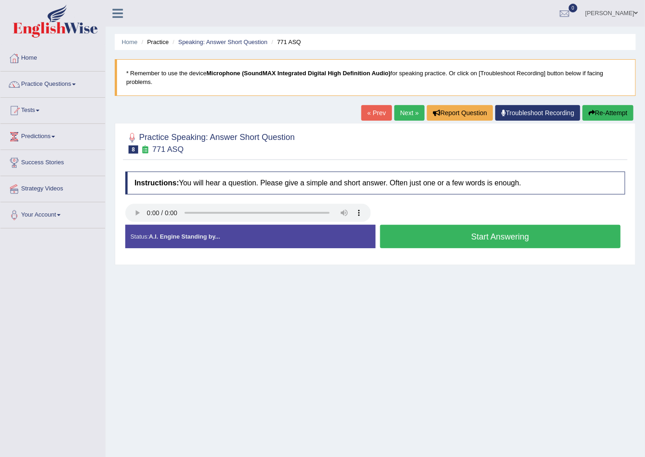
click at [398, 236] on button "Start Answering" at bounding box center [500, 236] width 241 height 23
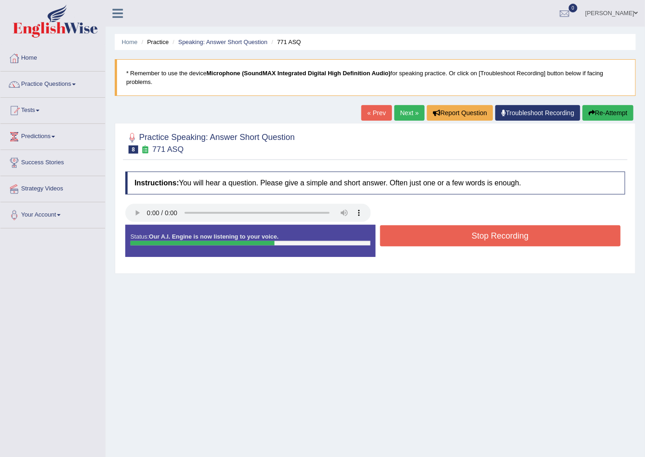
click at [398, 236] on button "Stop Recording" at bounding box center [500, 235] width 241 height 21
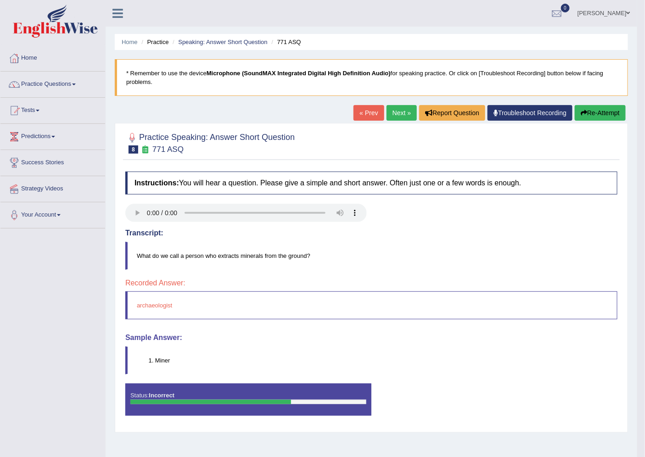
click at [391, 118] on link "Next »" at bounding box center [402, 113] width 30 height 16
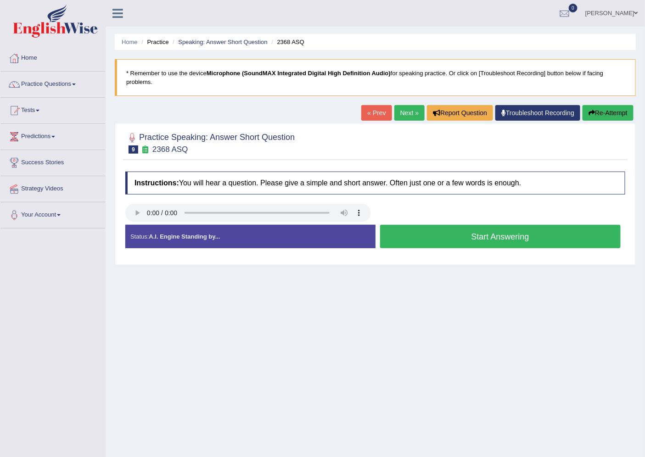
click at [410, 231] on button "Start Answering" at bounding box center [500, 236] width 241 height 23
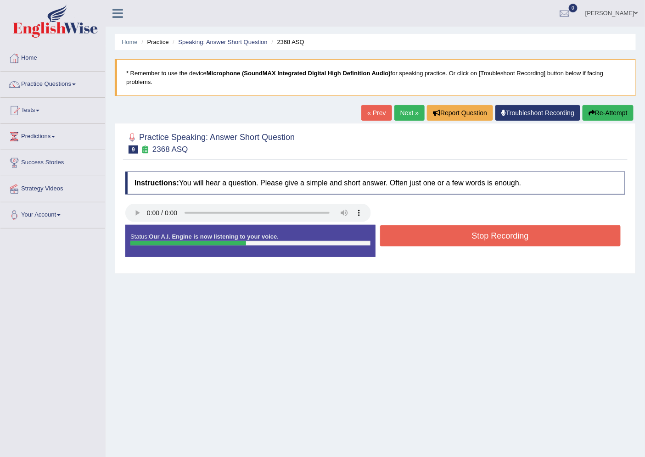
click at [407, 229] on button "Stop Recording" at bounding box center [500, 235] width 241 height 21
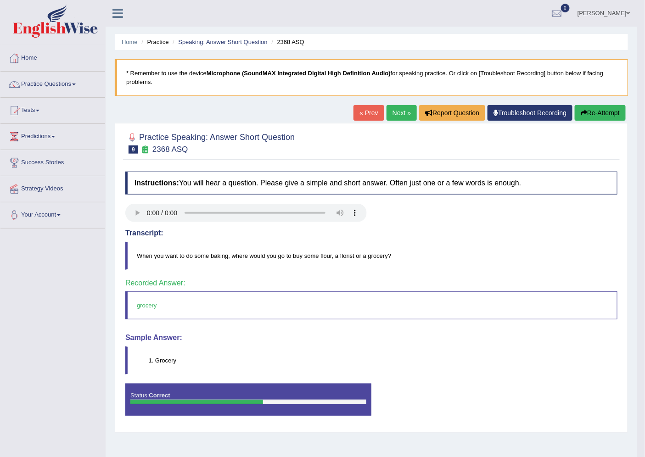
click at [387, 112] on link "Next »" at bounding box center [402, 113] width 30 height 16
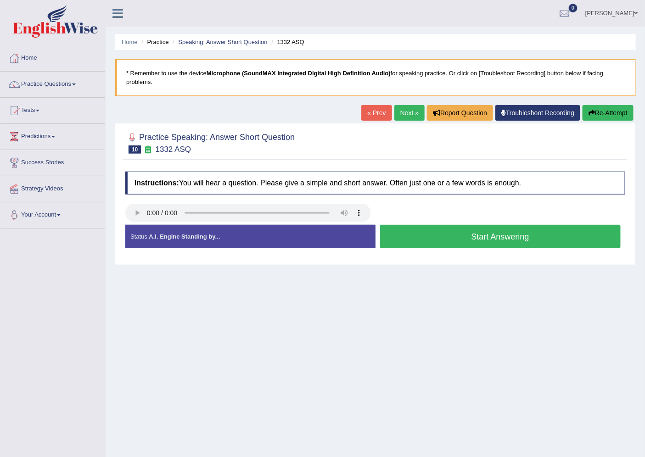
click at [427, 241] on button "Start Answering" at bounding box center [500, 236] width 241 height 23
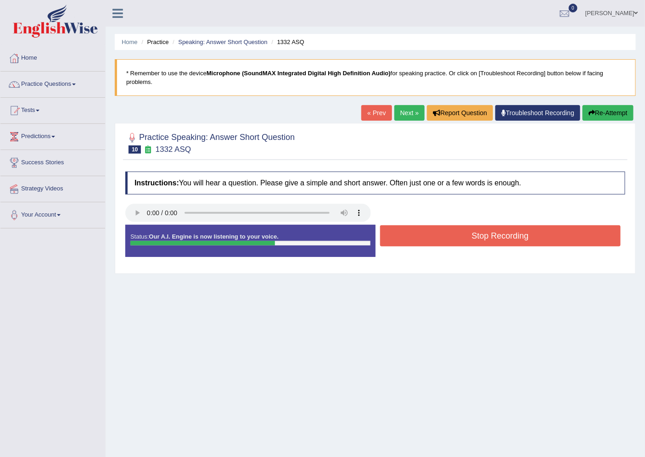
click at [427, 241] on button "Stop Recording" at bounding box center [500, 235] width 241 height 21
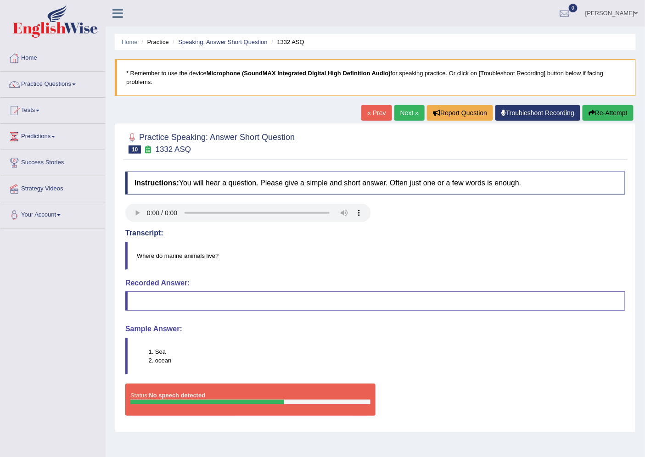
click at [407, 115] on link "Next »" at bounding box center [409, 113] width 30 height 16
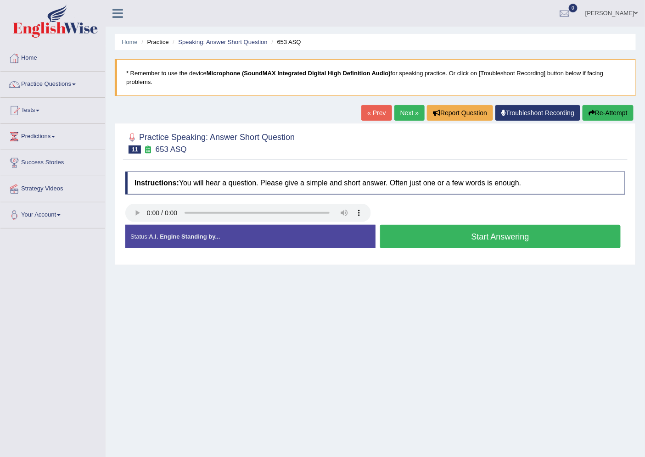
click at [409, 236] on button "Start Answering" at bounding box center [500, 236] width 241 height 23
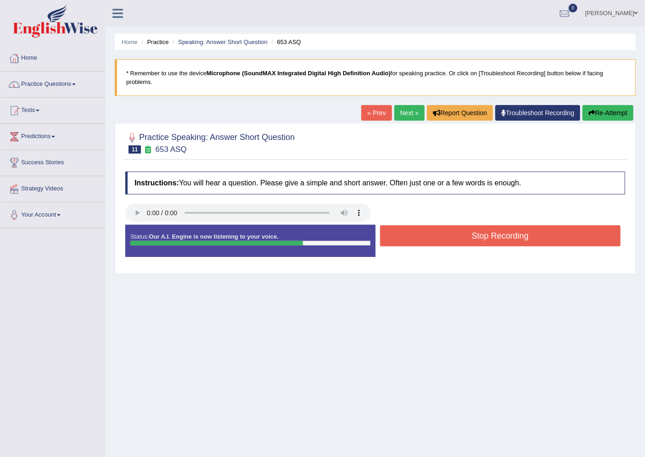
click at [392, 235] on button "Stop Recording" at bounding box center [500, 235] width 241 height 21
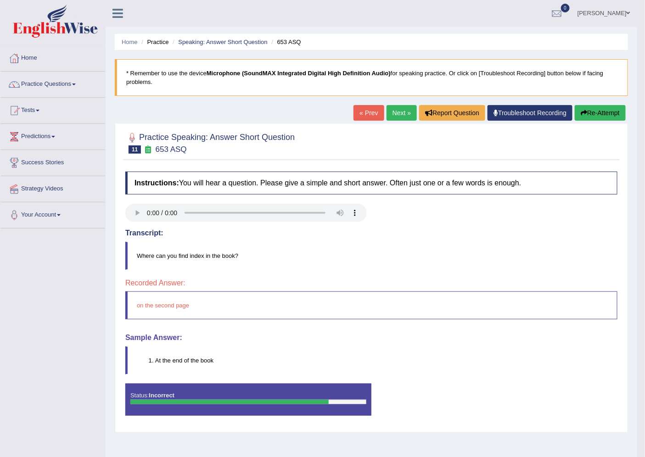
click at [387, 115] on link "Next »" at bounding box center [402, 113] width 30 height 16
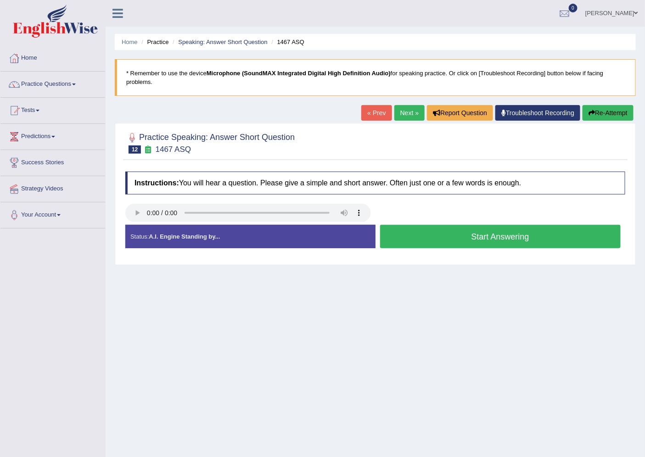
click at [415, 244] on button "Start Answering" at bounding box center [500, 236] width 241 height 23
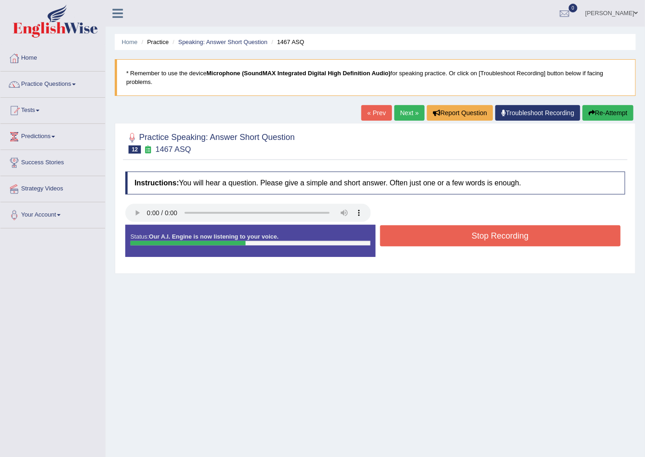
click at [415, 244] on button "Stop Recording" at bounding box center [500, 235] width 241 height 21
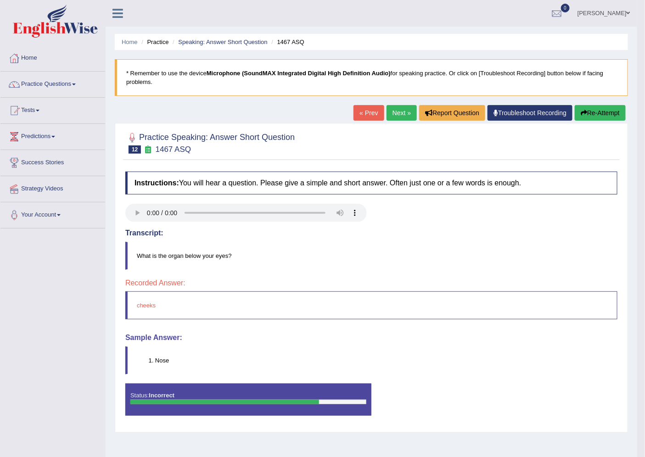
click at [395, 117] on link "Next »" at bounding box center [402, 113] width 30 height 16
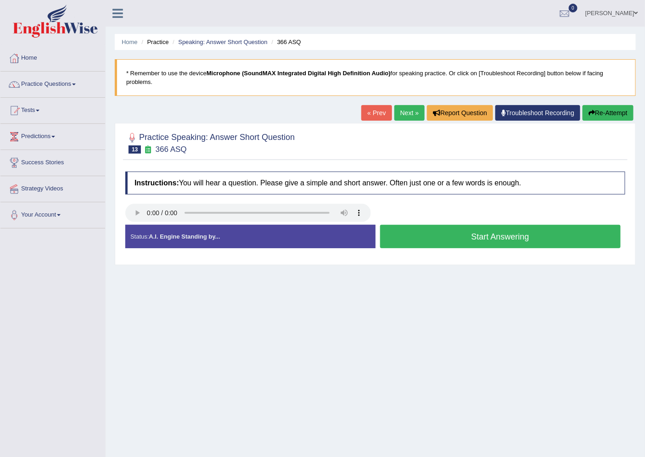
click at [423, 239] on button "Start Answering" at bounding box center [500, 236] width 241 height 23
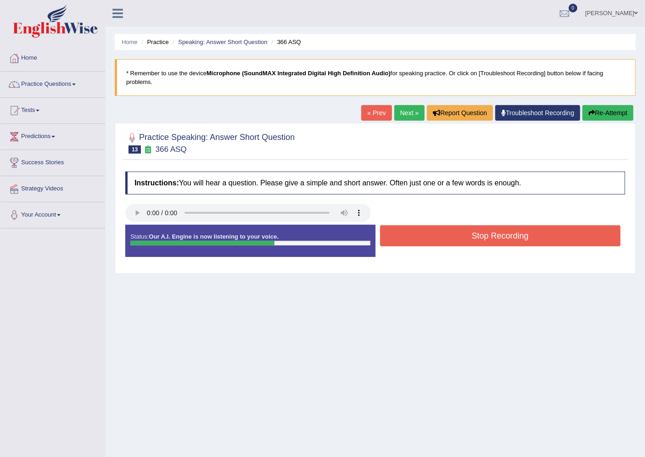
click at [422, 237] on button "Stop Recording" at bounding box center [500, 235] width 241 height 21
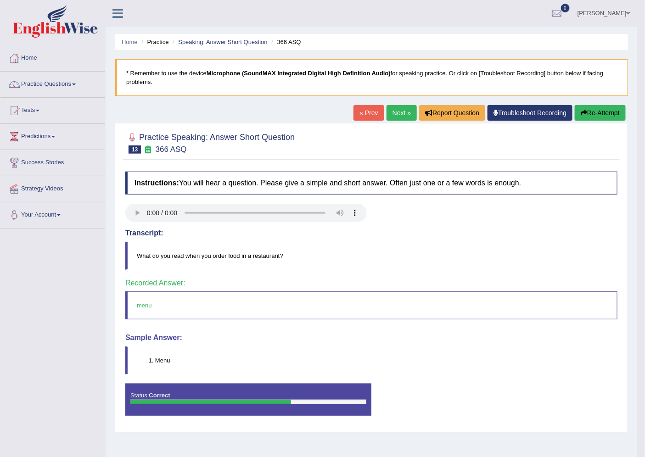
click at [399, 117] on link "Next »" at bounding box center [402, 113] width 30 height 16
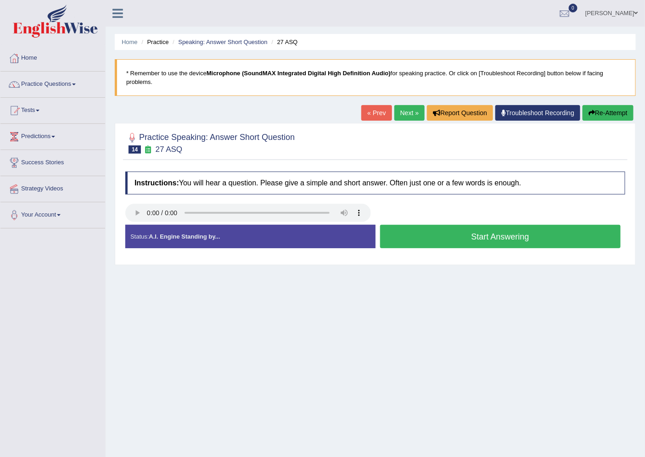
click at [393, 239] on button "Start Answering" at bounding box center [500, 236] width 241 height 23
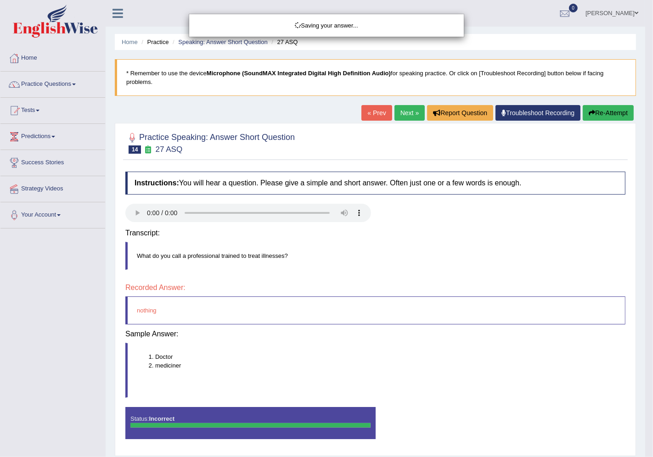
click at [392, 239] on body "Toggle navigation Home Practice Questions Speaking Practice Read Aloud Repeat S…" at bounding box center [326, 228] width 653 height 457
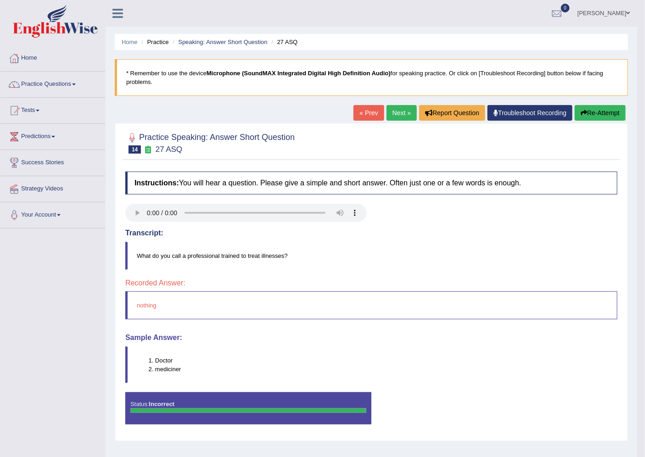
click at [393, 115] on link "Next »" at bounding box center [402, 113] width 30 height 16
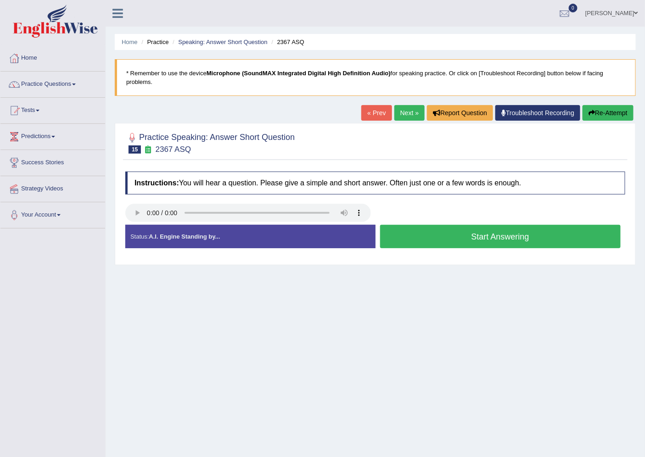
click at [475, 235] on button "Start Answering" at bounding box center [500, 236] width 241 height 23
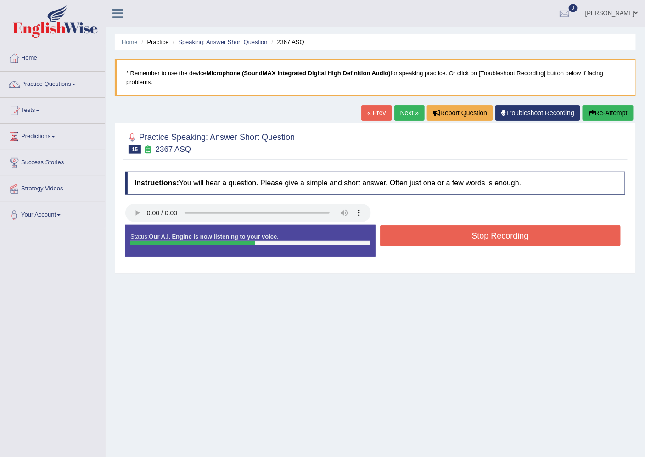
click at [475, 235] on button "Stop Recording" at bounding box center [500, 235] width 241 height 21
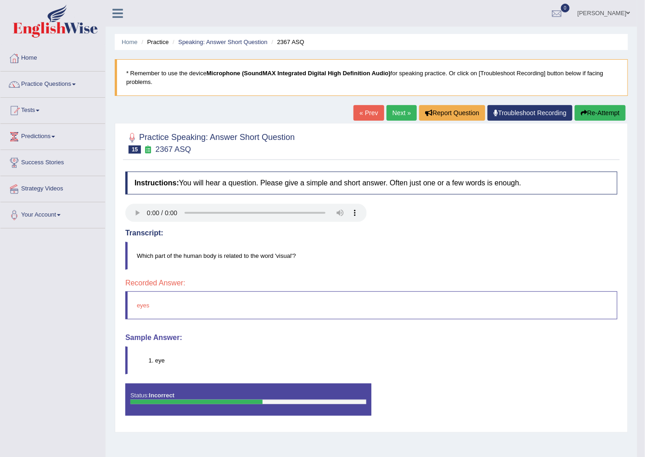
click at [390, 108] on link "Next »" at bounding box center [402, 113] width 30 height 16
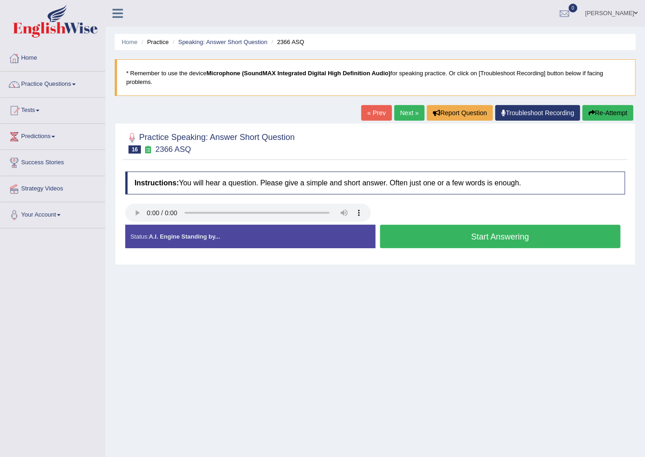
click at [397, 238] on button "Start Answering" at bounding box center [500, 236] width 241 height 23
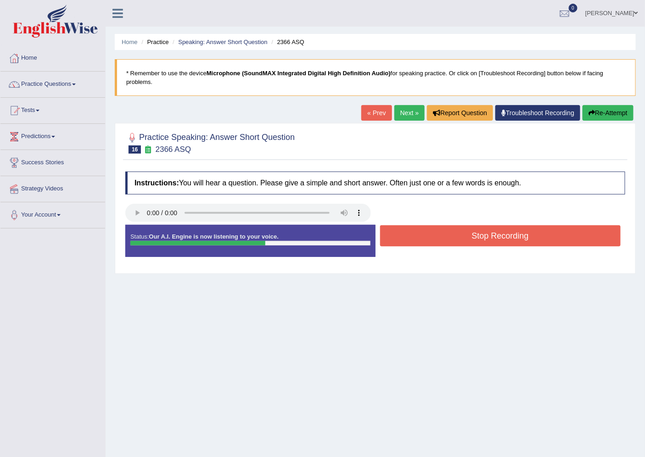
click at [397, 238] on button "Stop Recording" at bounding box center [500, 235] width 241 height 21
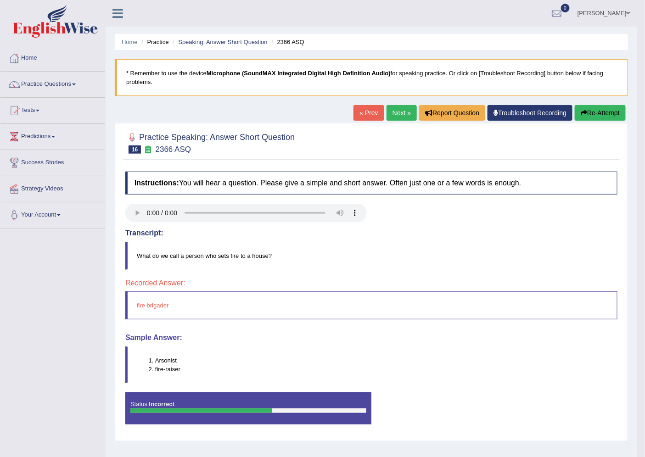
click at [396, 116] on link "Next »" at bounding box center [402, 113] width 30 height 16
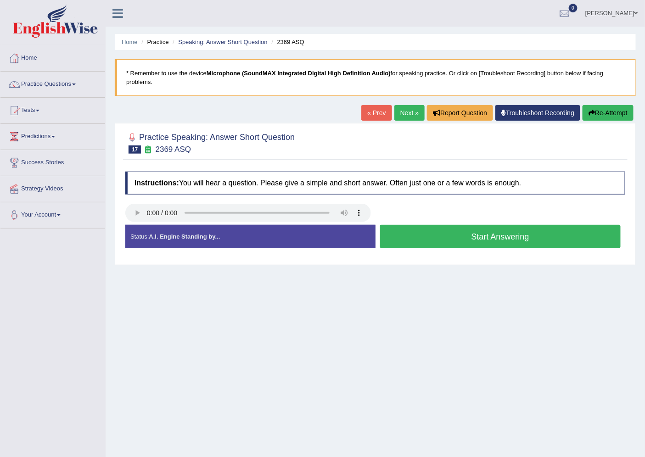
click at [396, 236] on button "Start Answering" at bounding box center [500, 236] width 241 height 23
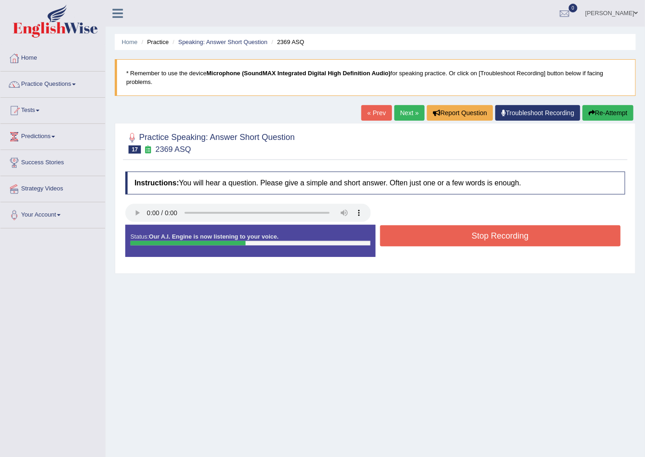
click at [396, 236] on button "Stop Recording" at bounding box center [500, 235] width 241 height 21
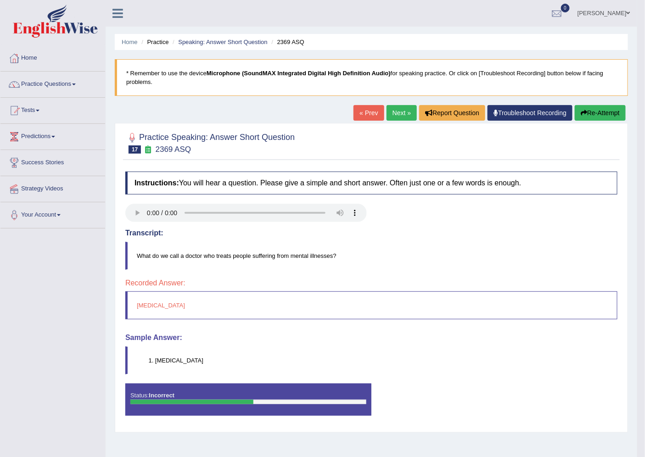
click at [401, 112] on link "Next »" at bounding box center [402, 113] width 30 height 16
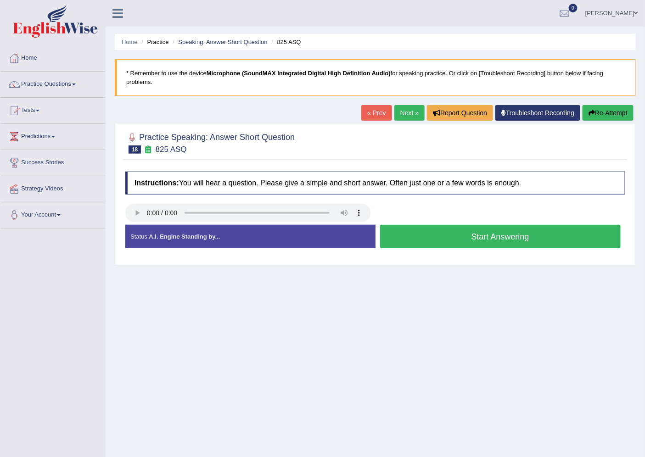
click at [429, 243] on button "Start Answering" at bounding box center [500, 236] width 241 height 23
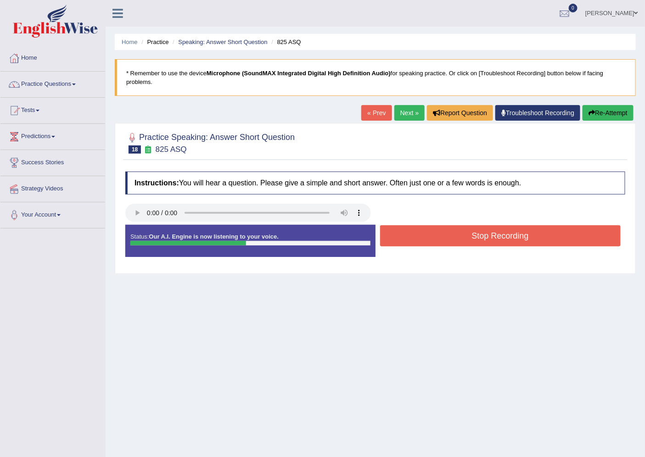
click at [429, 243] on button "Stop Recording" at bounding box center [500, 235] width 241 height 21
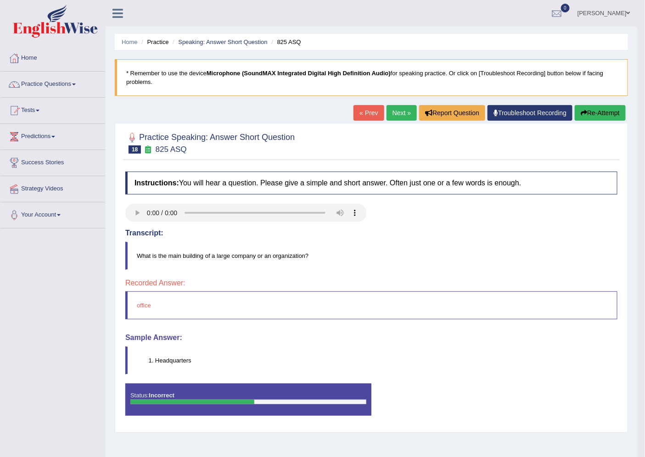
click at [392, 117] on link "Next »" at bounding box center [402, 113] width 30 height 16
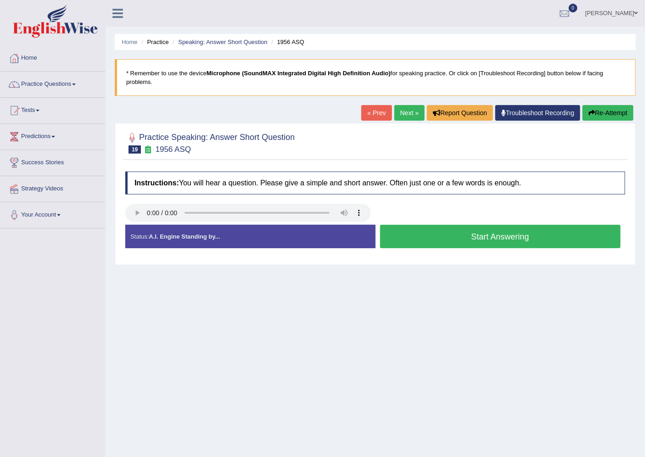
click at [391, 238] on button "Start Answering" at bounding box center [500, 236] width 241 height 23
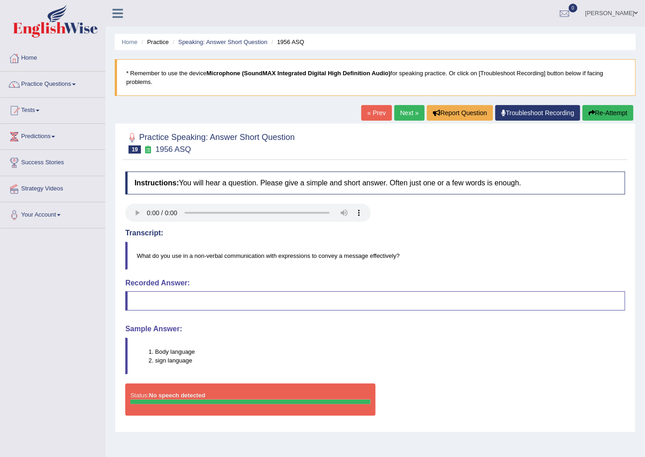
click at [401, 111] on link "Next »" at bounding box center [409, 113] width 30 height 16
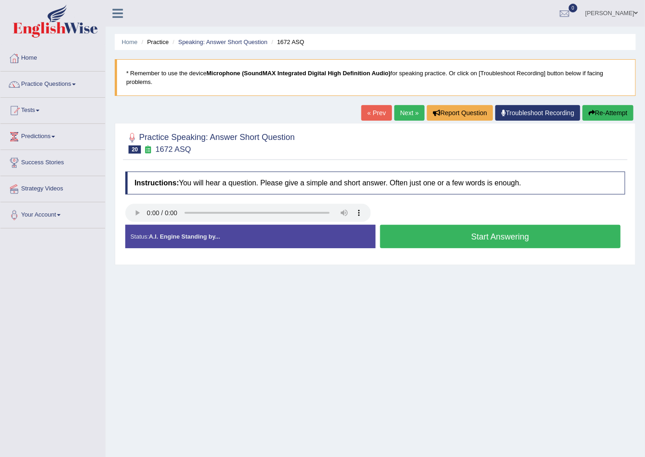
click at [401, 235] on button "Start Answering" at bounding box center [500, 236] width 241 height 23
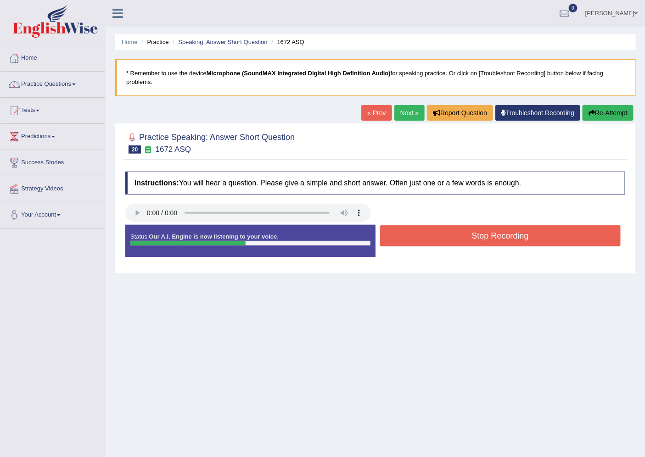
click at [401, 235] on button "Stop Recording" at bounding box center [500, 235] width 241 height 21
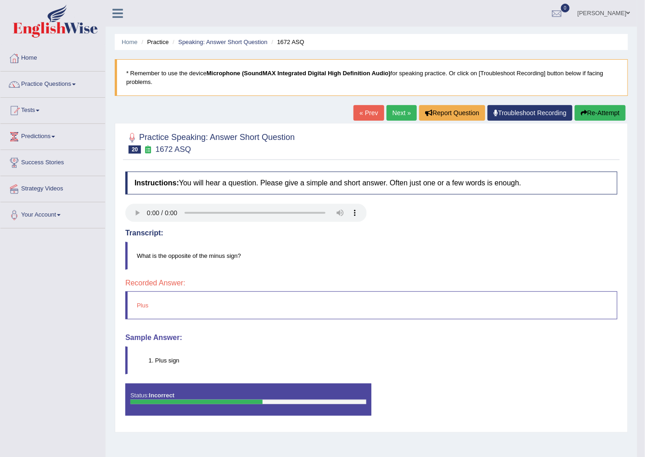
click at [396, 115] on link "Next »" at bounding box center [402, 113] width 30 height 16
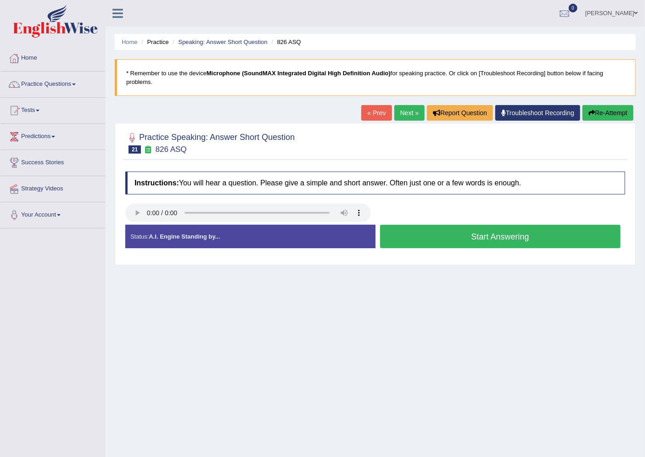
click at [420, 241] on button "Start Answering" at bounding box center [500, 236] width 241 height 23
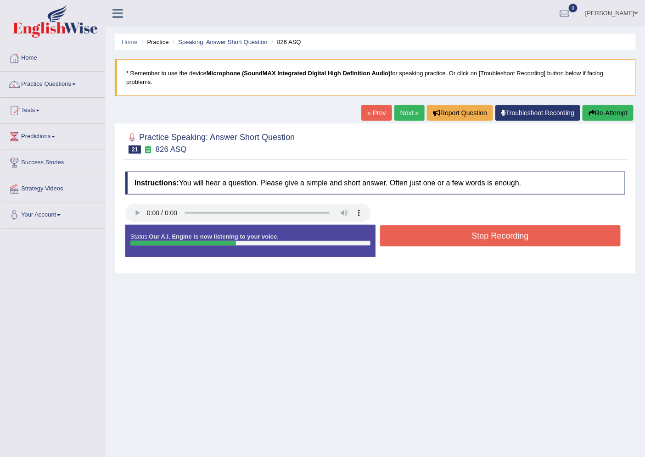
click at [420, 241] on button "Stop Recording" at bounding box center [500, 235] width 241 height 21
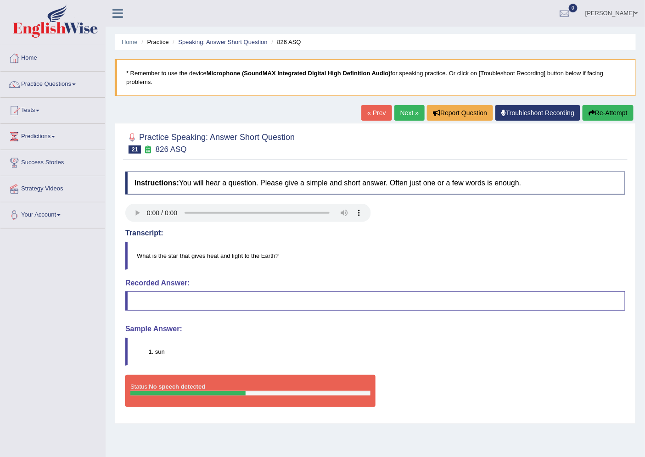
click at [402, 116] on link "Next »" at bounding box center [409, 113] width 30 height 16
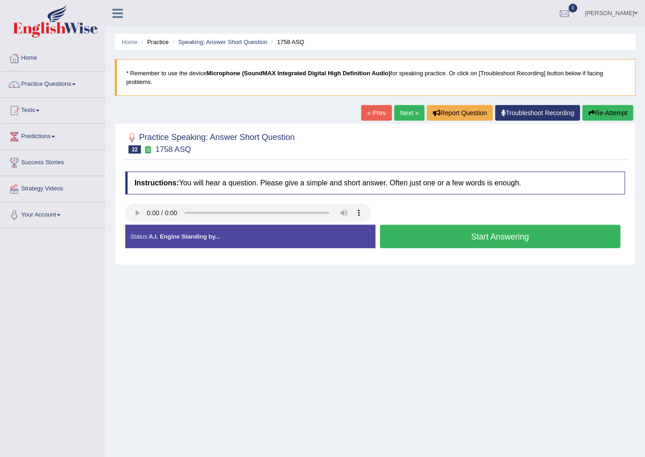
click at [402, 236] on button "Start Answering" at bounding box center [500, 236] width 241 height 23
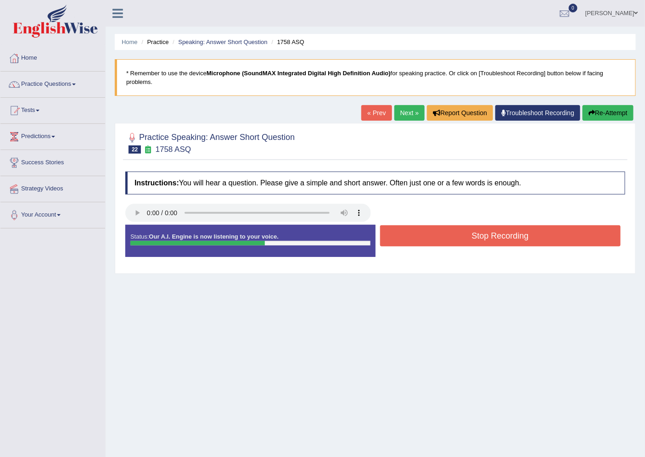
click at [402, 236] on button "Stop Recording" at bounding box center [500, 235] width 241 height 21
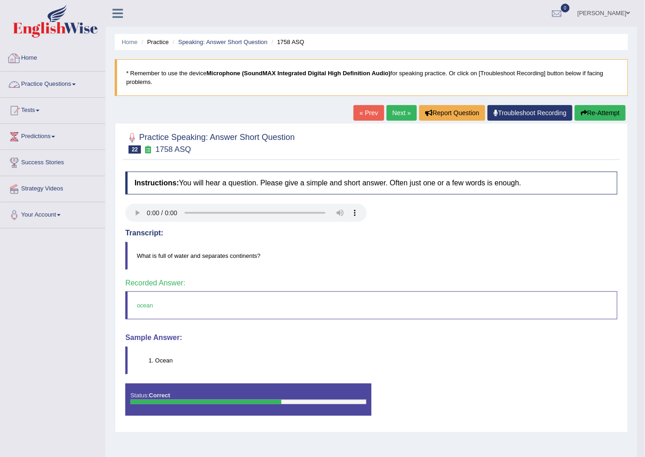
click at [56, 81] on link "Practice Questions" at bounding box center [52, 83] width 105 height 23
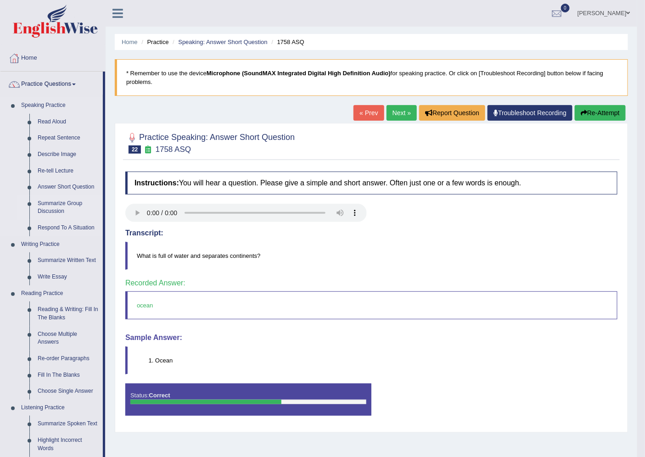
click at [63, 199] on link "Summarize Group Discussion" at bounding box center [68, 208] width 69 height 24
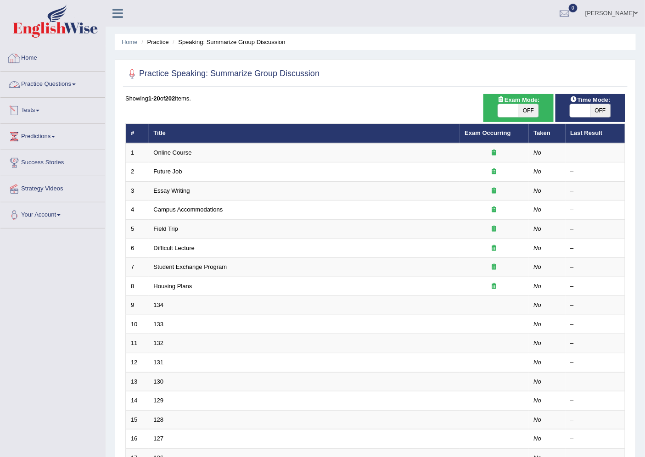
click at [47, 84] on link "Practice Questions" at bounding box center [52, 83] width 105 height 23
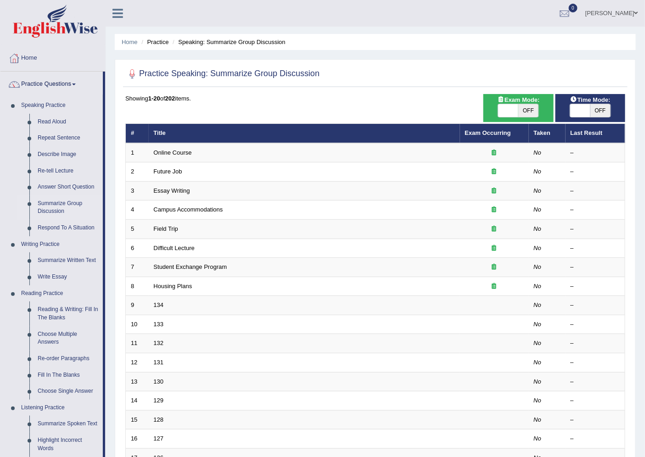
click at [635, 11] on span at bounding box center [637, 13] width 4 height 6
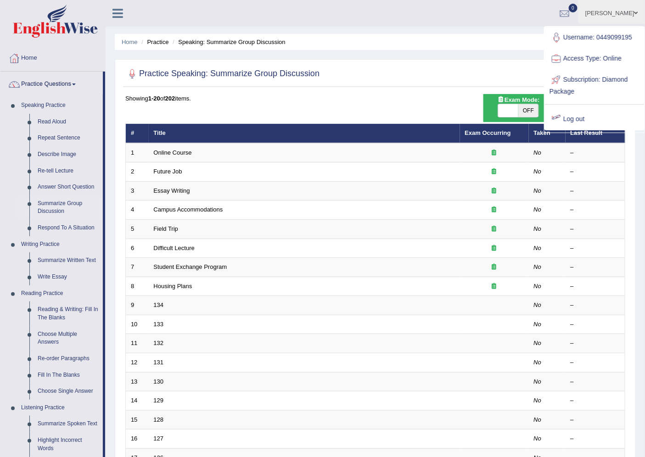
click at [584, 116] on link "Log out" at bounding box center [594, 119] width 99 height 21
